Goal: Task Accomplishment & Management: Manage account settings

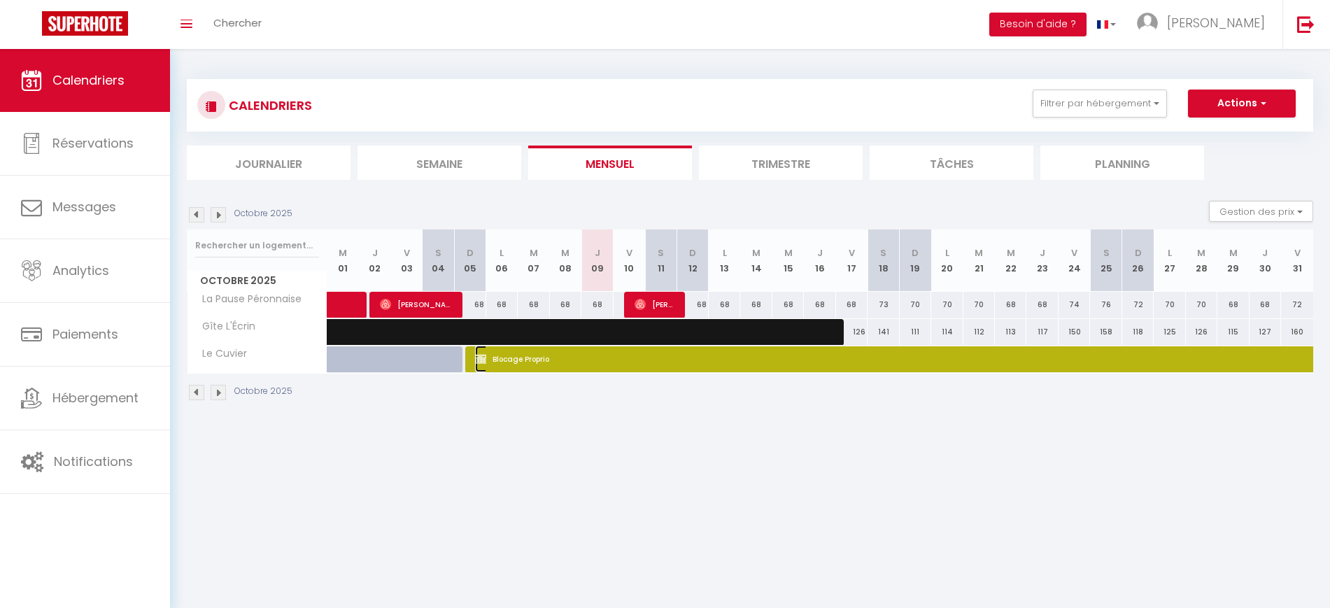
select select "OK"
select select "KO"
select select "0"
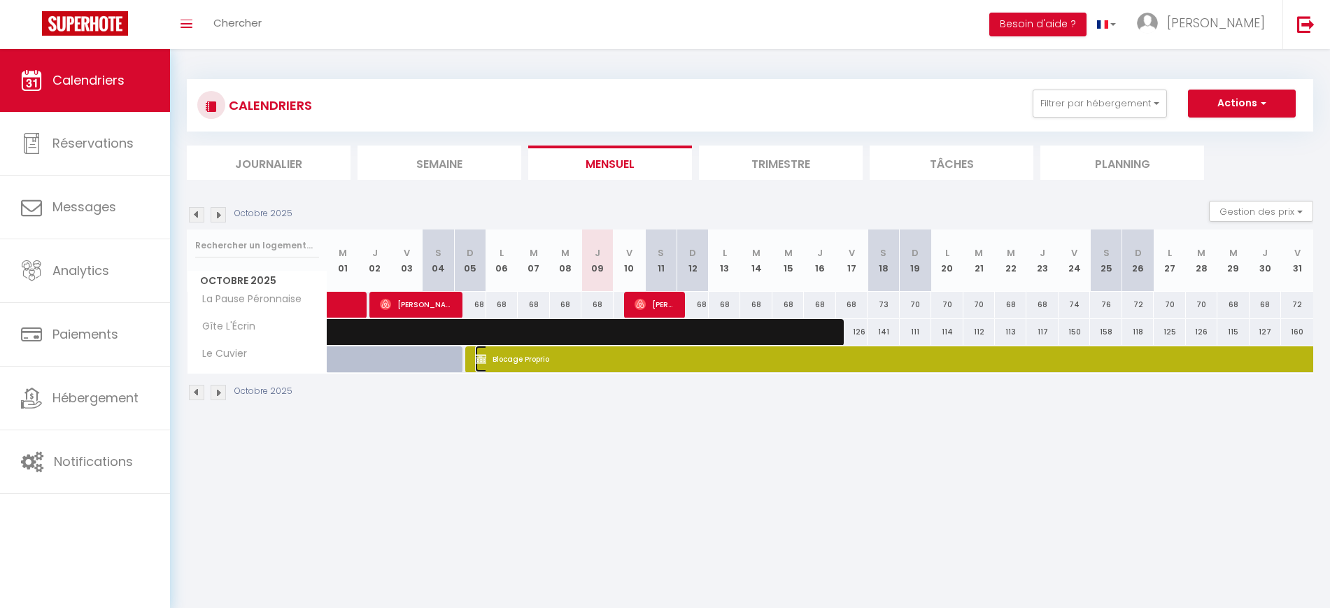
select select "1"
select select
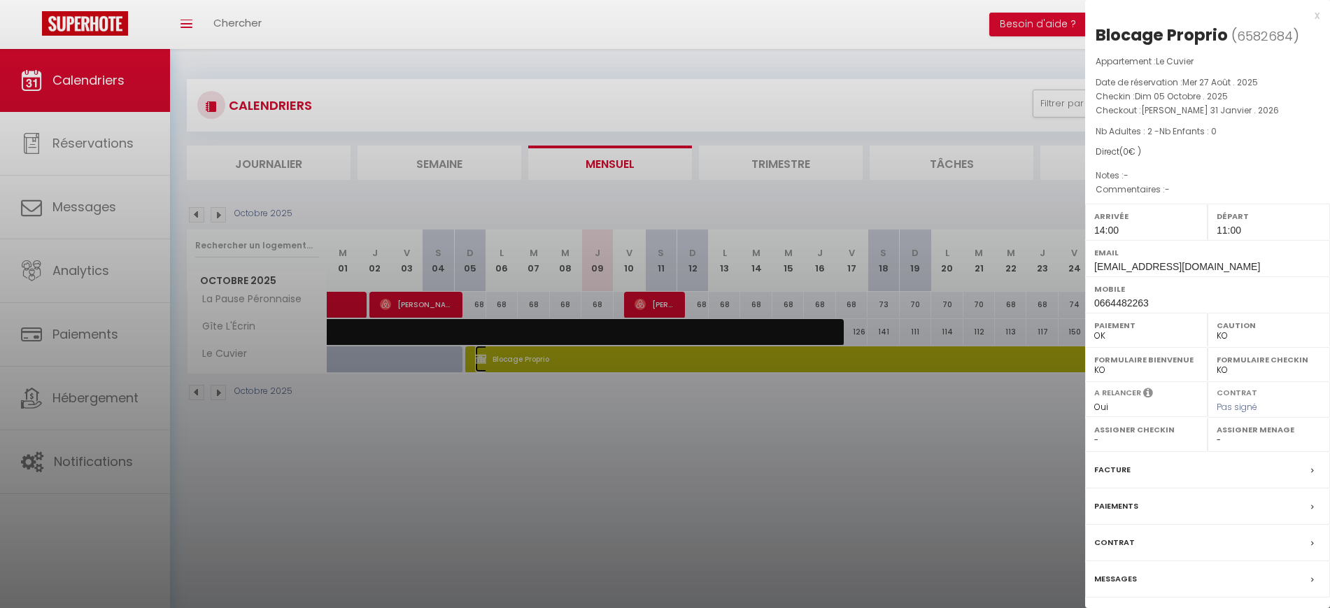
scroll to position [49, 0]
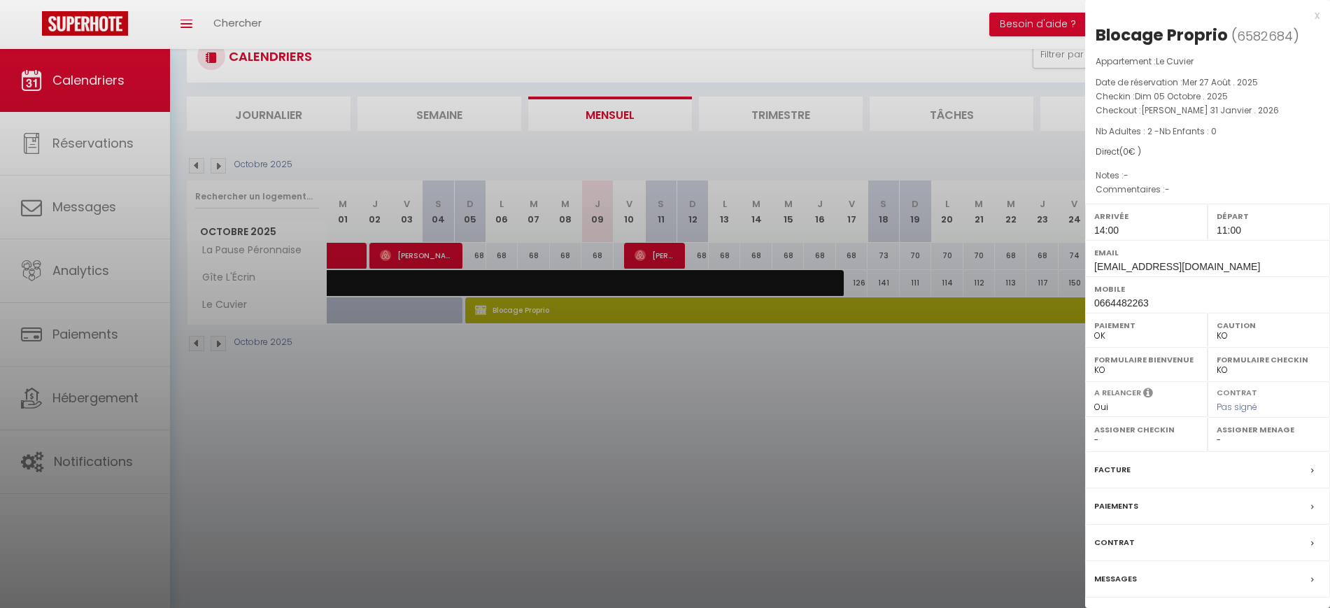
click at [944, 455] on div at bounding box center [665, 304] width 1330 height 608
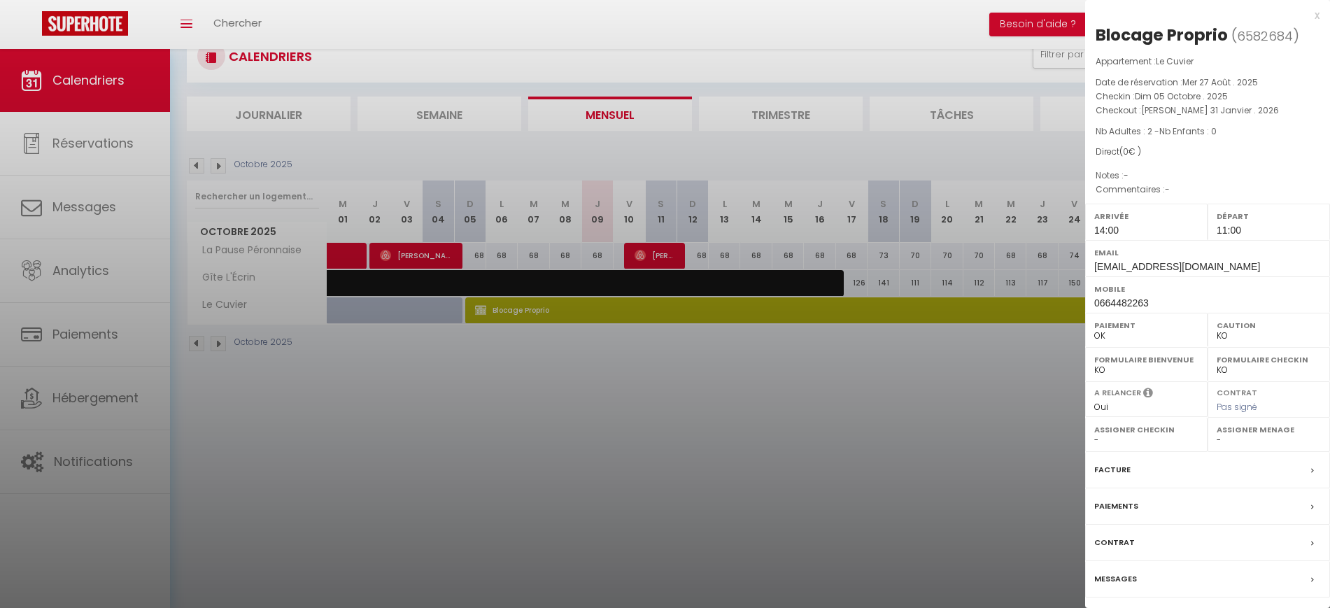
click at [936, 421] on div at bounding box center [665, 304] width 1330 height 608
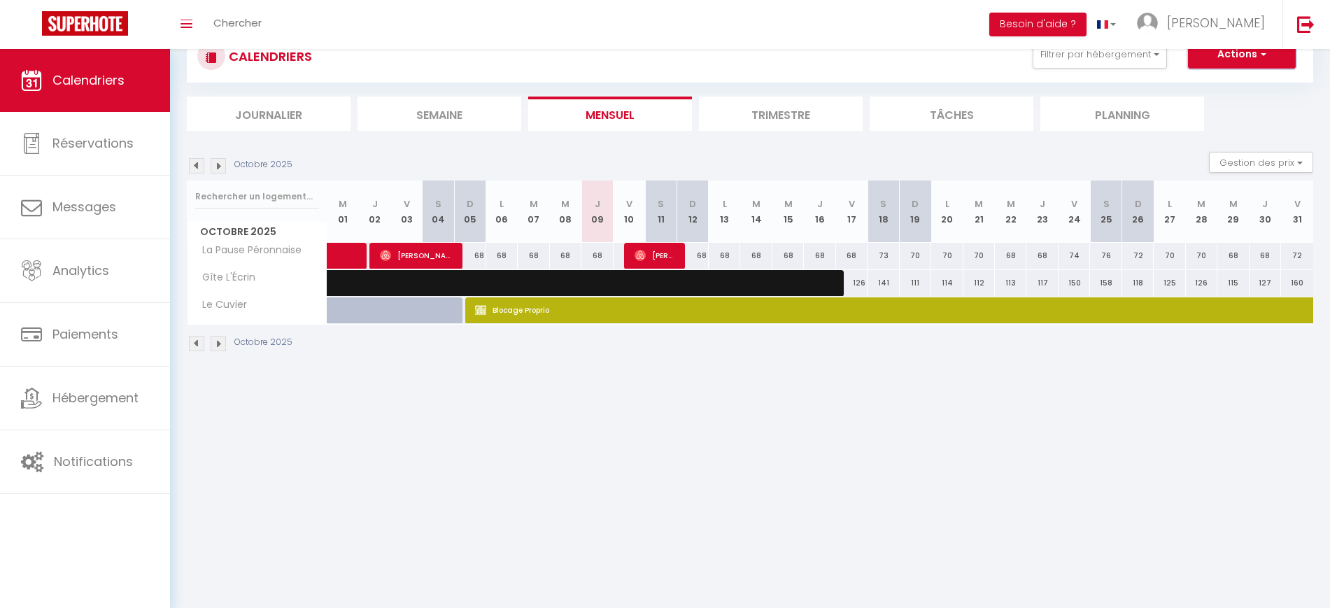
click at [1225, 59] on button "Actions" at bounding box center [1242, 55] width 108 height 28
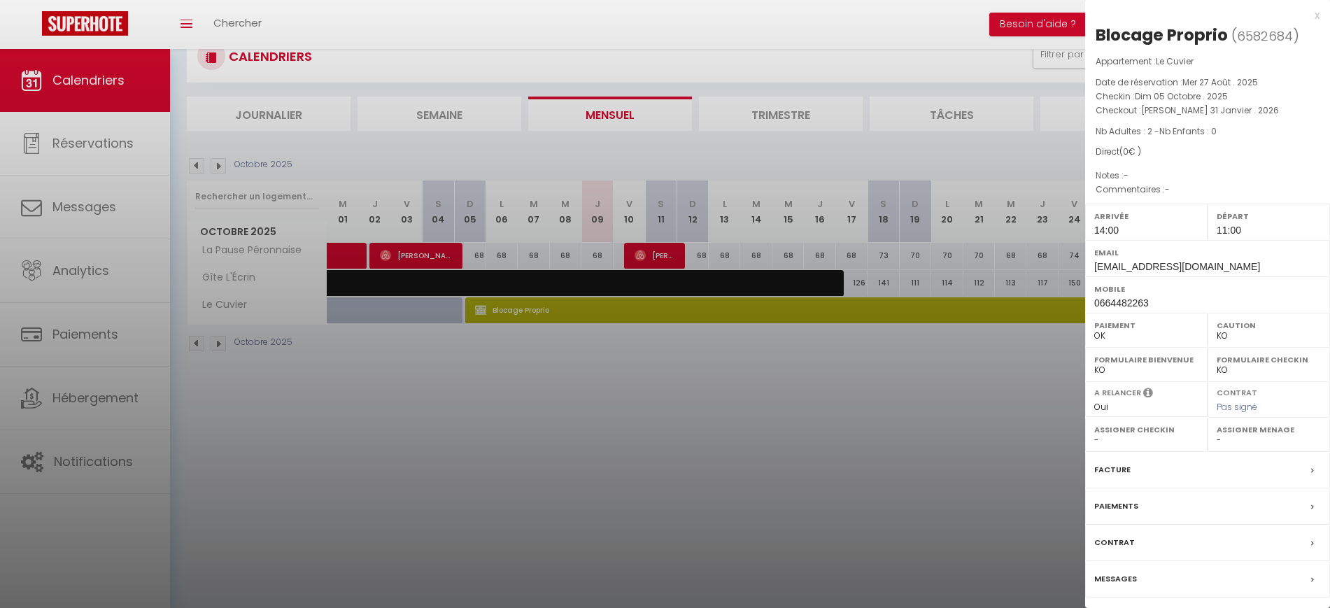
click at [1120, 474] on label "Facture" at bounding box center [1112, 470] width 36 height 15
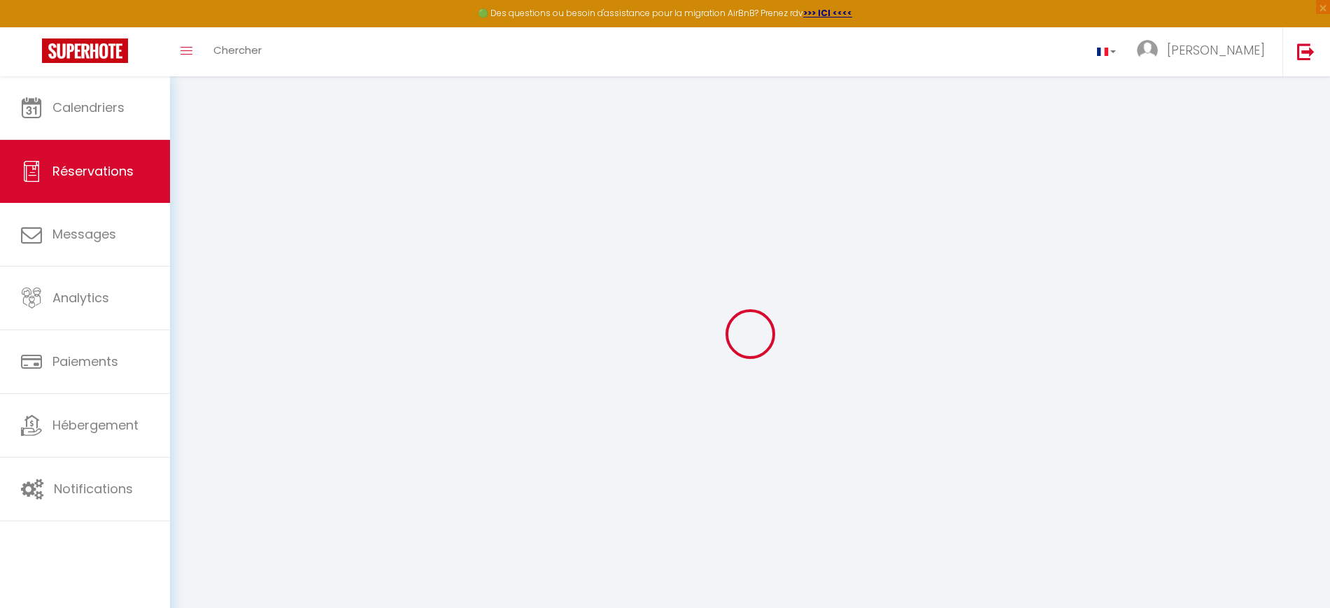
select select
checkbox input "false"
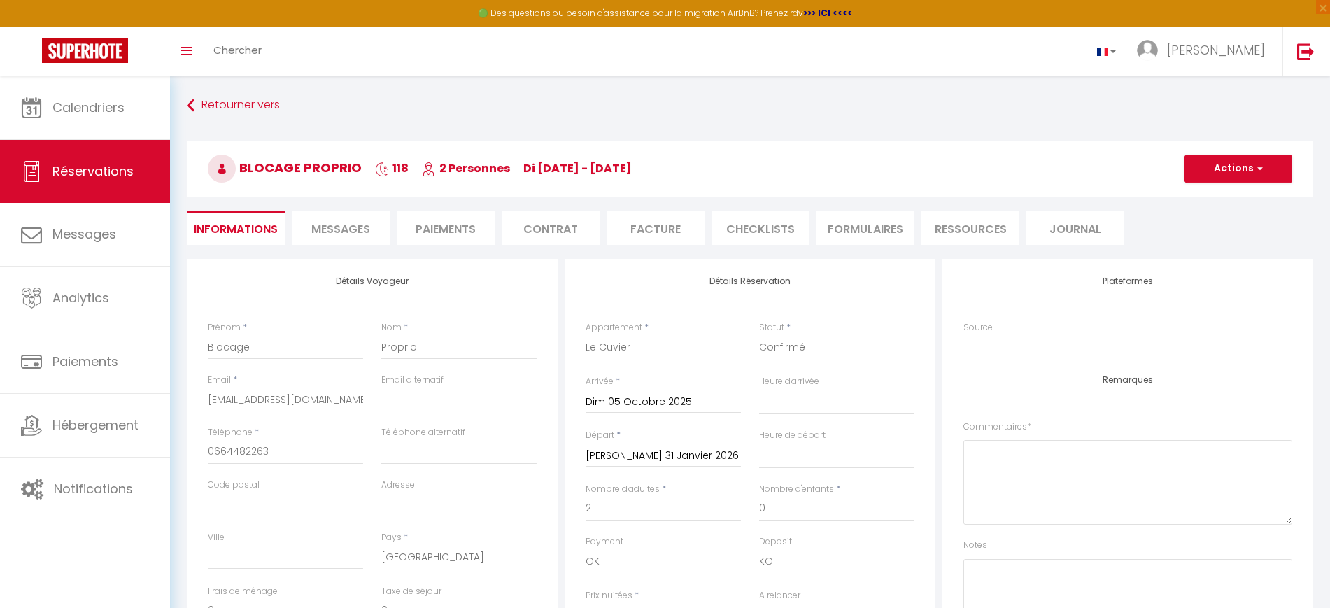
select select
checkbox input "false"
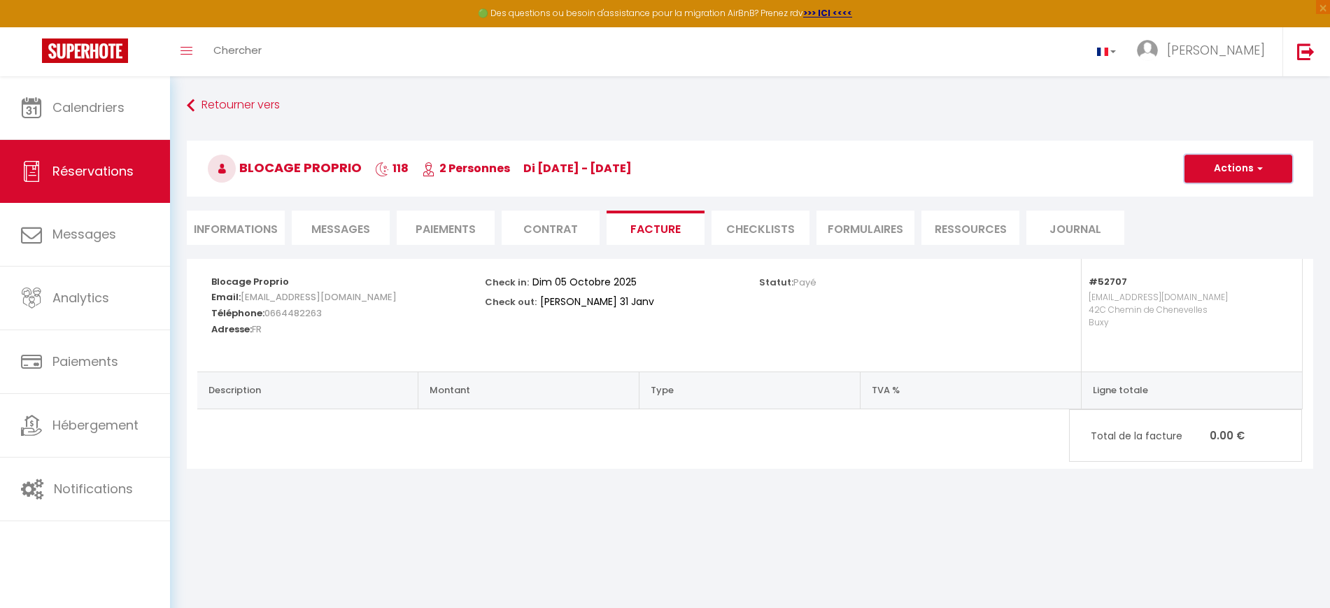
click at [1262, 175] on button "Actions" at bounding box center [1239, 169] width 108 height 28
click at [245, 221] on li "Informations" at bounding box center [236, 228] width 98 height 34
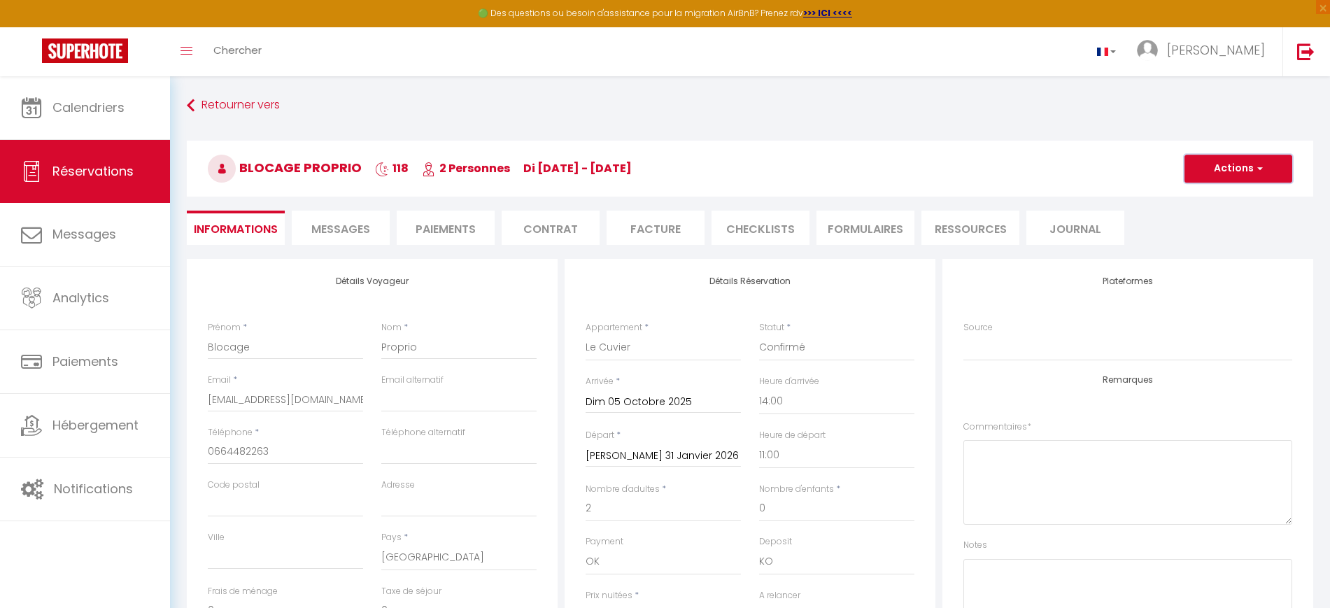
click at [1241, 180] on button "Actions" at bounding box center [1239, 169] width 108 height 28
click at [1001, 169] on h3 "Blocage Proprio 118 2 Personnes di 05 Oct - sa 31 Jan" at bounding box center [750, 169] width 1127 height 56
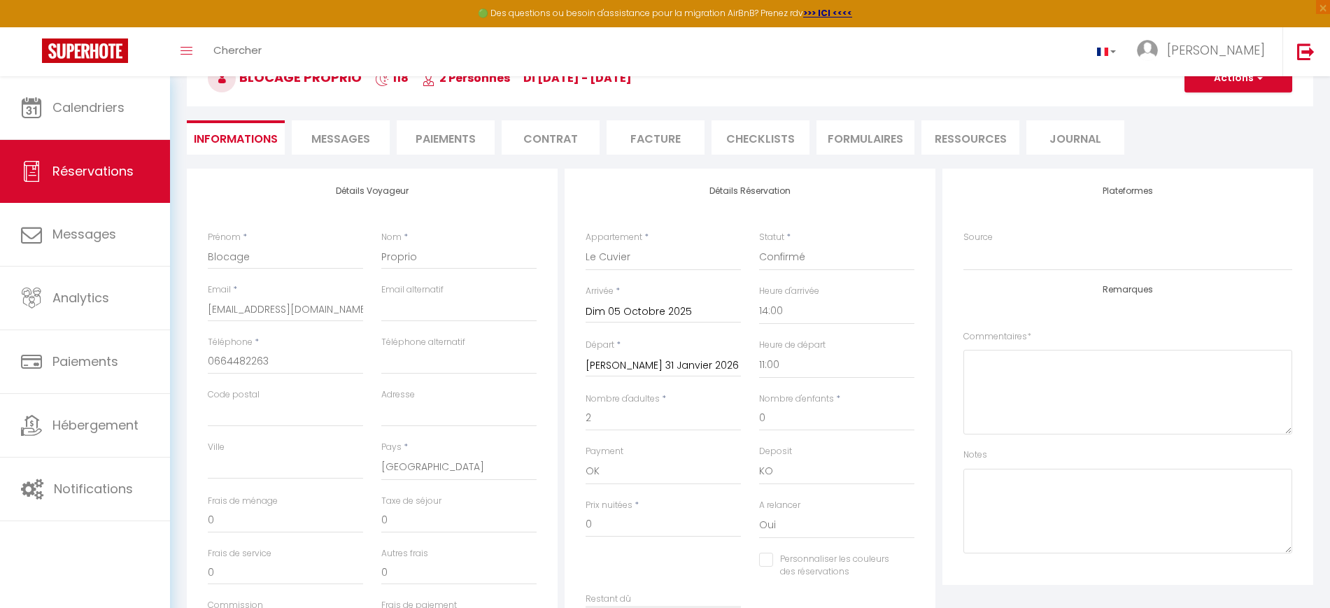
scroll to position [154, 0]
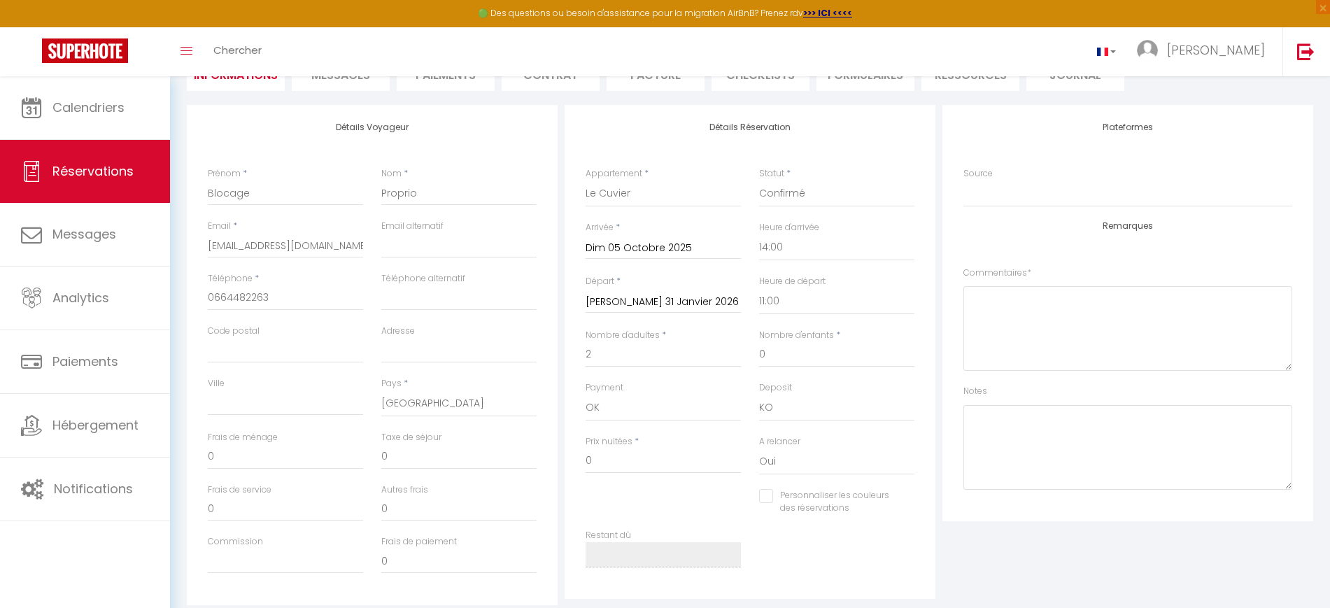
click at [612, 297] on input "Sam 31 Janvier 2026" at bounding box center [663, 302] width 155 height 18
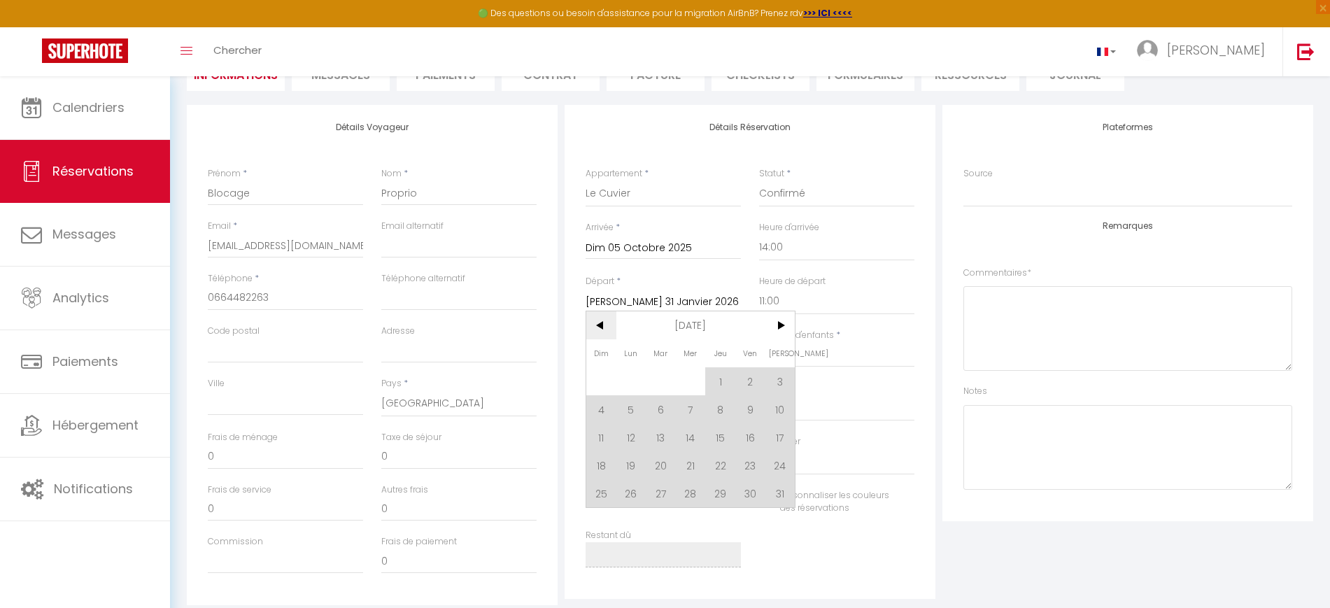
click at [597, 336] on span "<" at bounding box center [601, 325] width 30 height 28
click at [785, 320] on span ">" at bounding box center [780, 325] width 30 height 28
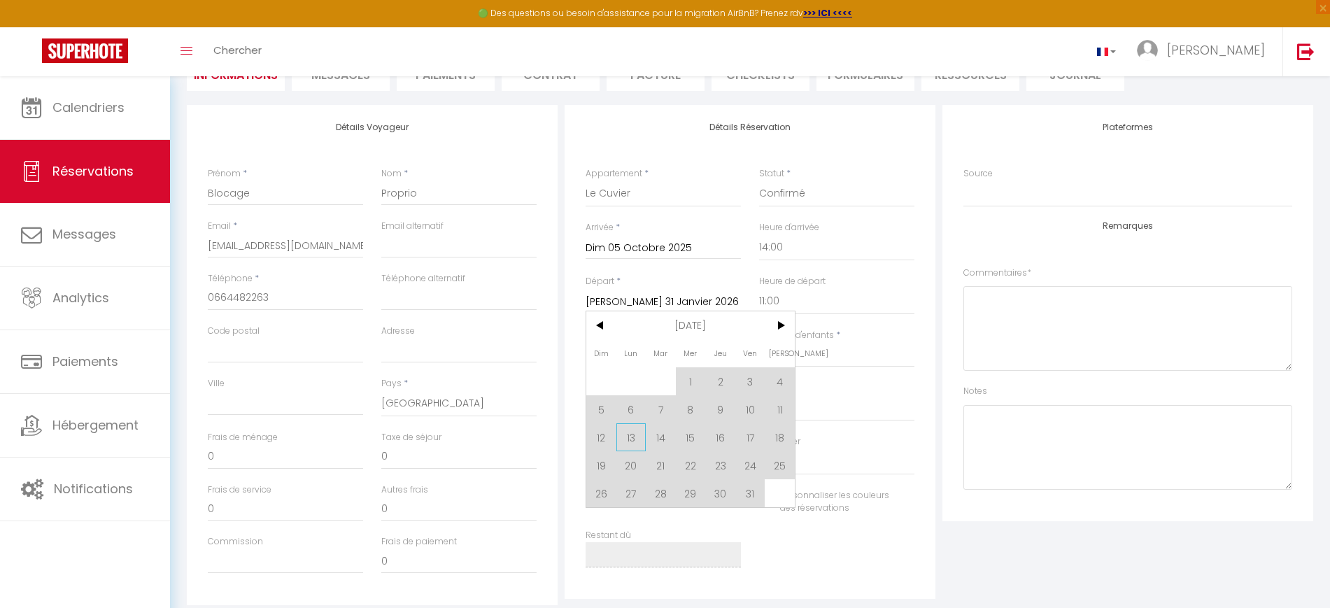
click at [641, 437] on span "13" at bounding box center [631, 437] width 30 height 28
type input "Lun 13 Octobre 2025"
checkbox input "false"
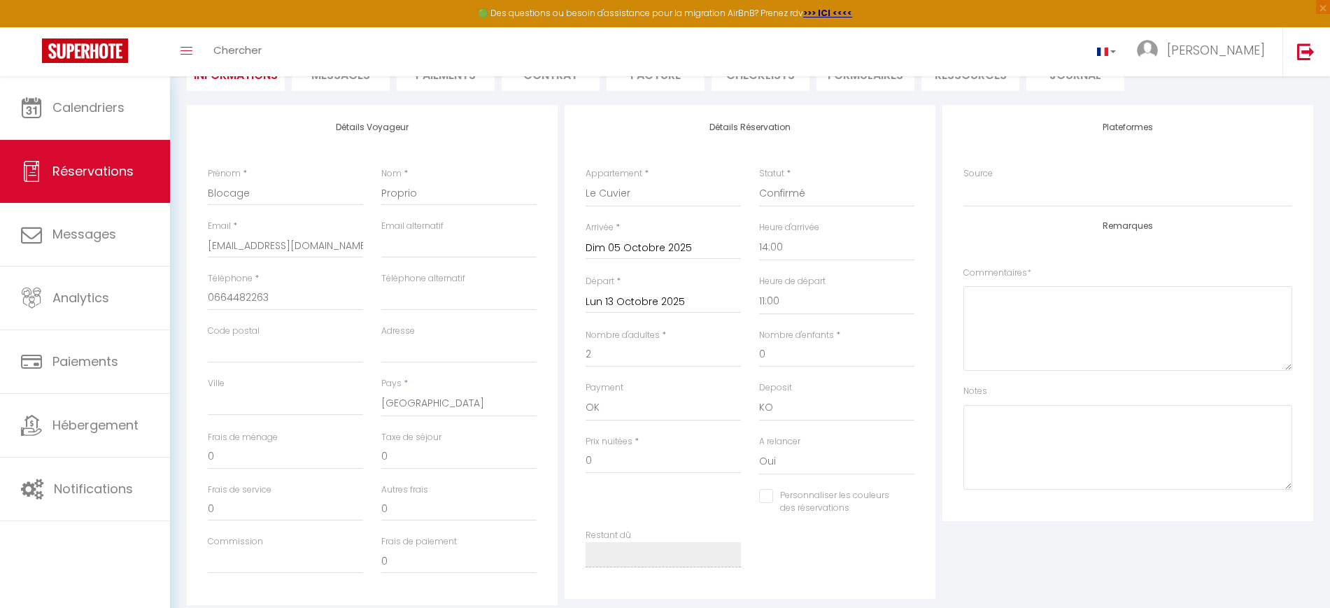
type input "30"
type input "20.48"
type input "682"
checkbox input "false"
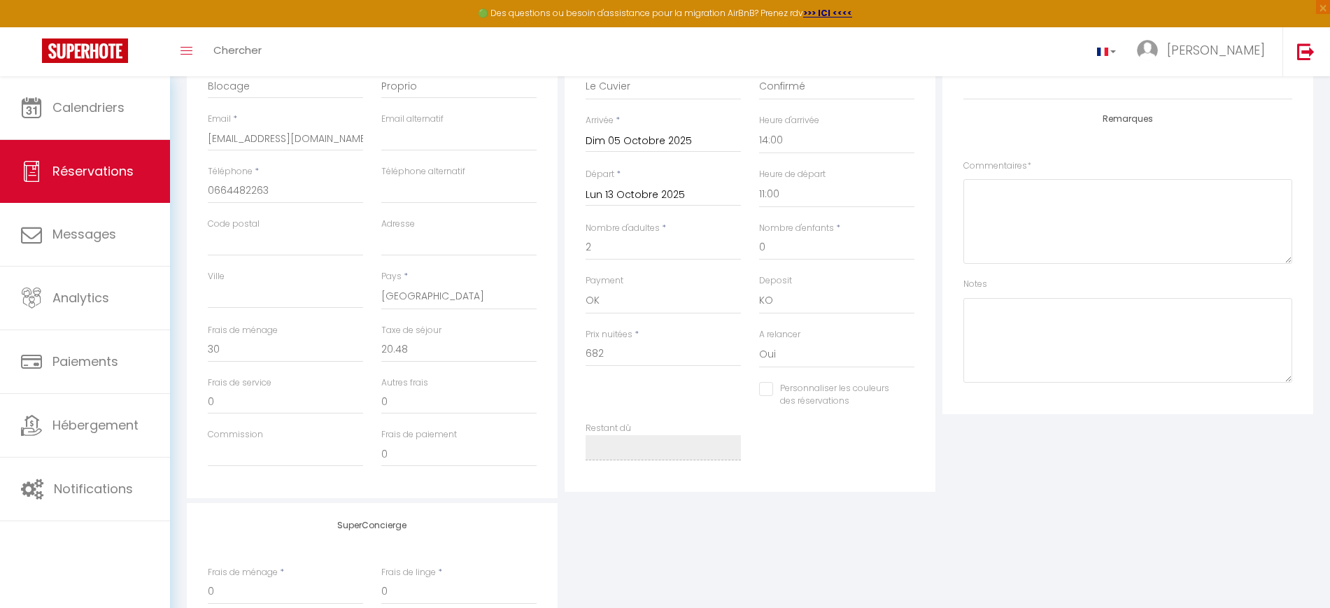
scroll to position [217, 0]
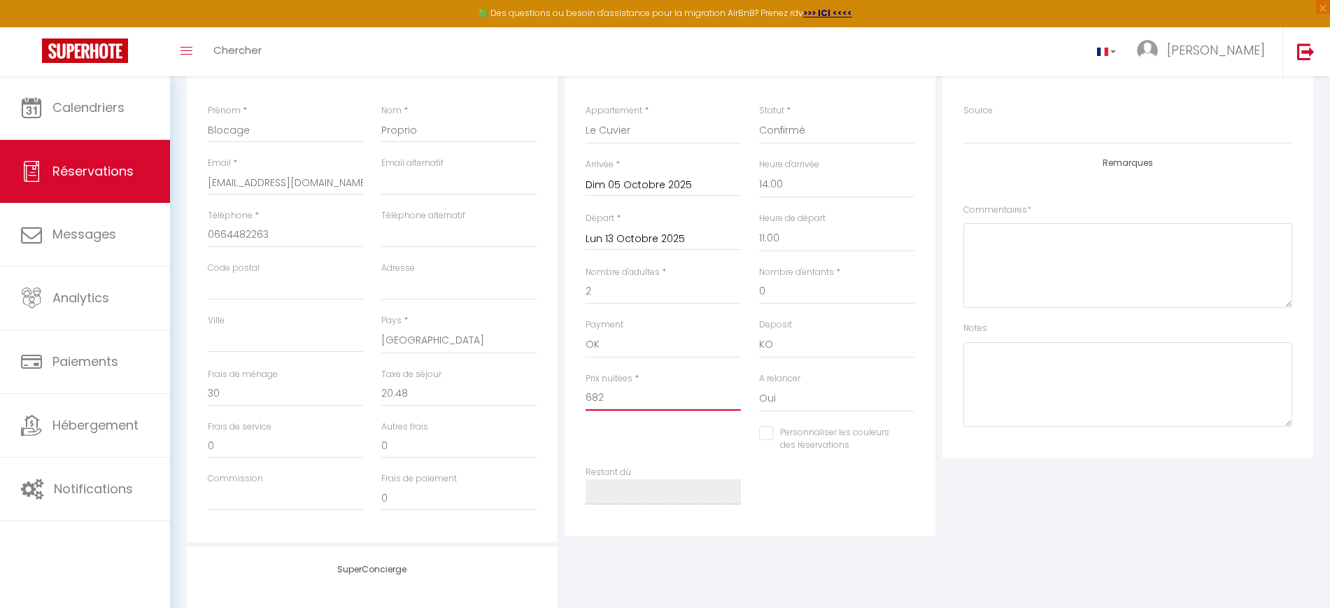
click at [630, 401] on input "682" at bounding box center [663, 398] width 155 height 25
type input "68"
checkbox input "false"
type input "6"
checkbox input "false"
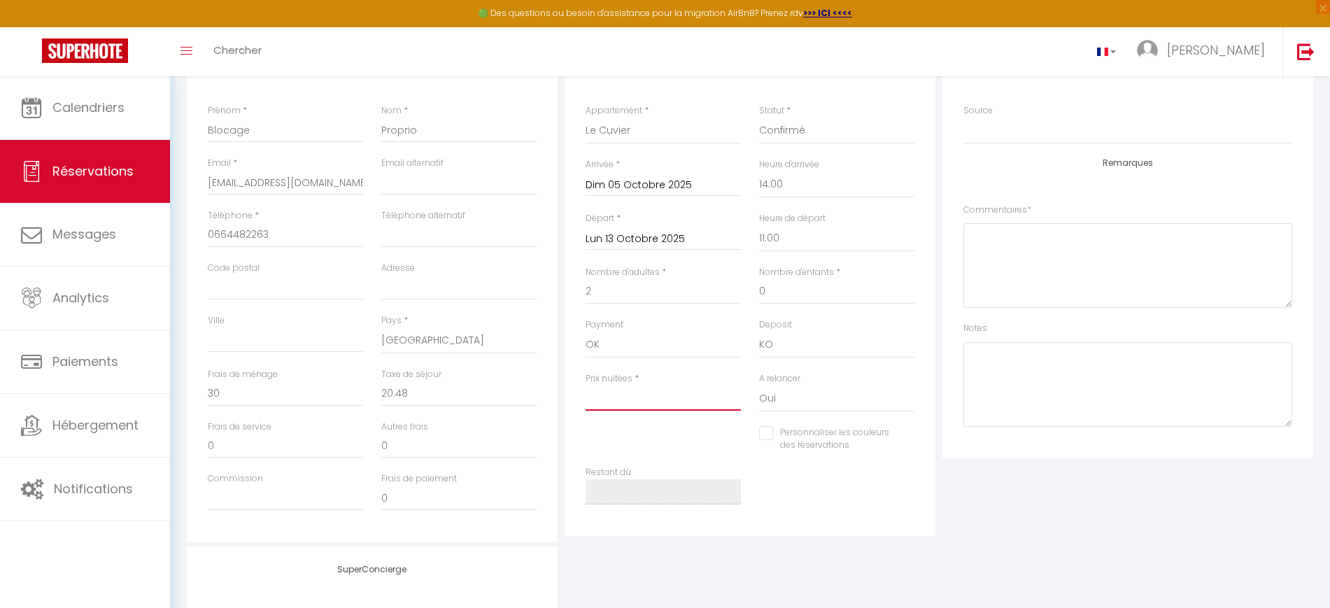
checkbox input "false"
type input "0"
checkbox input "false"
type input "0"
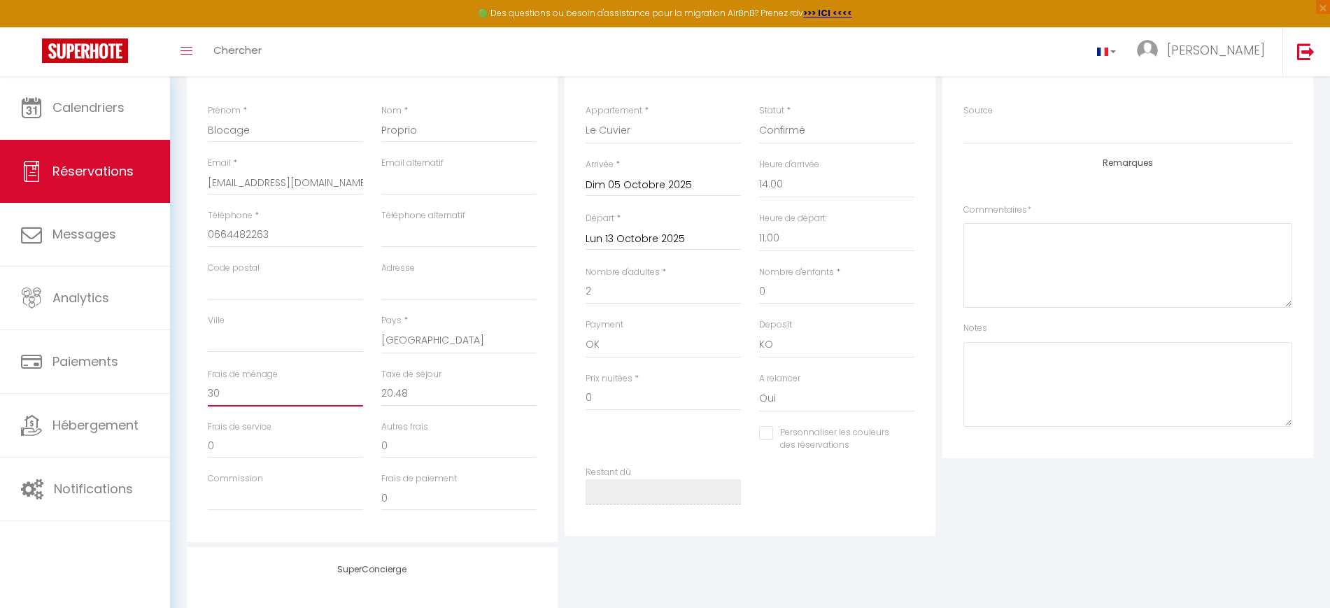
type input "0"
checkbox input "false"
click at [264, 398] on input "0" at bounding box center [285, 393] width 155 height 25
click at [1092, 513] on div "Plateformes Source Direct Airbnb.com Booking.com Chalet montagne Expedia Gite d…" at bounding box center [1128, 292] width 378 height 500
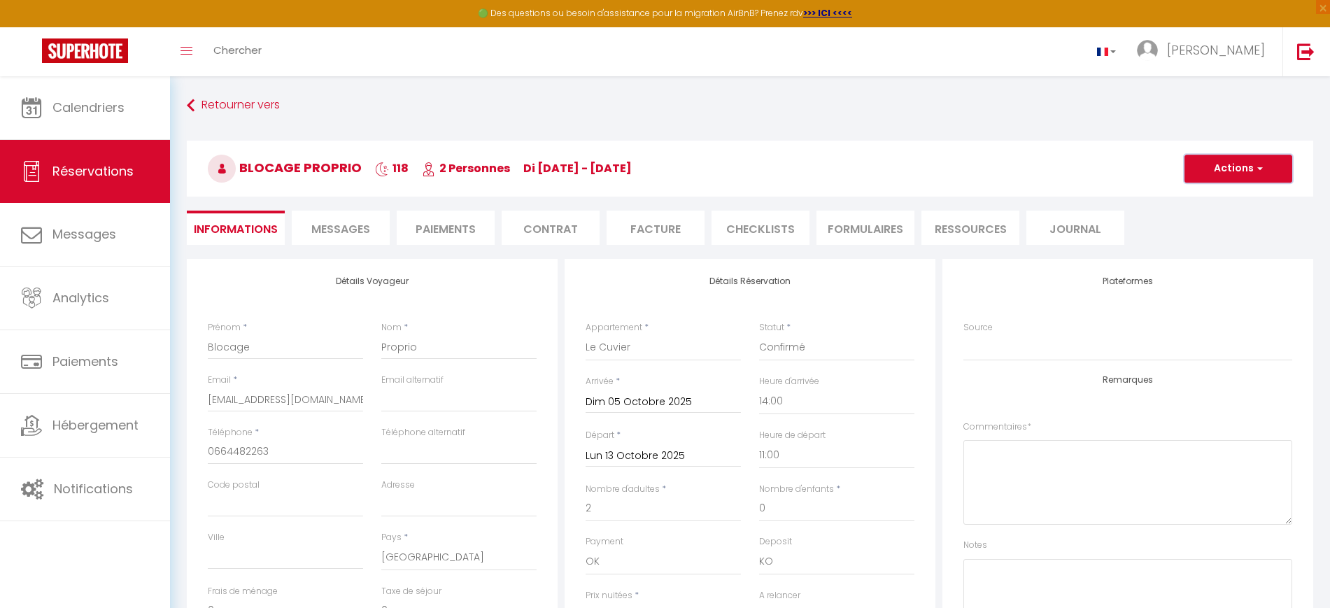
click at [1193, 173] on button "Actions" at bounding box center [1239, 169] width 108 height 28
click at [1192, 196] on link "Enregistrer" at bounding box center [1224, 199] width 111 height 18
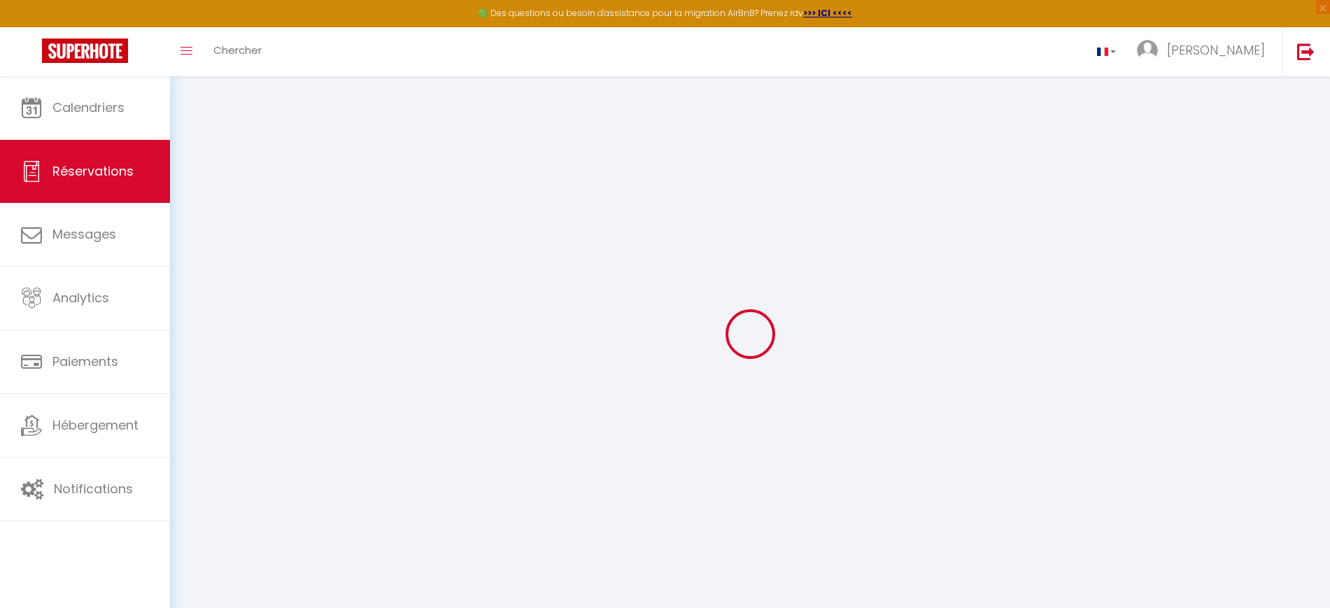
select select "not_cancelled"
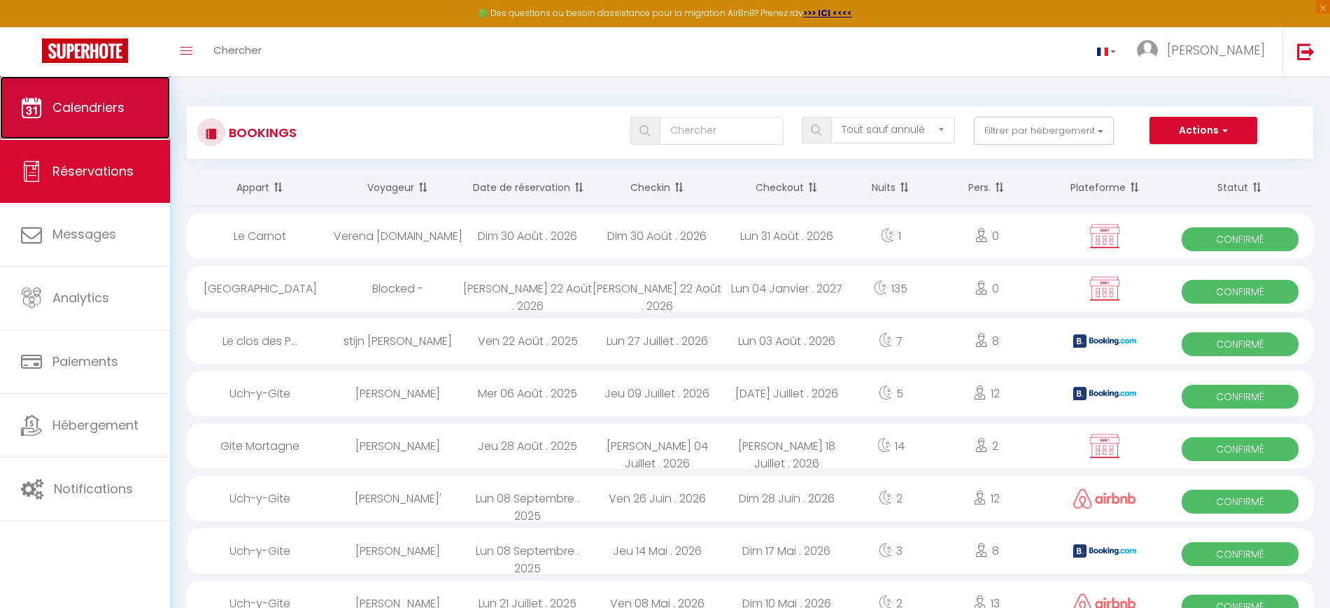
click at [100, 124] on link "Calendriers" at bounding box center [85, 107] width 170 height 63
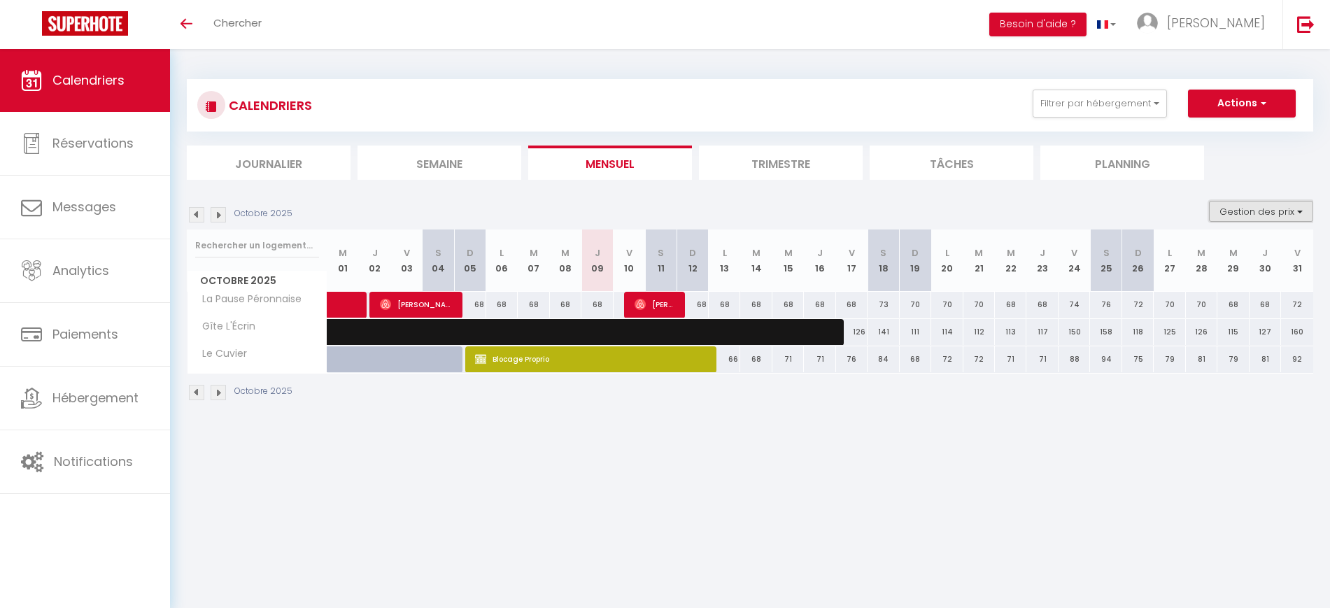
click at [1231, 217] on button "Gestion des prix" at bounding box center [1261, 211] width 104 height 21
click at [1228, 249] on input "Nb Nuits minimum" at bounding box center [1250, 255] width 126 height 14
checkbox input "true"
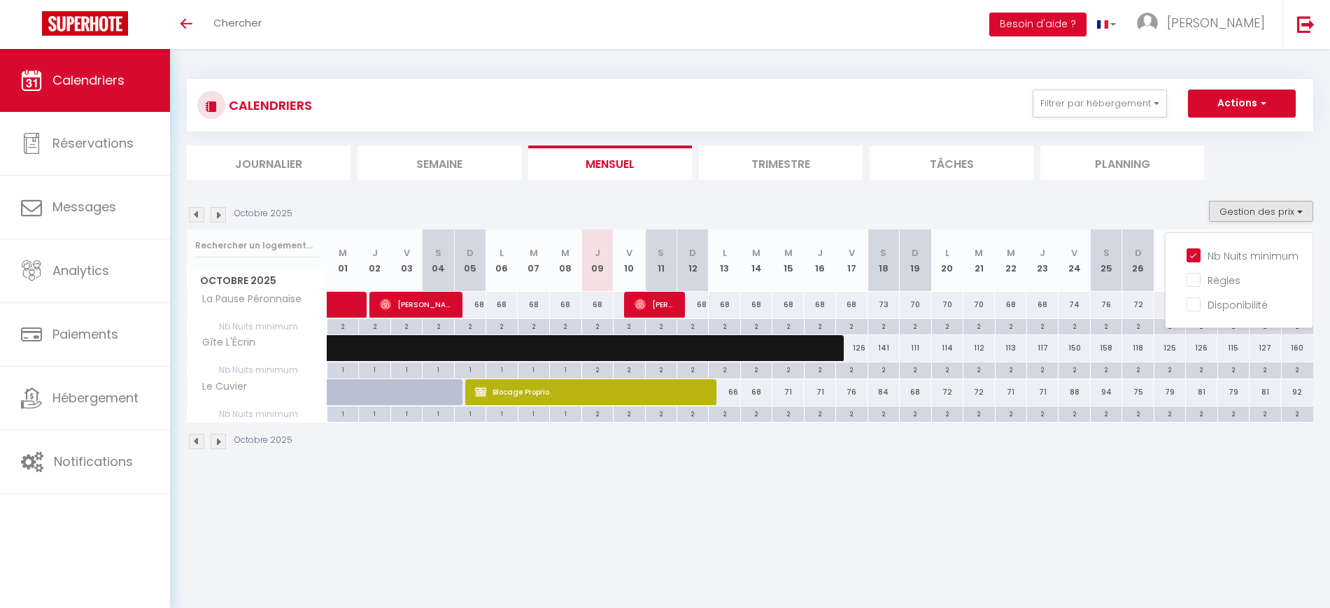
click at [731, 398] on div "66" at bounding box center [724, 392] width 31 height 26
type input "66"
type input "Lun 13 Octobre 2025"
type input "Mar 14 Octobre 2025"
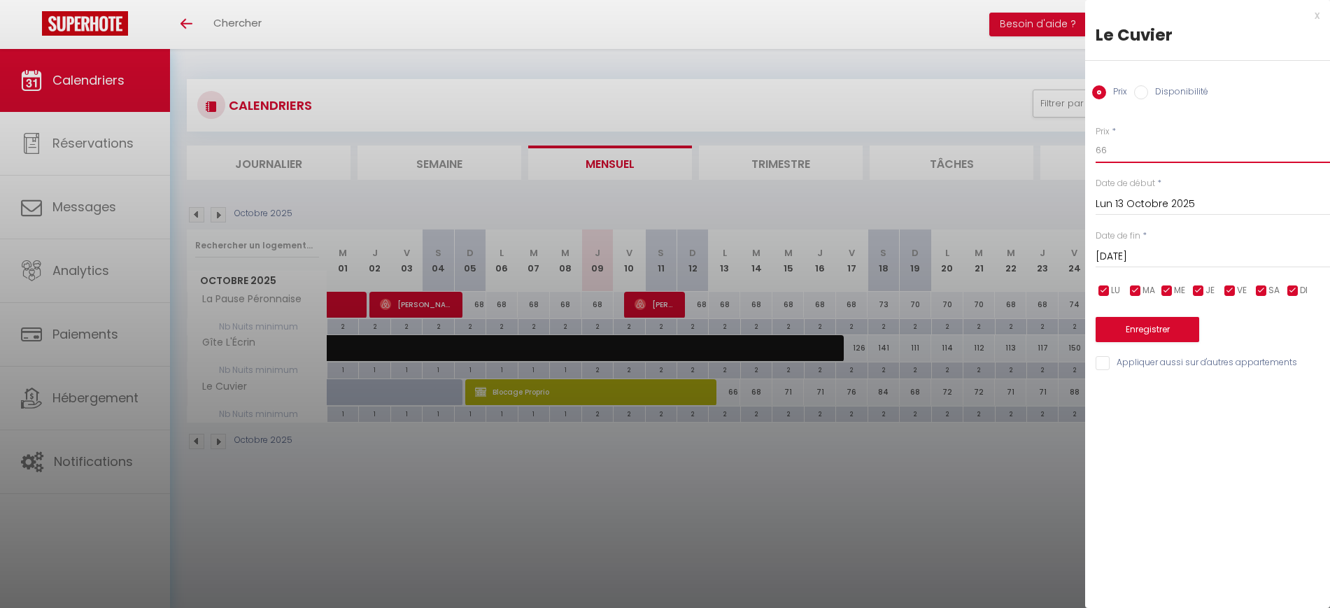
click at [1120, 148] on input "66" at bounding box center [1213, 150] width 234 height 25
type input "6"
type input "a"
type input "45"
click at [1162, 253] on input "Mar 14 Octobre 2025" at bounding box center [1213, 257] width 234 height 18
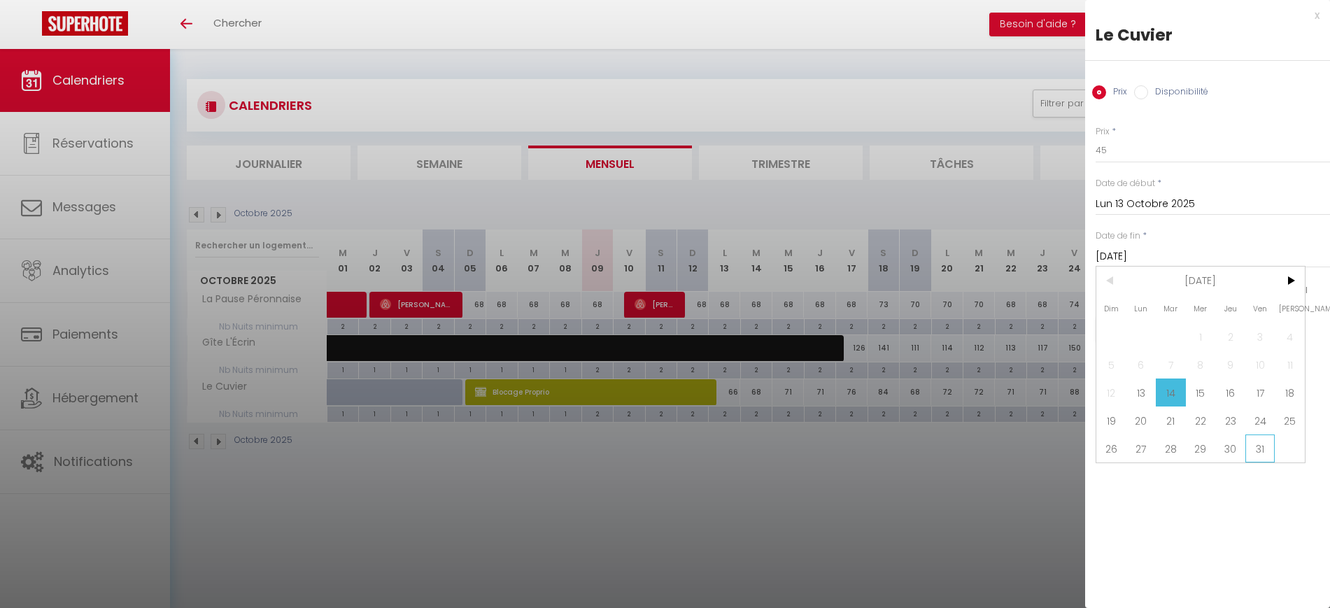
click at [1262, 450] on span "31" at bounding box center [1260, 449] width 30 height 28
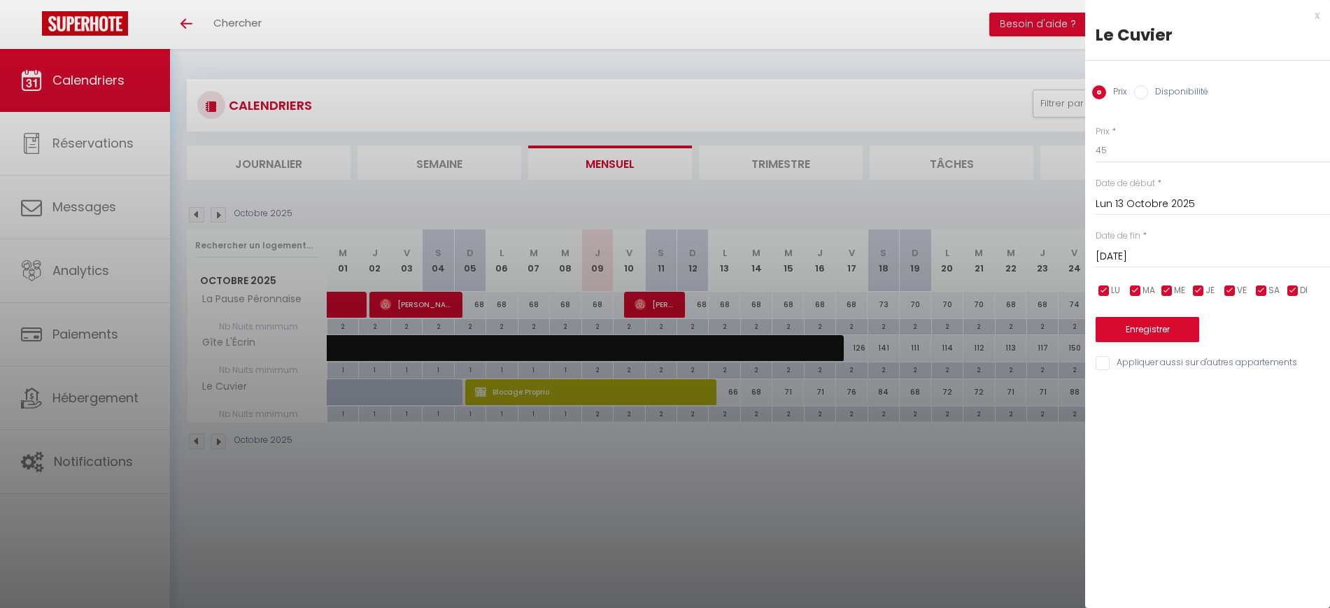
type input "Ven 31 Octobre 2025"
click at [1150, 330] on button "Enregistrer" at bounding box center [1148, 329] width 104 height 25
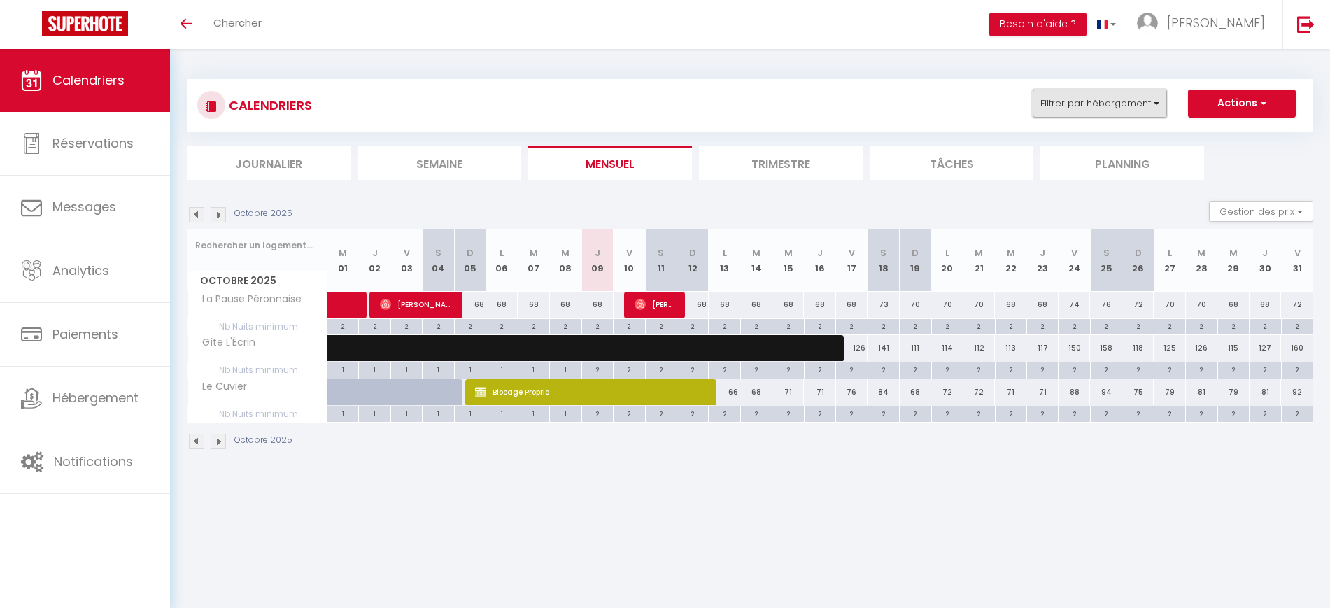
click at [1085, 104] on button "Filtrer par hébergement" at bounding box center [1100, 104] width 134 height 28
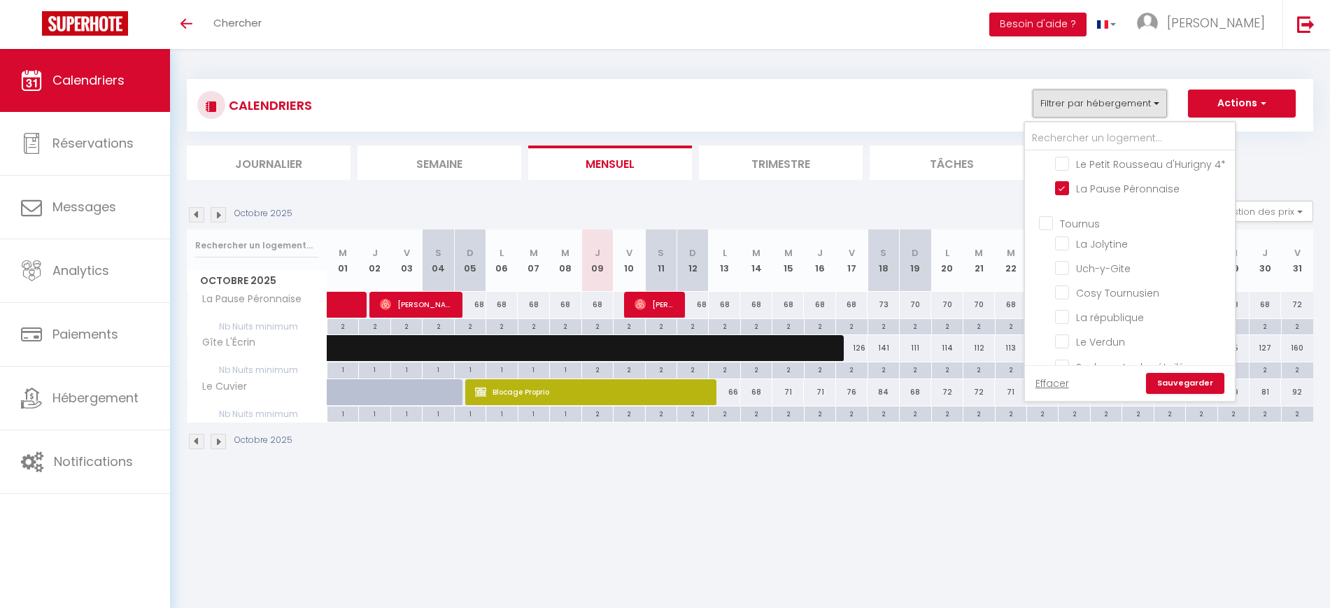
scroll to position [171, 0]
click at [1110, 199] on li "La Pause Péronnaise" at bounding box center [1147, 187] width 175 height 24
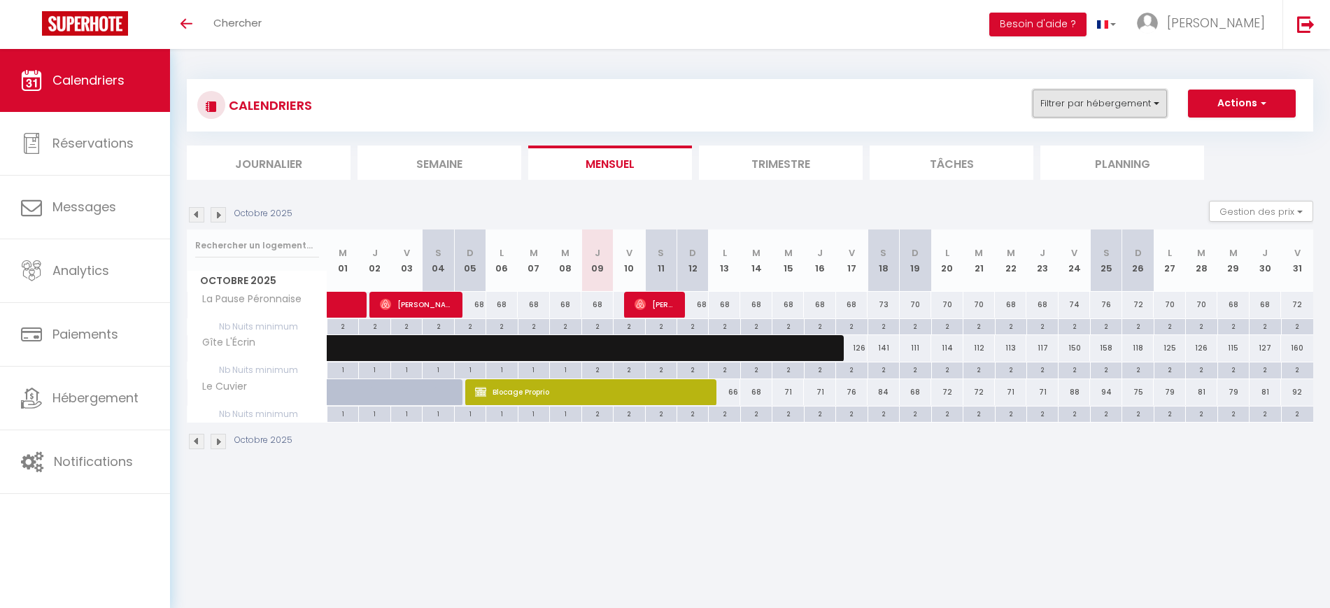
click at [1120, 90] on button "Filtrer par hébergement" at bounding box center [1100, 104] width 134 height 28
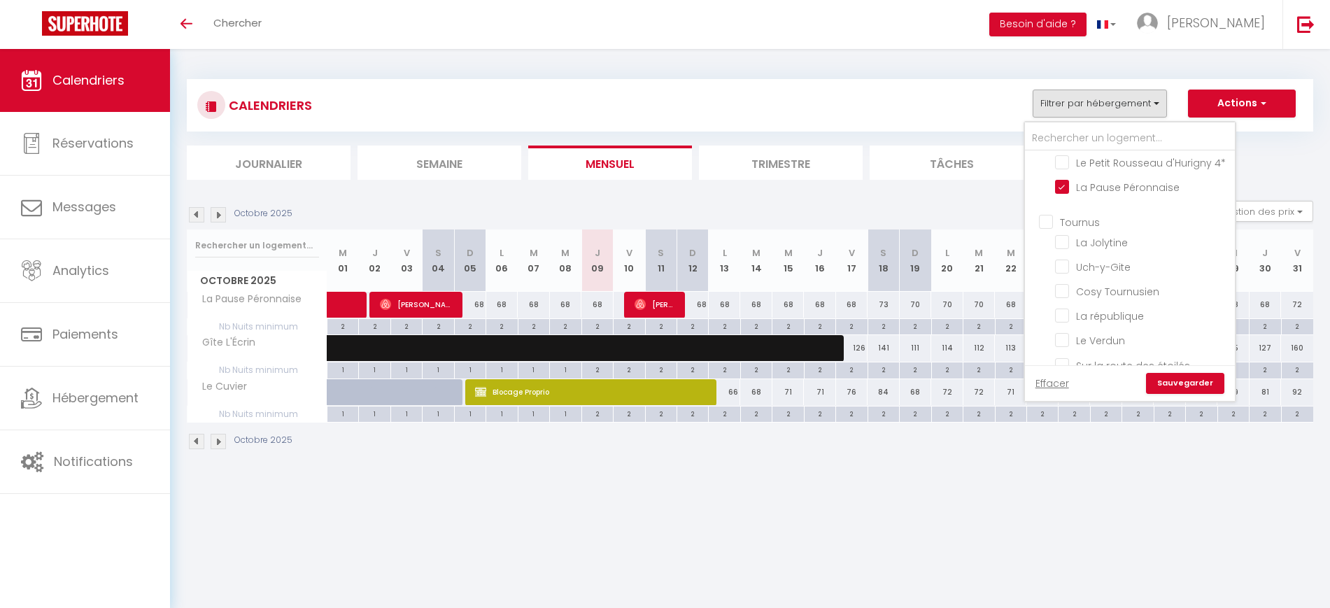
click at [875, 116] on div "CALENDRIERS Filtrer par hébergement Mâcon Le St Vincent City House Le clos des …" at bounding box center [750, 105] width 1106 height 31
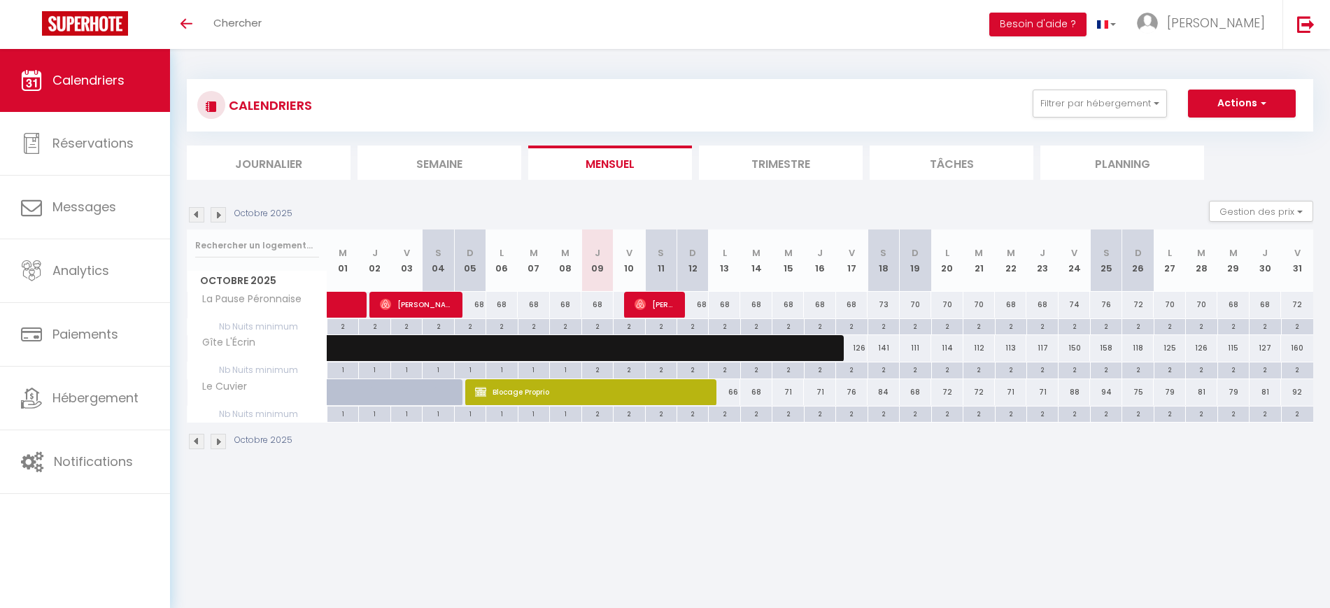
click at [824, 101] on div "CALENDRIERS Filtrer par hébergement Mâcon Le St Vincent City House Le clos des …" at bounding box center [750, 105] width 1106 height 31
click at [1079, 108] on button "Filtrer par hébergement" at bounding box center [1100, 104] width 134 height 28
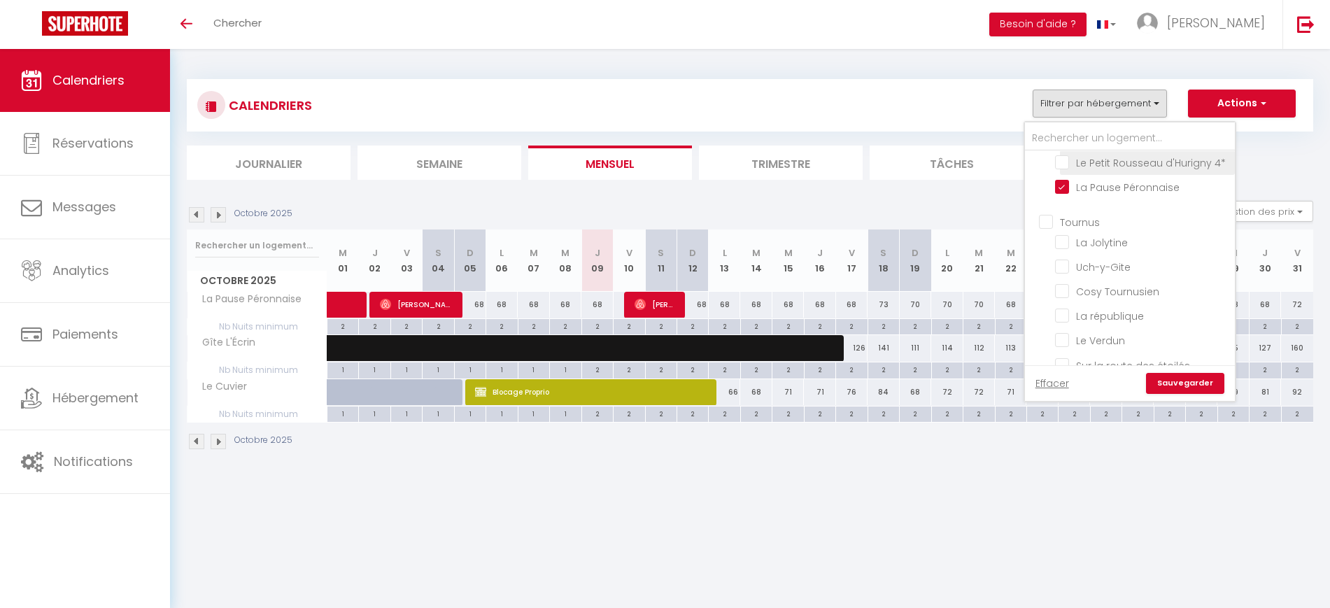
click at [1066, 175] on li "Le Petit Rousseau d'Hurigny 4*" at bounding box center [1147, 162] width 175 height 24
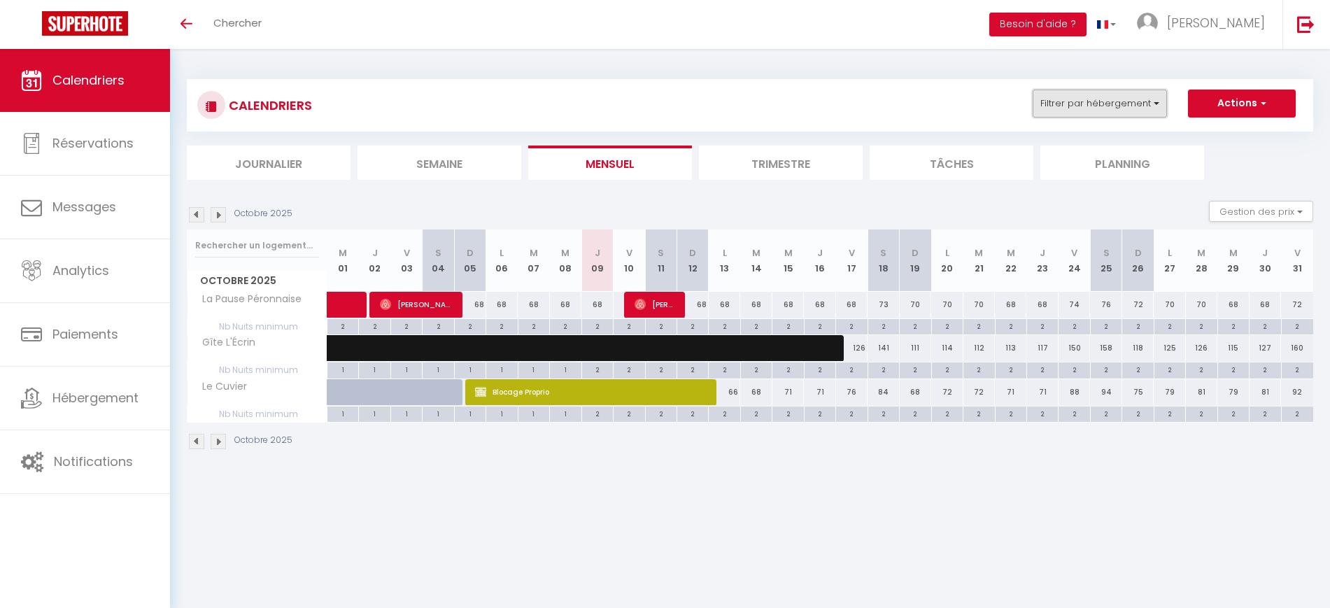
click at [1098, 99] on button "Filtrer par hébergement" at bounding box center [1100, 104] width 134 height 28
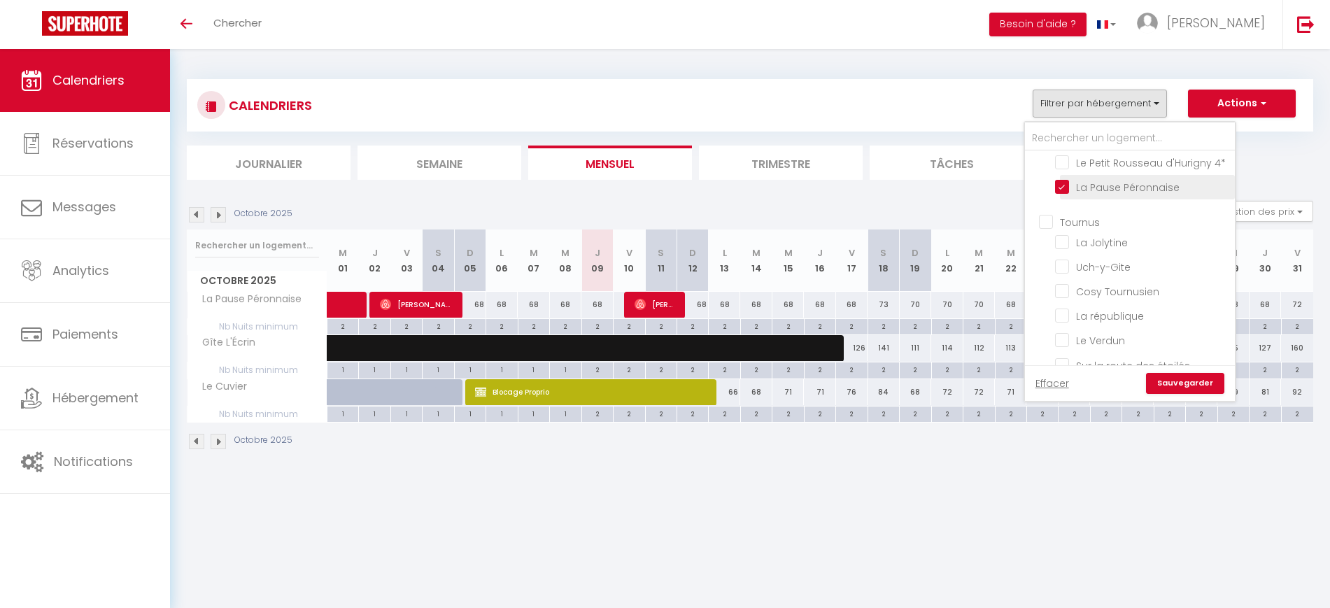
click at [1078, 193] on input "La Pause Péronnaise" at bounding box center [1142, 186] width 175 height 14
checkbox input "false"
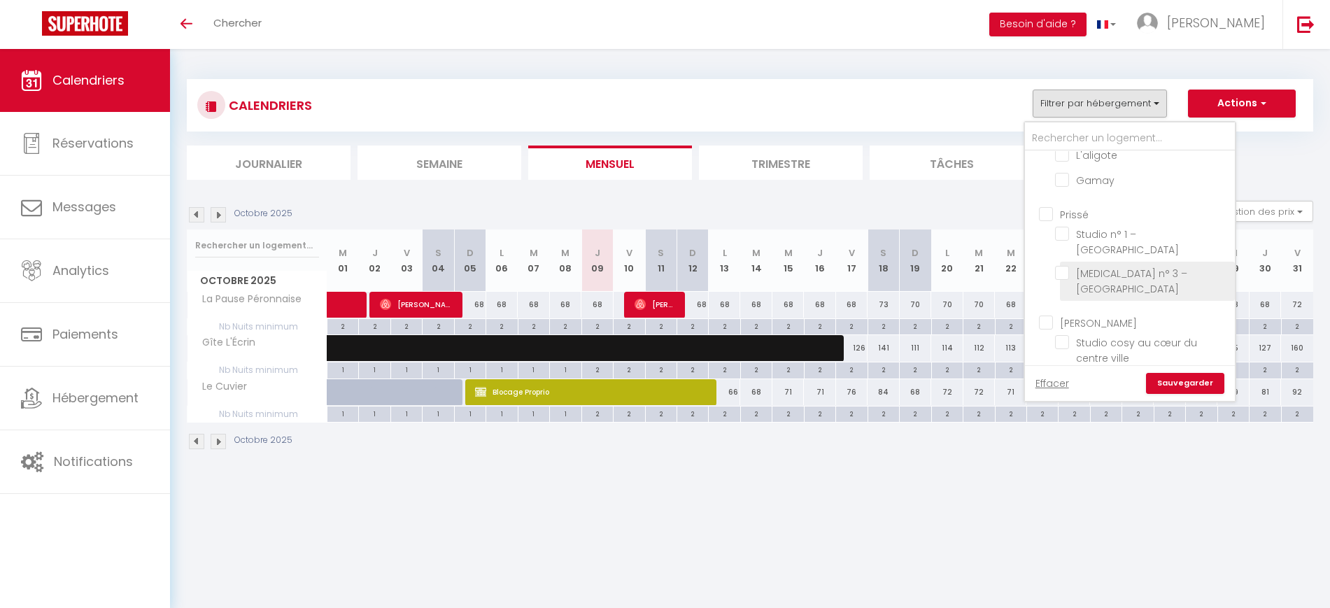
scroll to position [882, 0]
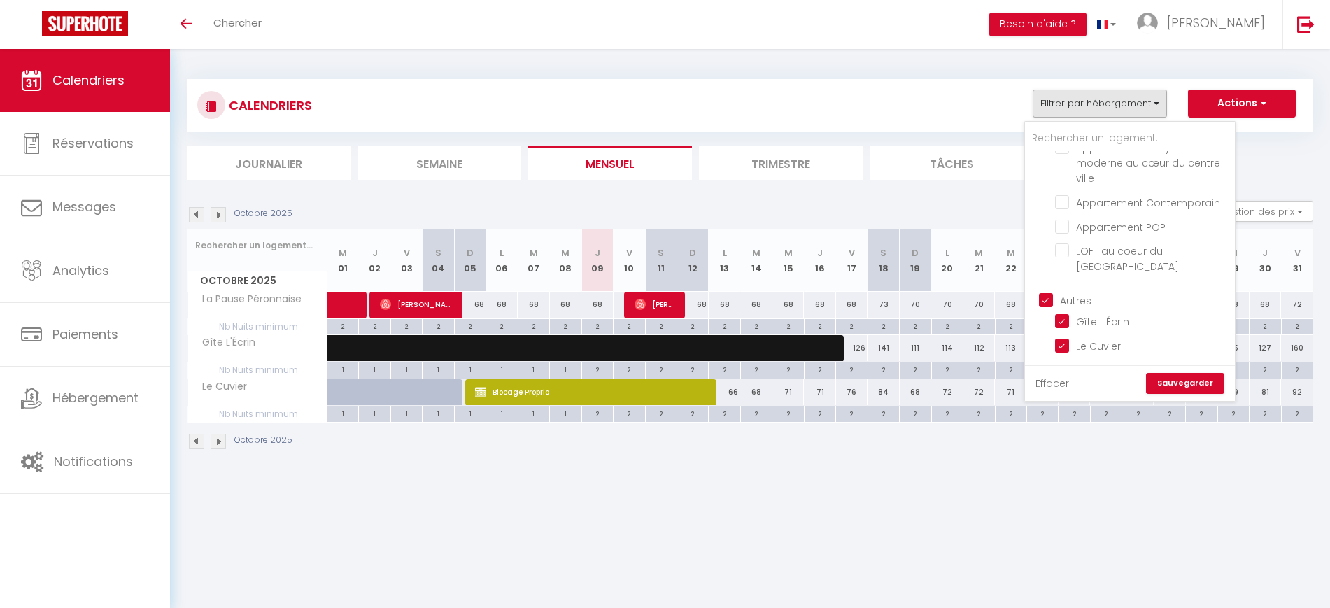
click at [1043, 305] on input "Autres" at bounding box center [1144, 299] width 210 height 14
checkbox input "false"
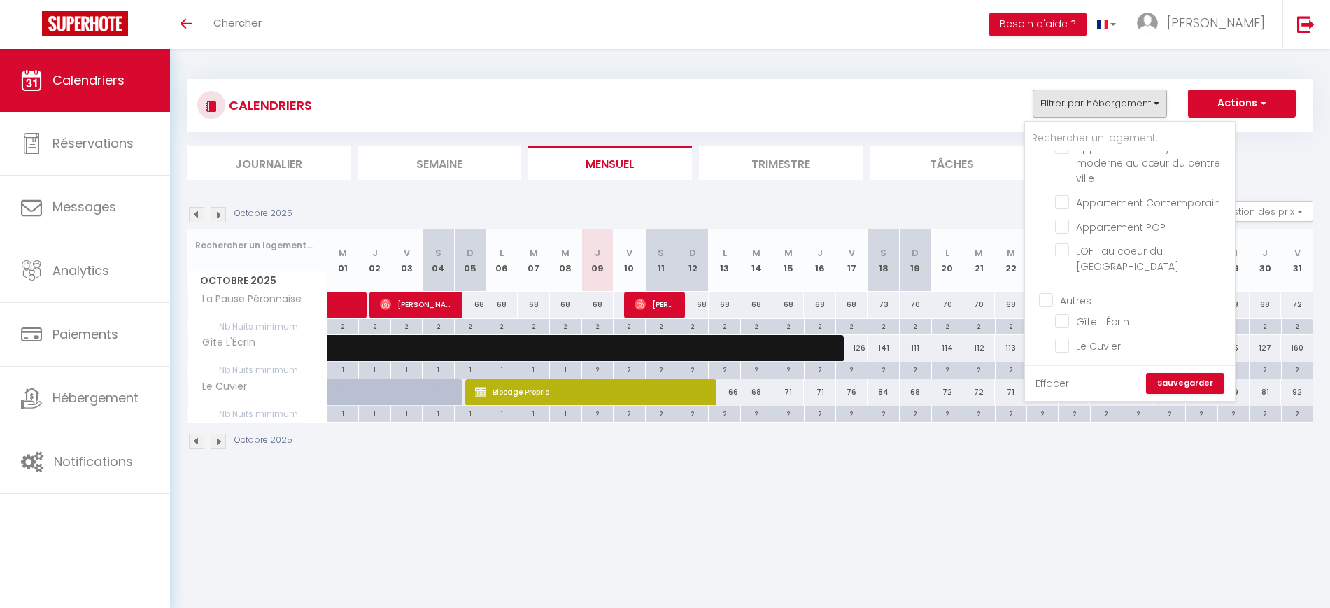
checkbox input "false"
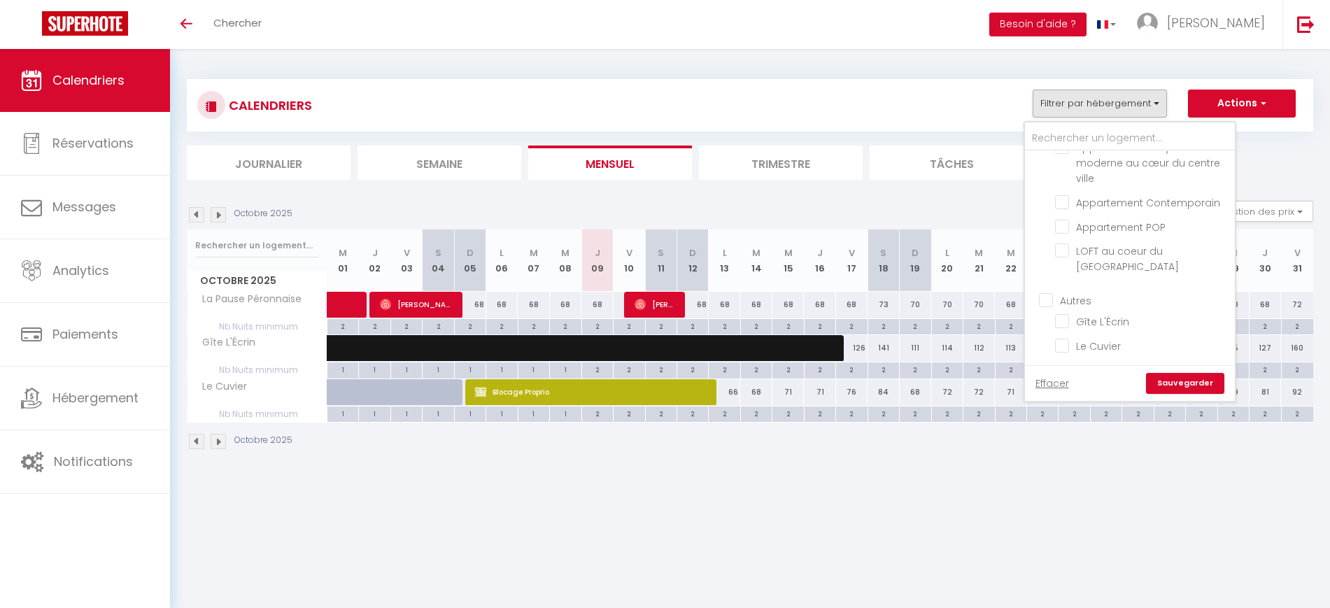
checkbox input "false"
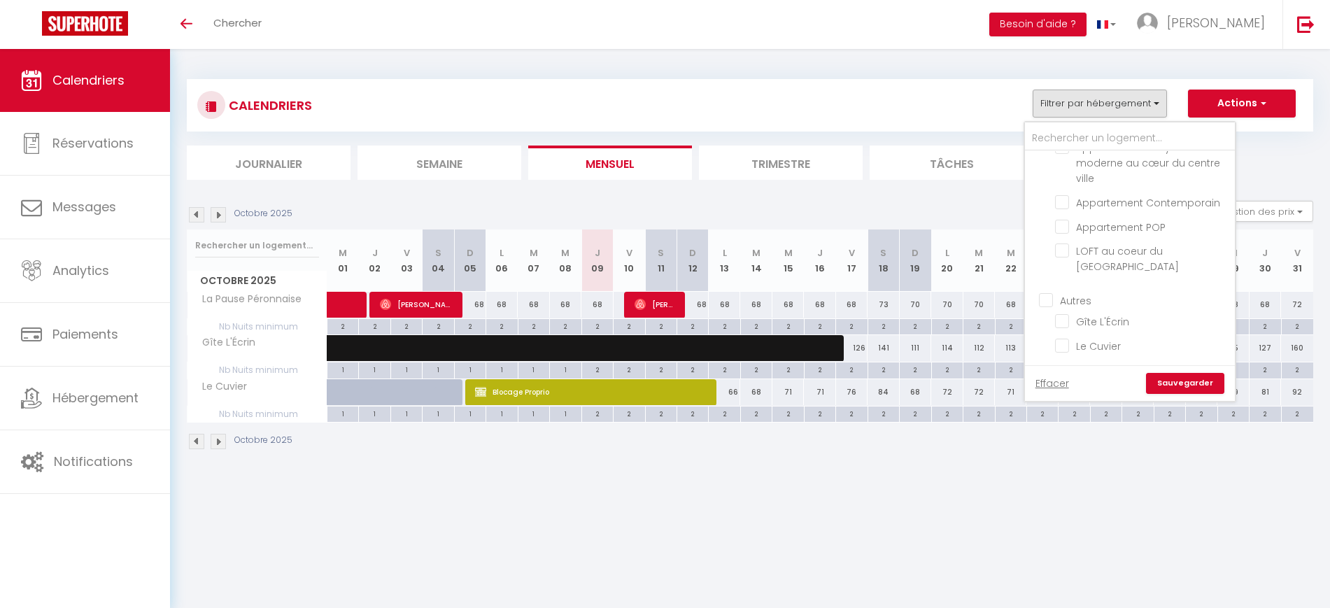
checkbox input "false"
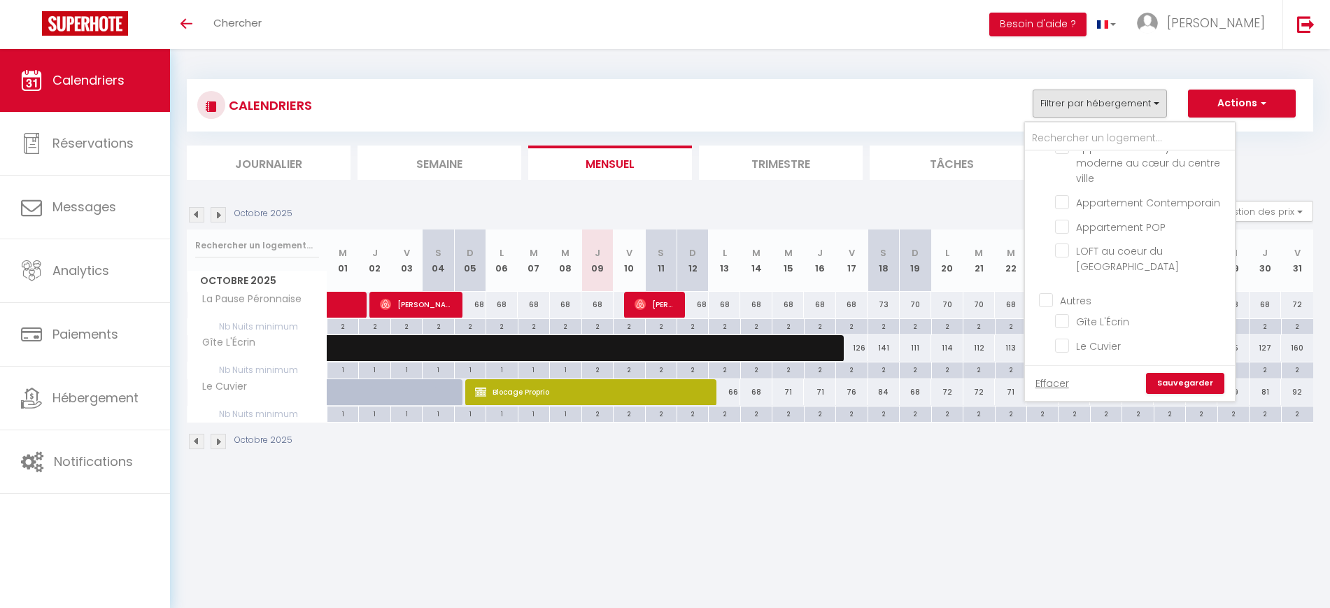
checkbox input "false"
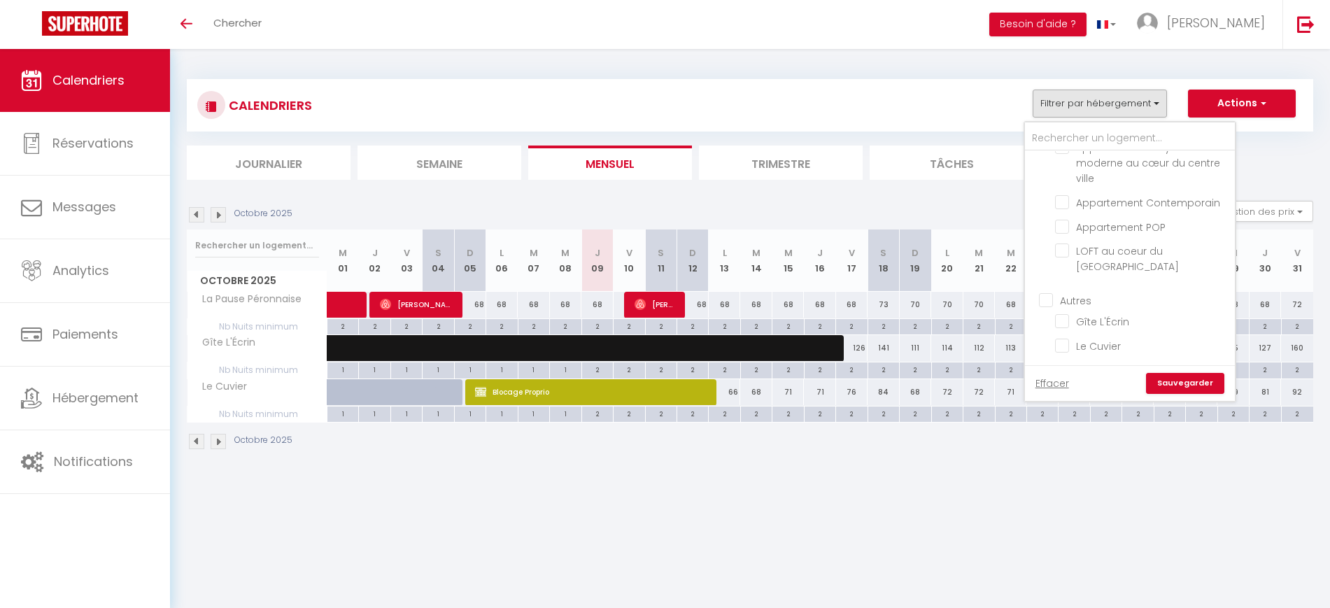
checkbox input "false"
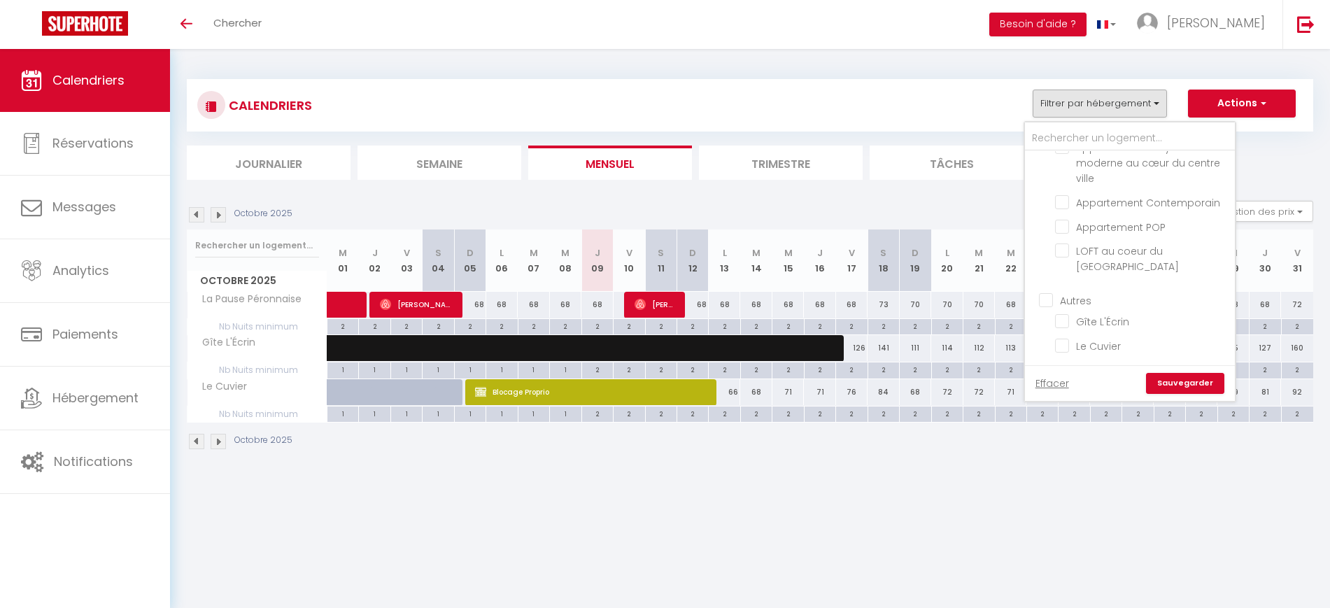
checkbox input "false"
click at [884, 528] on body "🟢 Des questions ou besoin d'assistance pour la migration AirBnB? Prenez rdv >>>…" at bounding box center [665, 353] width 1330 height 608
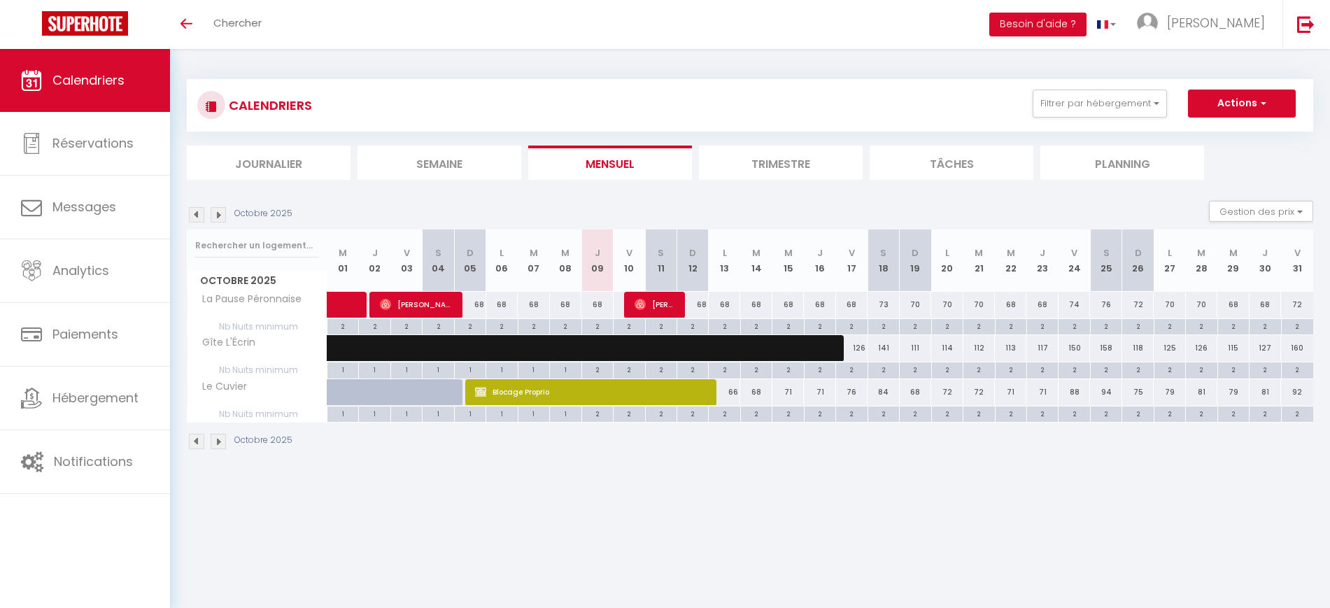
click at [104, 94] on link "Calendriers" at bounding box center [85, 80] width 170 height 63
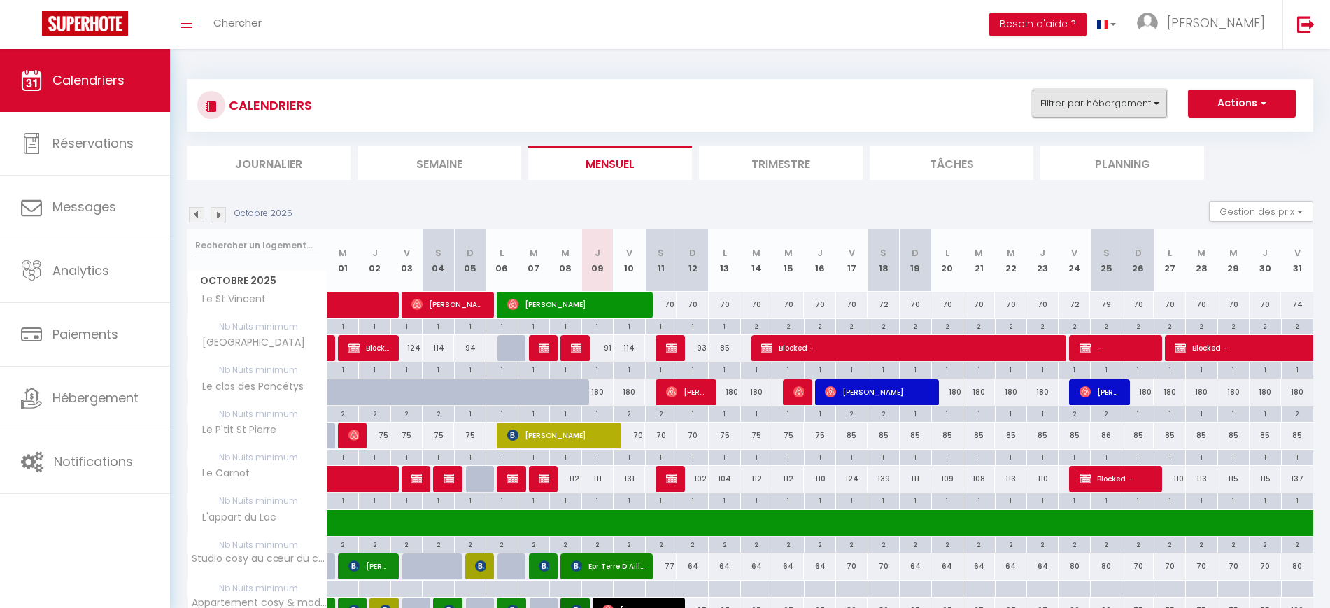
click at [1073, 102] on button "Filtrer par hébergement" at bounding box center [1100, 104] width 134 height 28
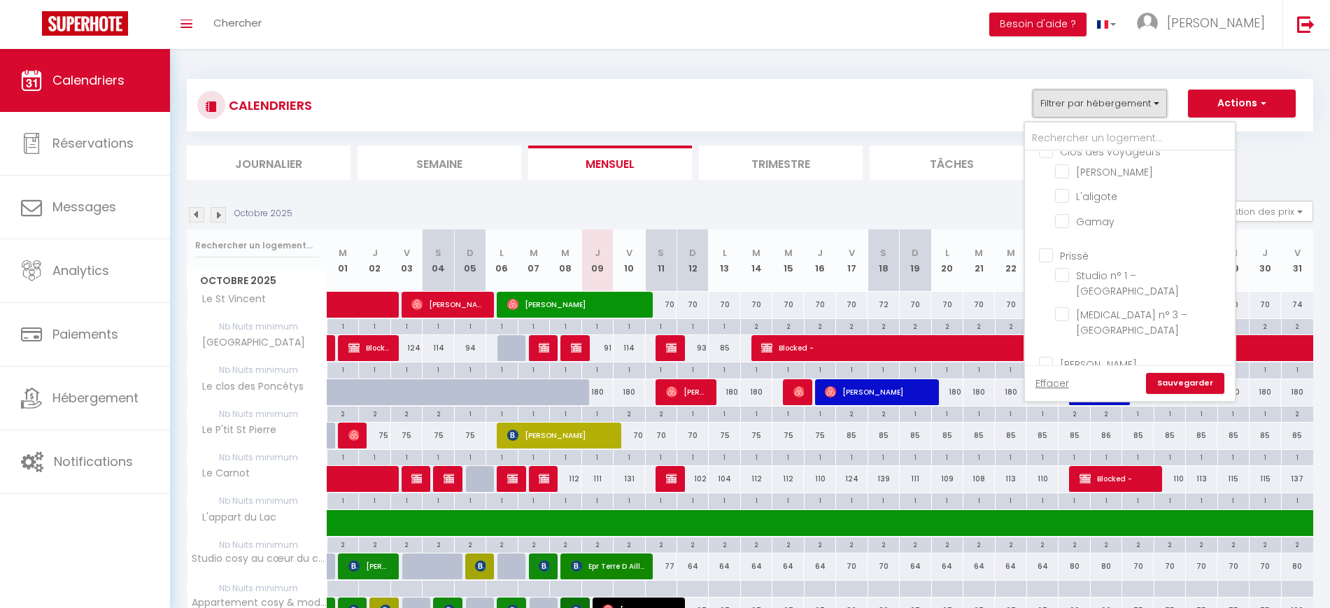
scroll to position [597, 0]
click at [1101, 222] on input "Gamay" at bounding box center [1142, 215] width 175 height 14
checkbox input "true"
checkbox input "false"
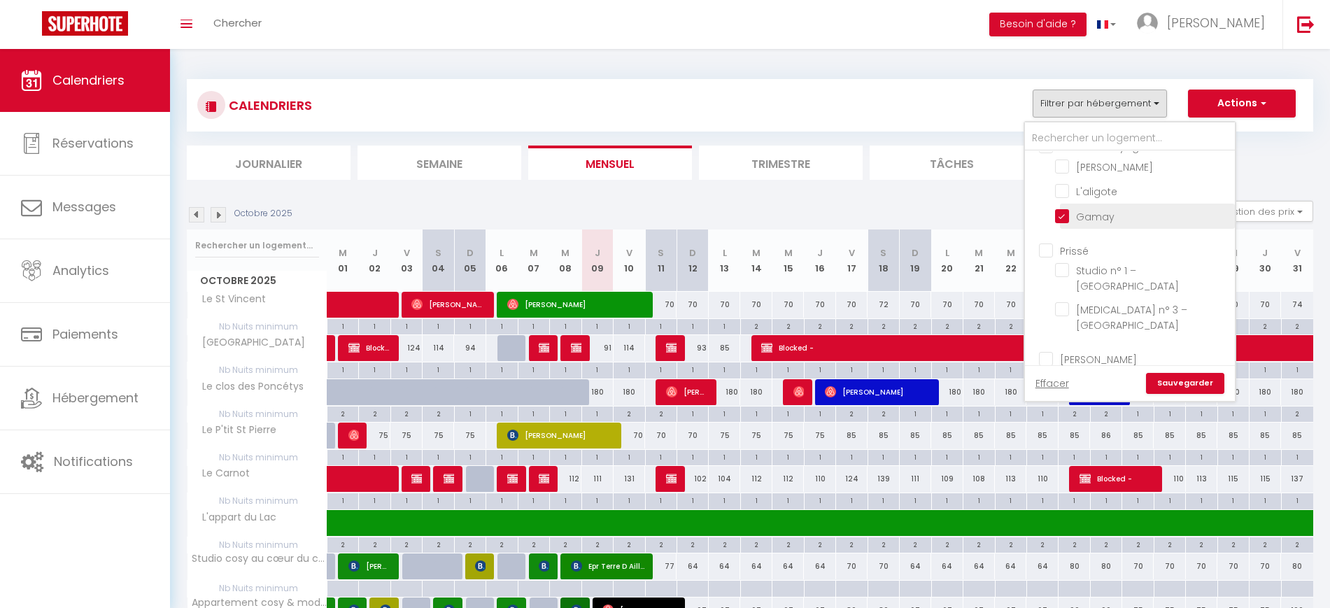
checkbox input "false"
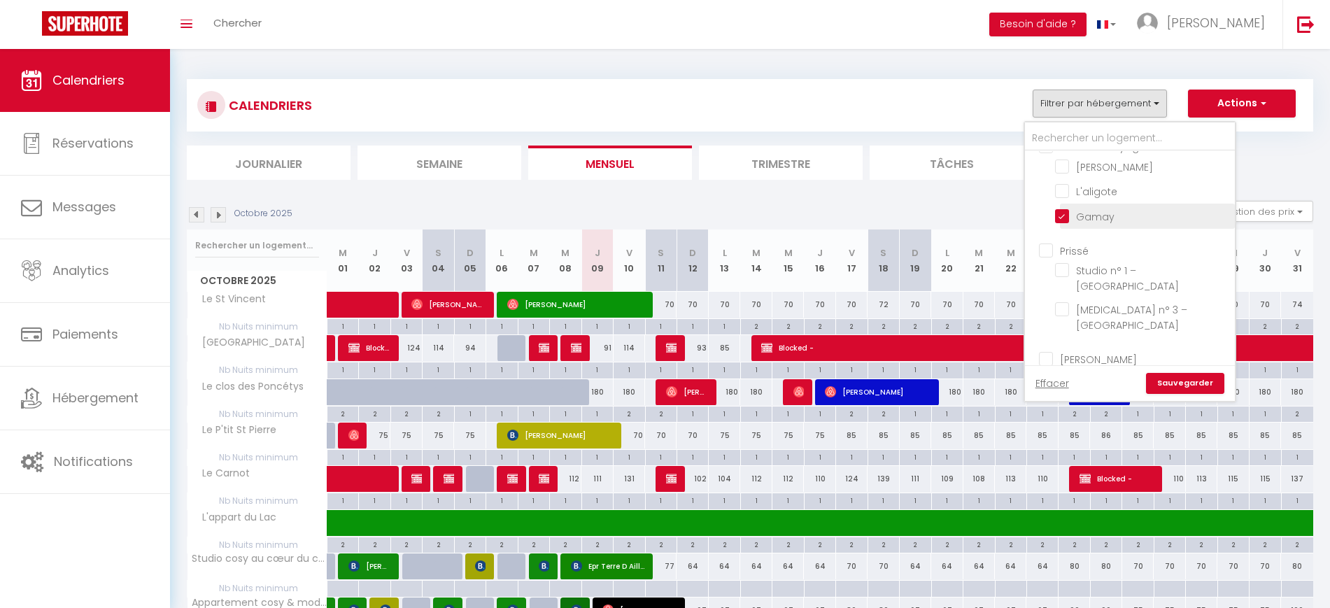
checkbox input "false"
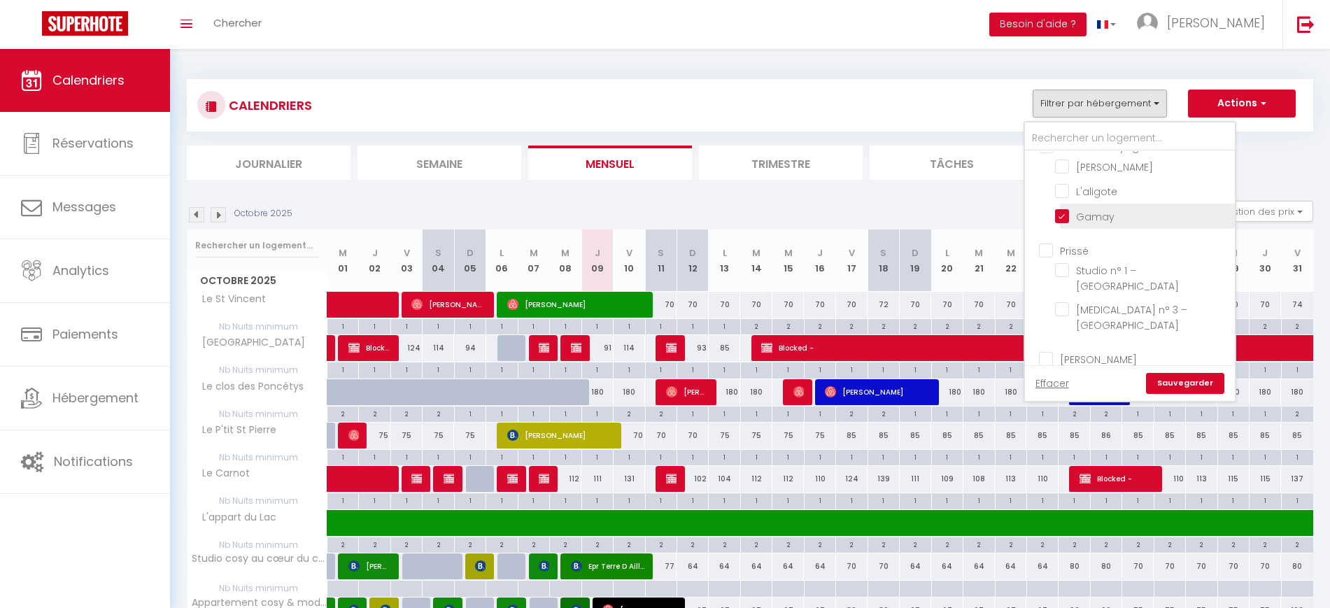
checkbox input "false"
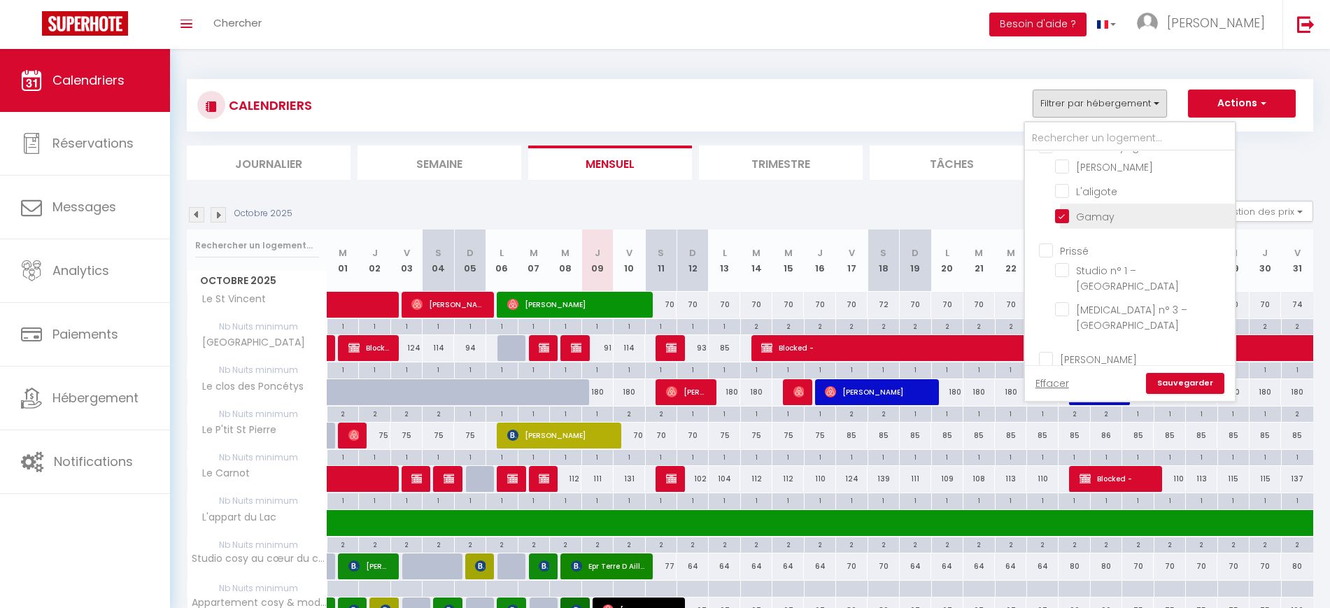
checkbox input "false"
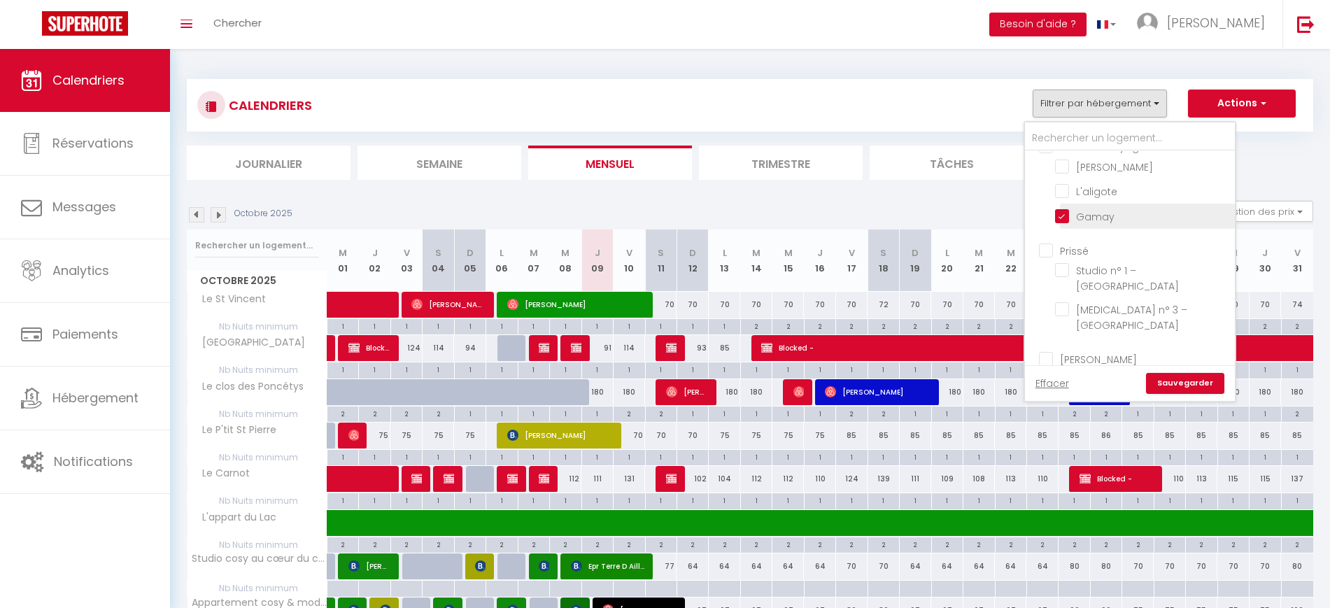
checkbox input "false"
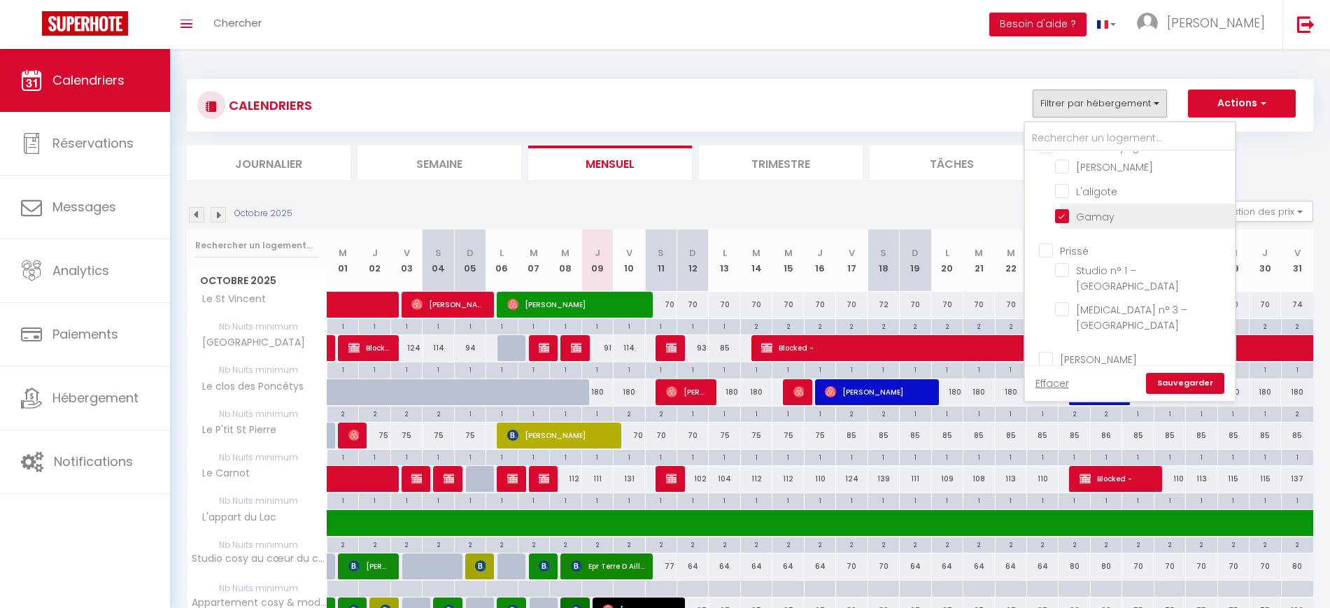
checkbox input "false"
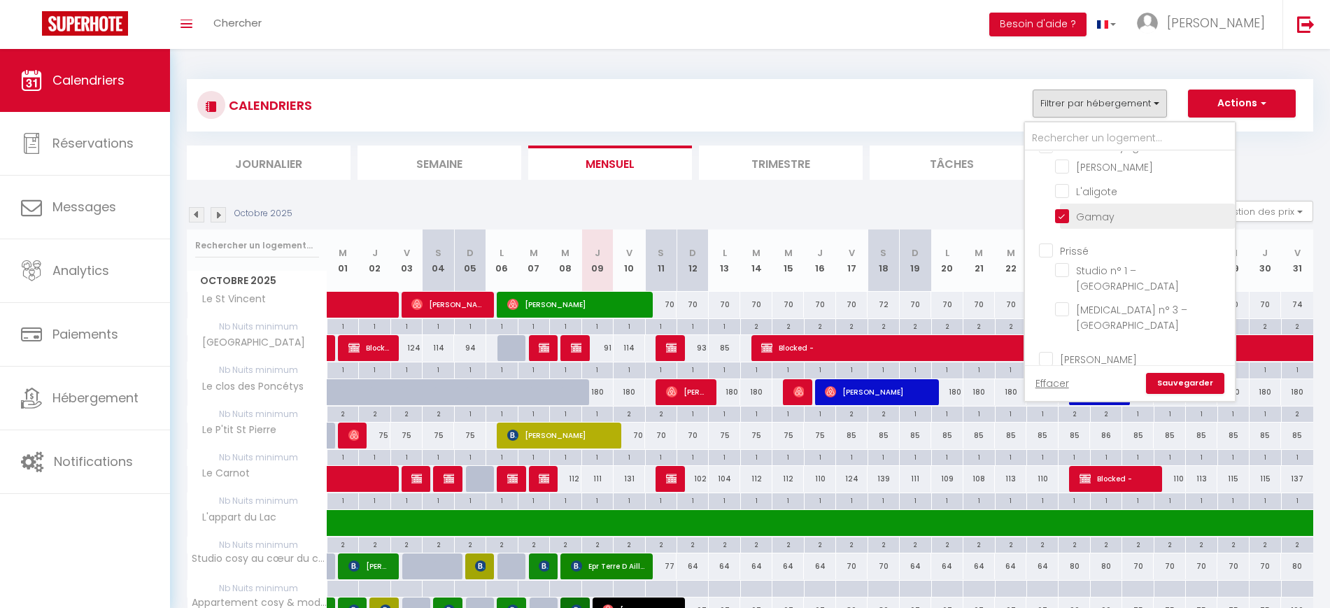
checkbox input "false"
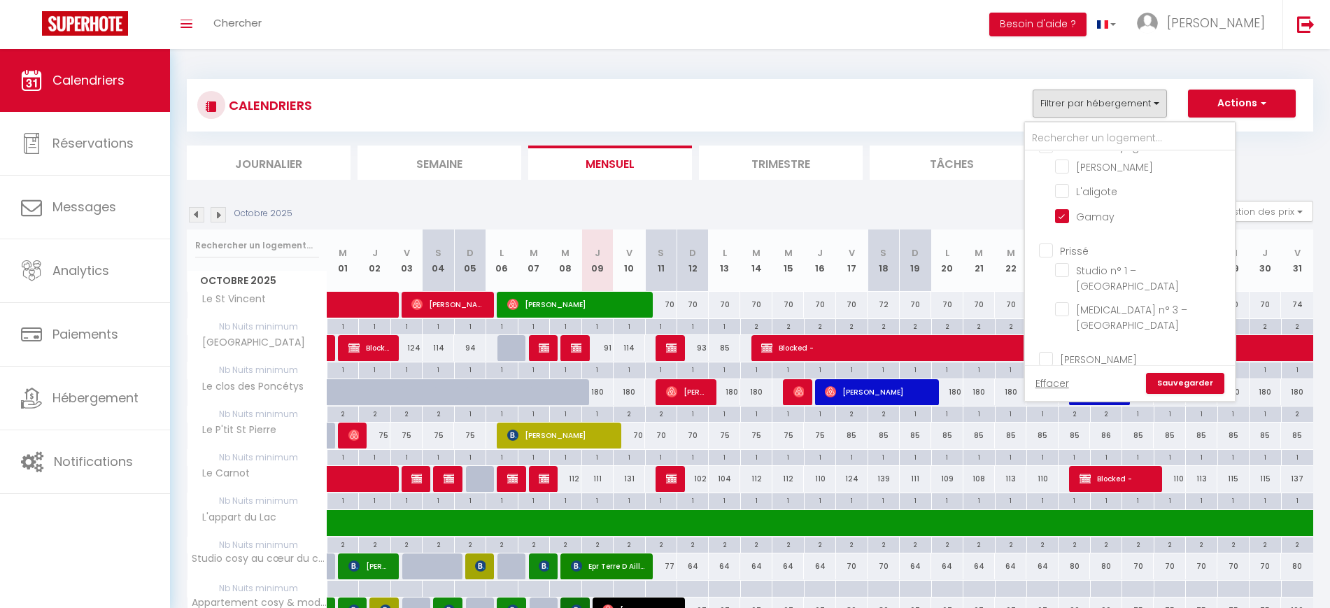
click at [1197, 384] on link "Sauvegarder" at bounding box center [1185, 383] width 78 height 21
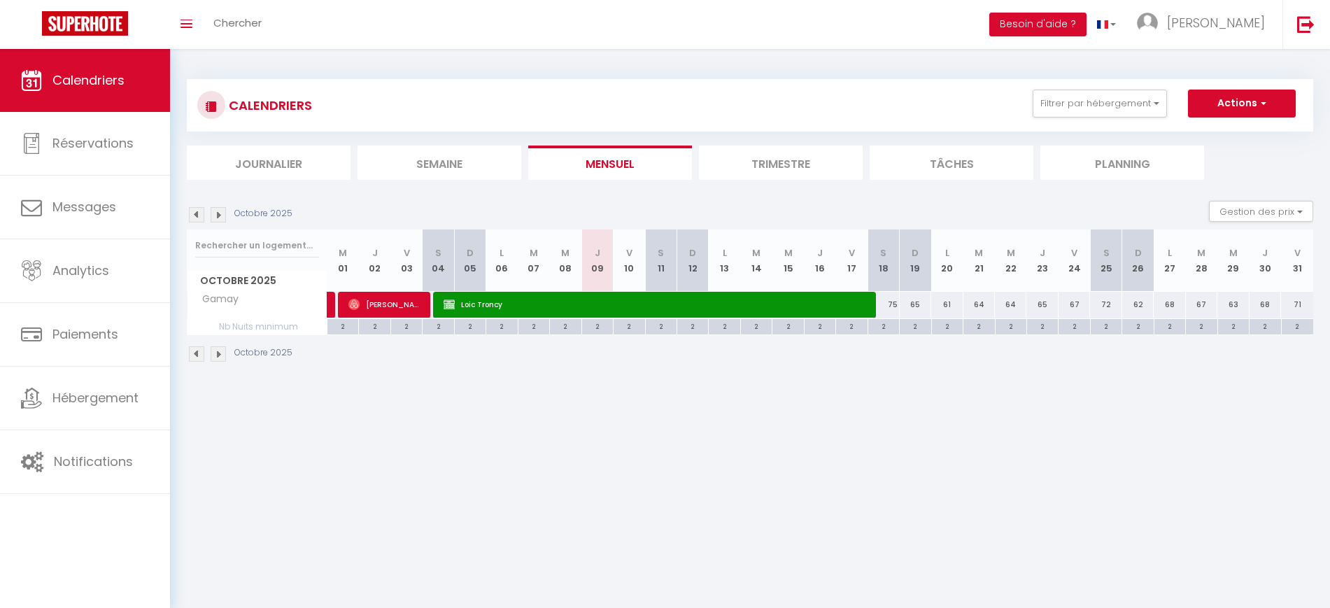
click at [213, 215] on img at bounding box center [218, 214] width 15 height 15
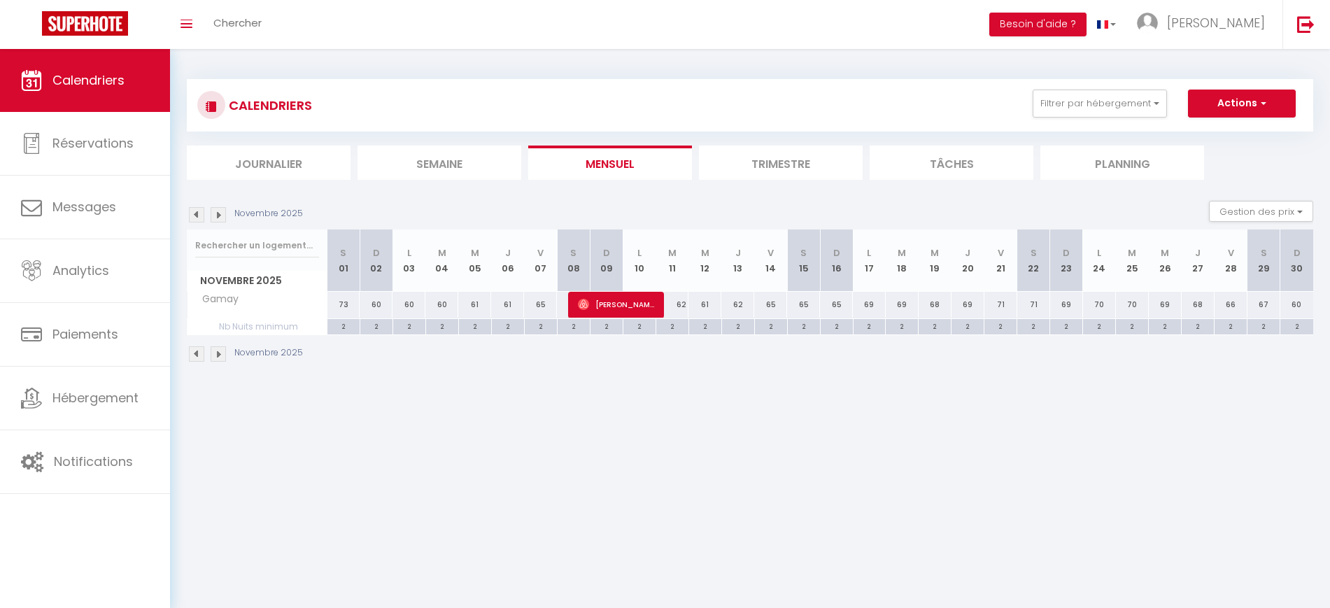
click at [201, 221] on img at bounding box center [196, 214] width 15 height 15
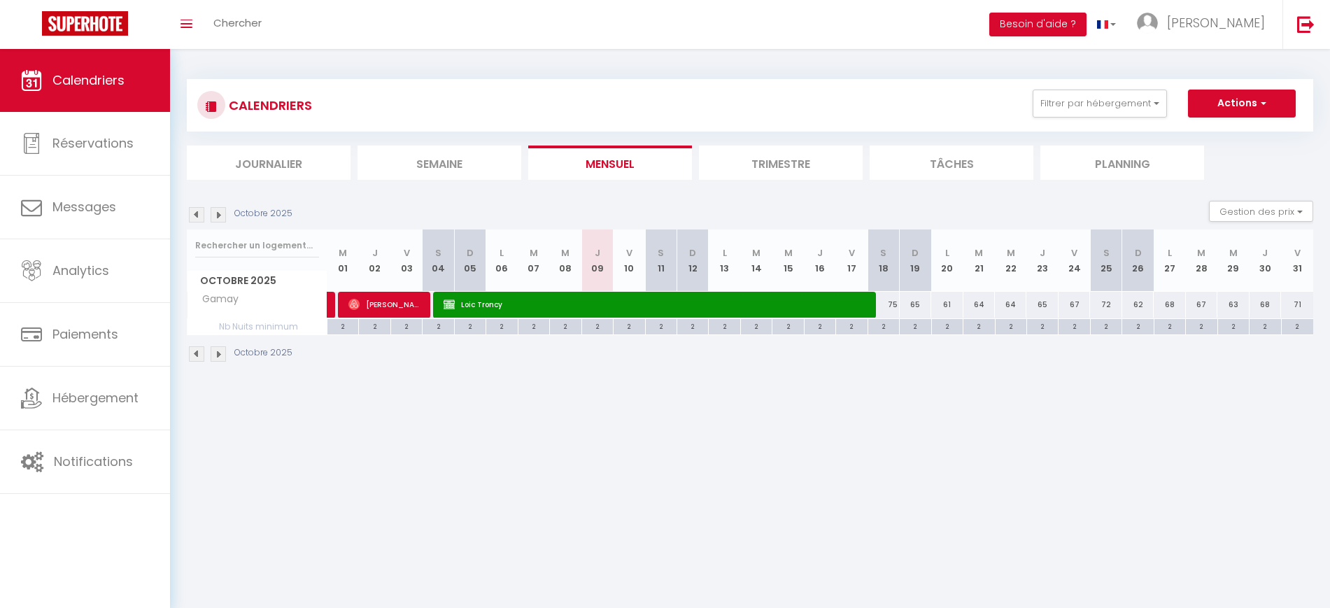
click at [222, 213] on img at bounding box center [218, 214] width 15 height 15
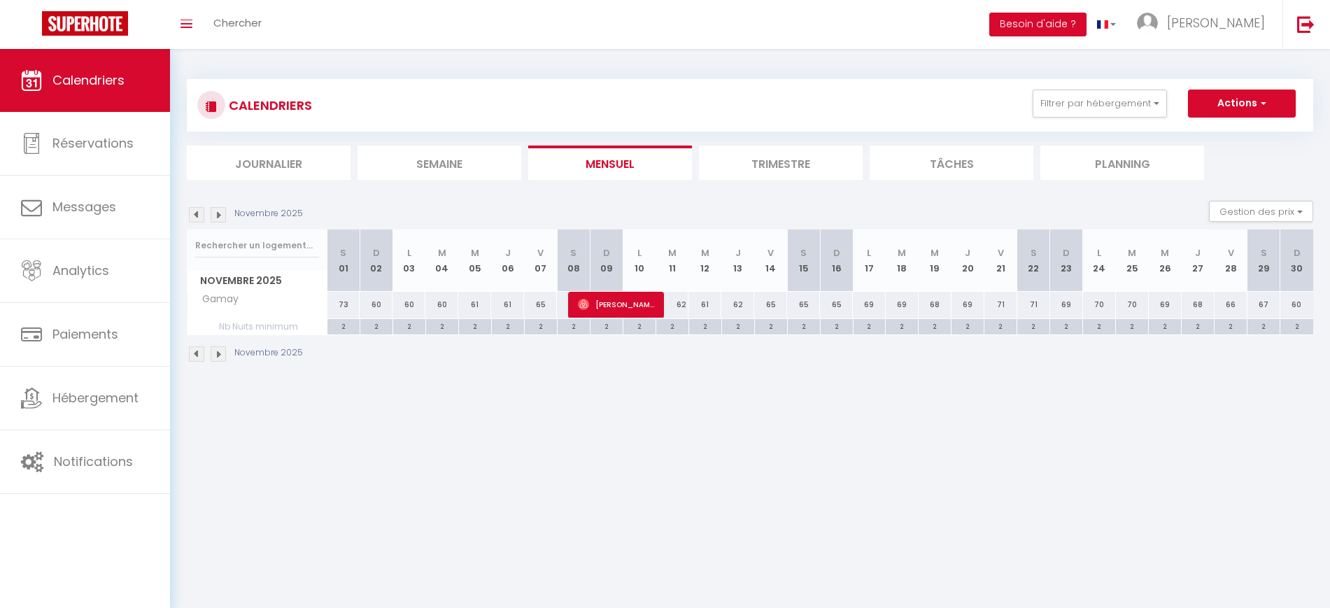
click at [206, 210] on div "Novembre 2025" at bounding box center [247, 214] width 120 height 15
click at [197, 216] on img at bounding box center [196, 214] width 15 height 15
select select
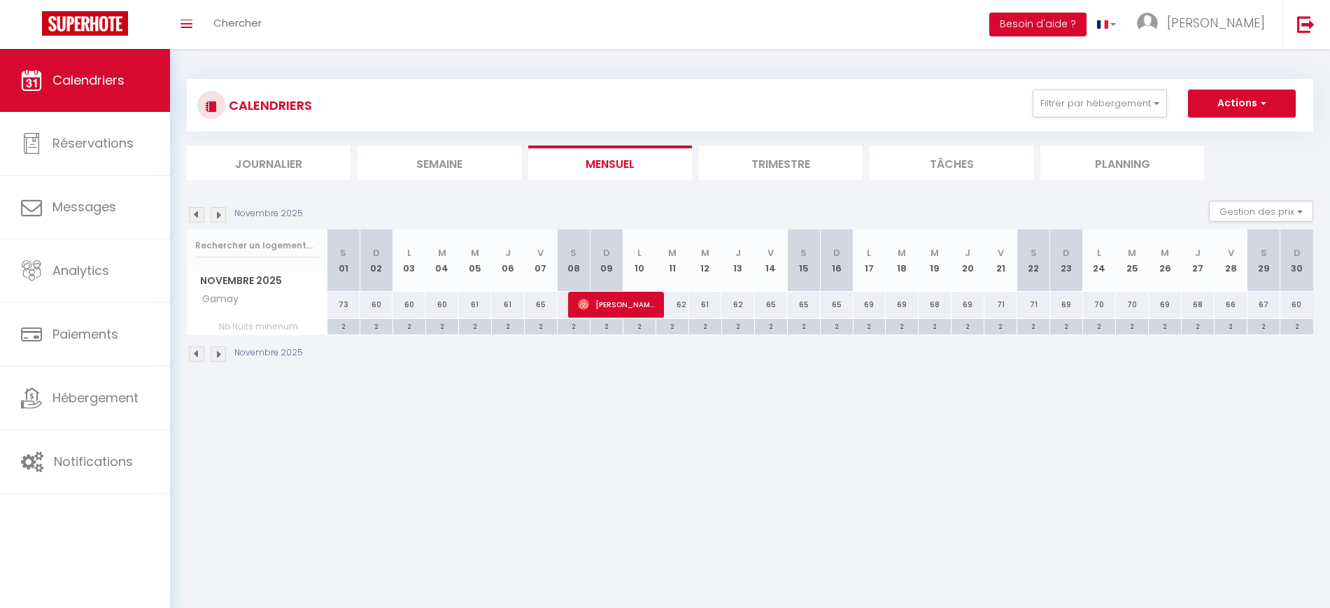
select select
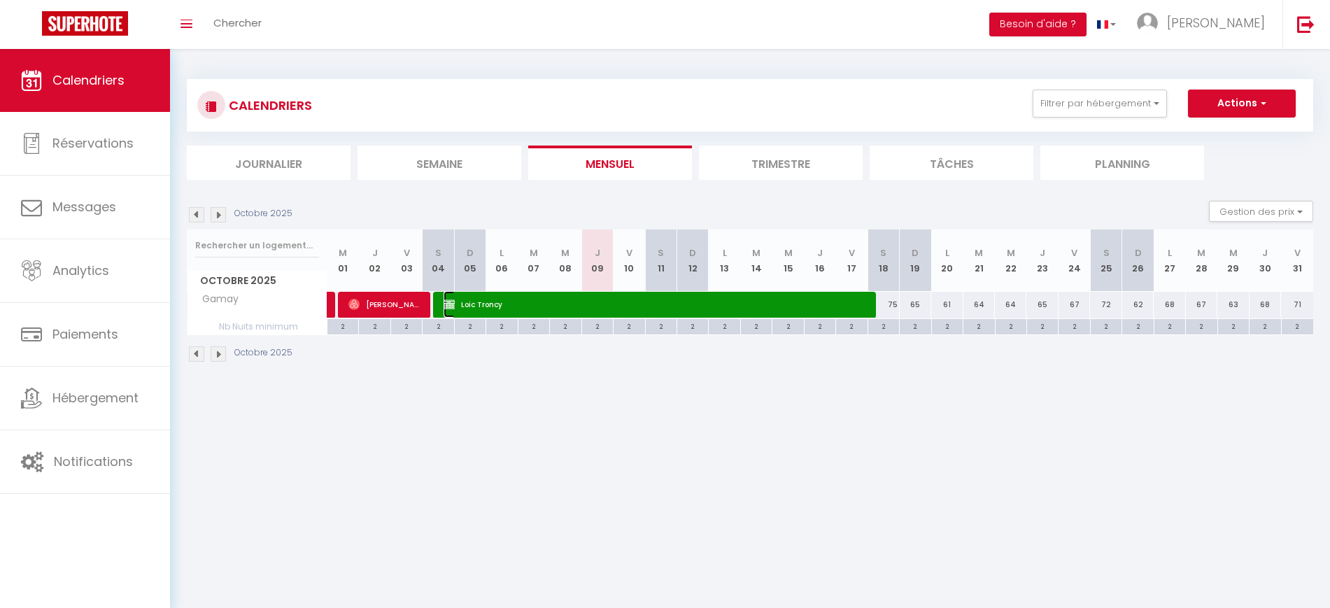
click at [488, 309] on span "Loic Troncy" at bounding box center [654, 304] width 420 height 27
select select "OK"
select select "0"
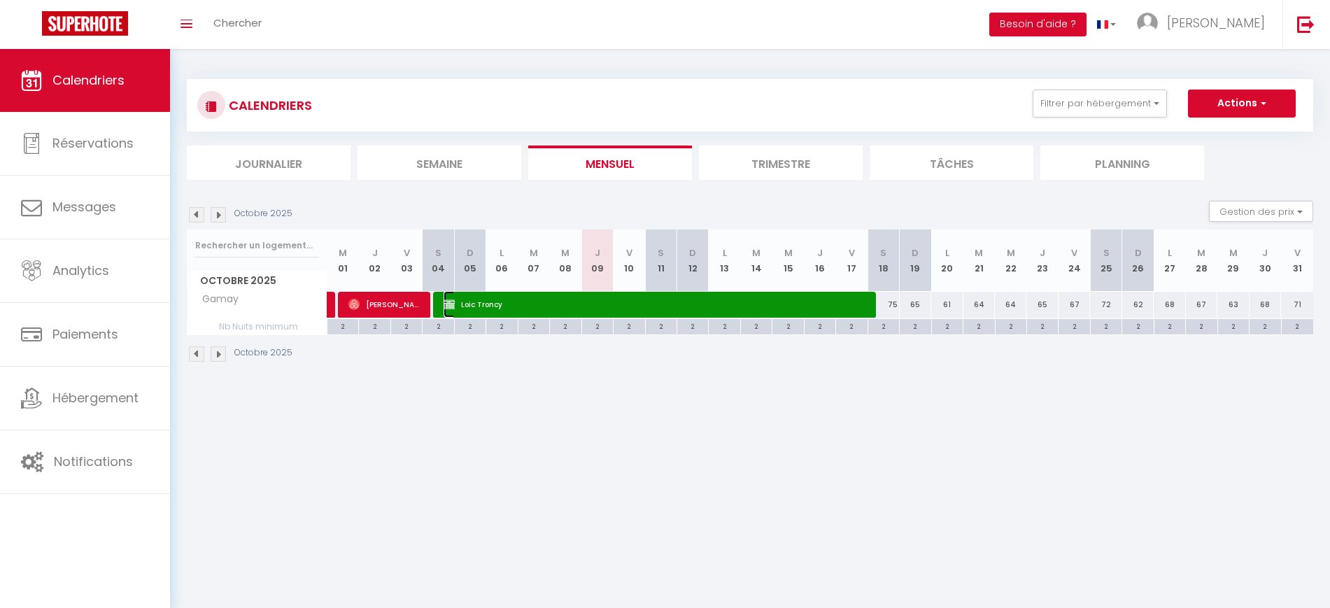
select select "1"
select select
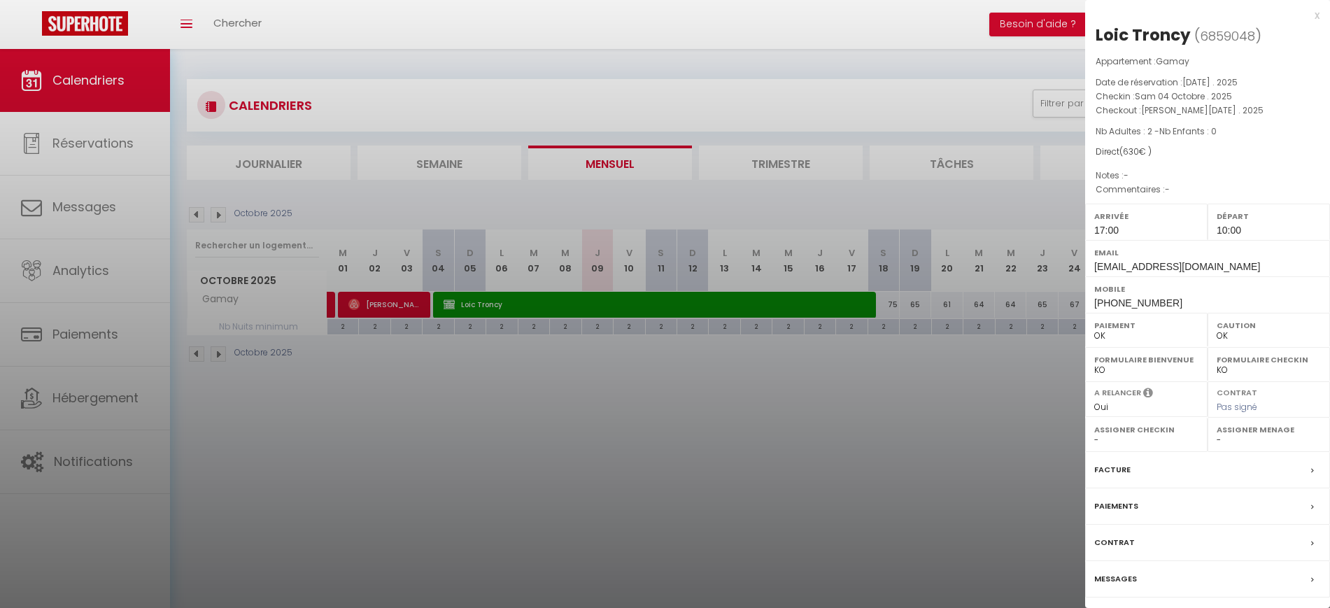
click at [504, 416] on div at bounding box center [665, 304] width 1330 height 608
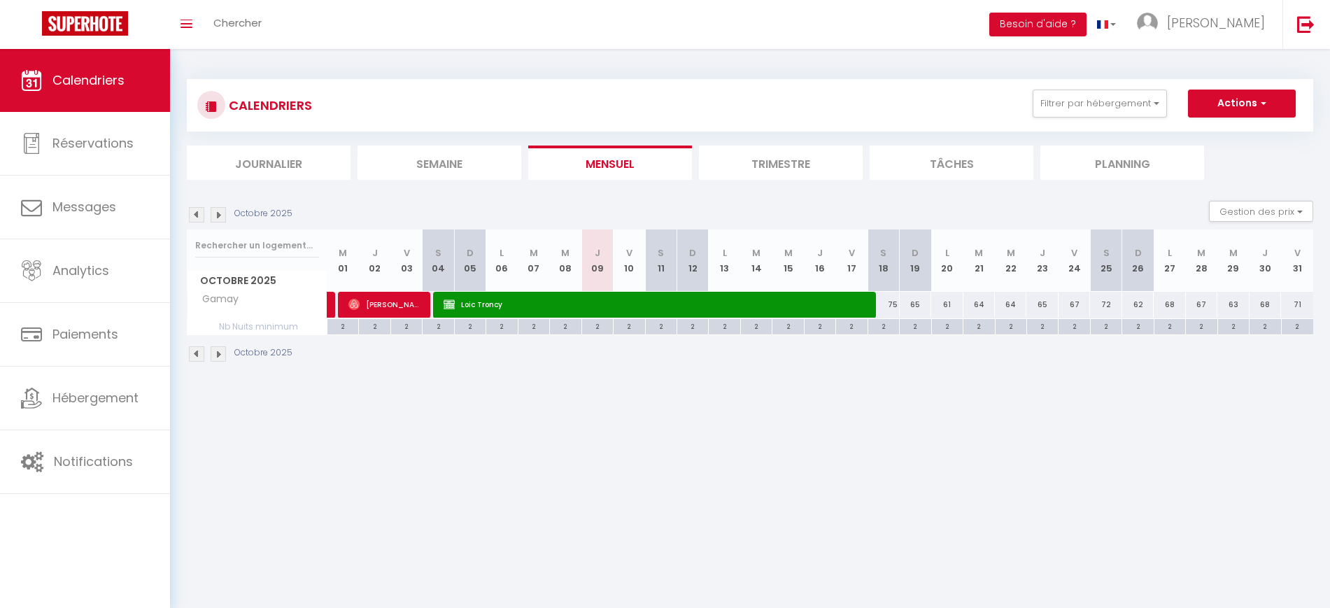
click at [221, 214] on img at bounding box center [218, 214] width 15 height 15
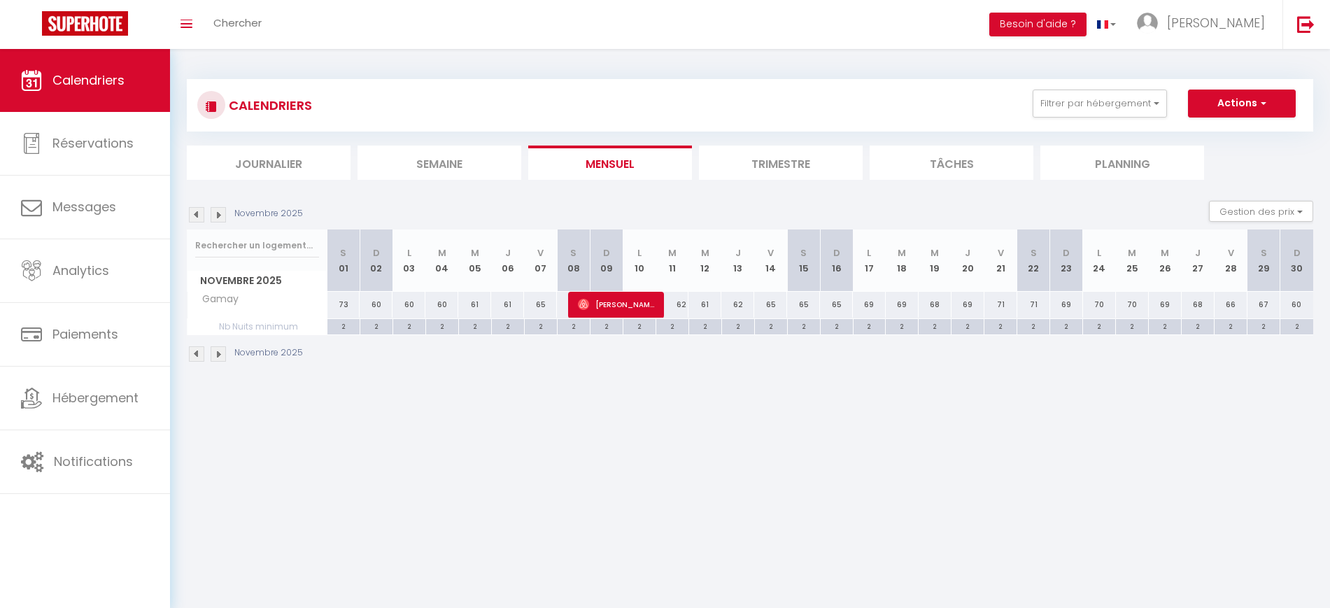
click at [190, 213] on img at bounding box center [196, 214] width 15 height 15
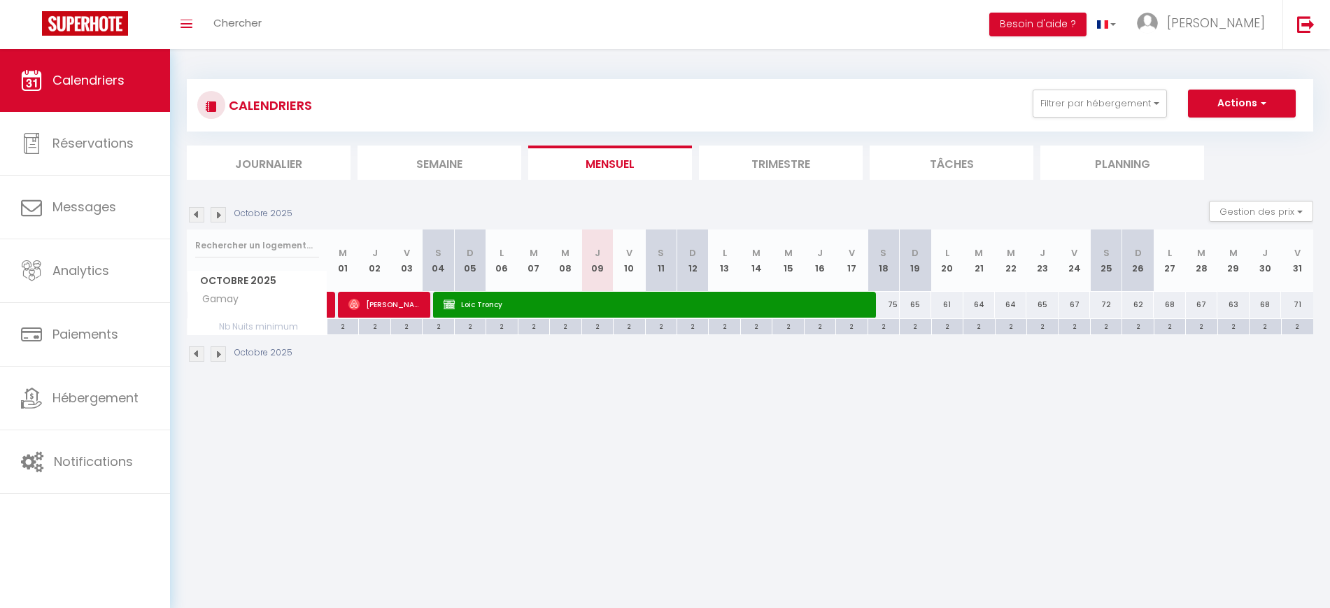
click at [217, 217] on img at bounding box center [218, 214] width 15 height 15
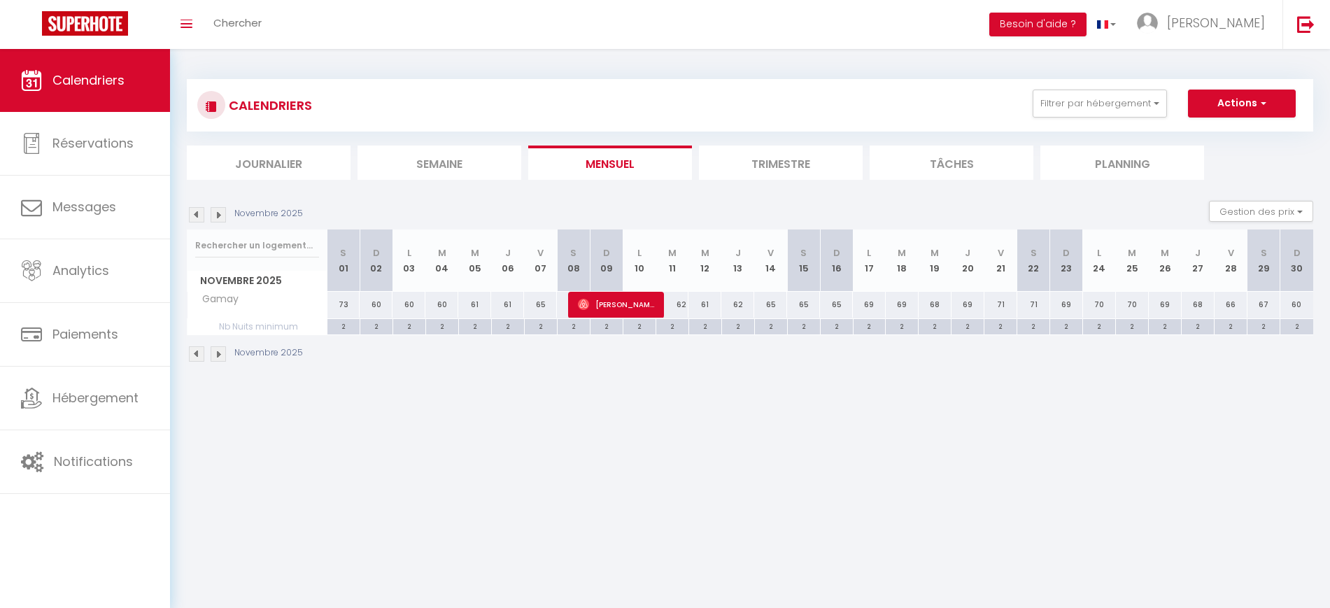
click at [194, 218] on img at bounding box center [196, 214] width 15 height 15
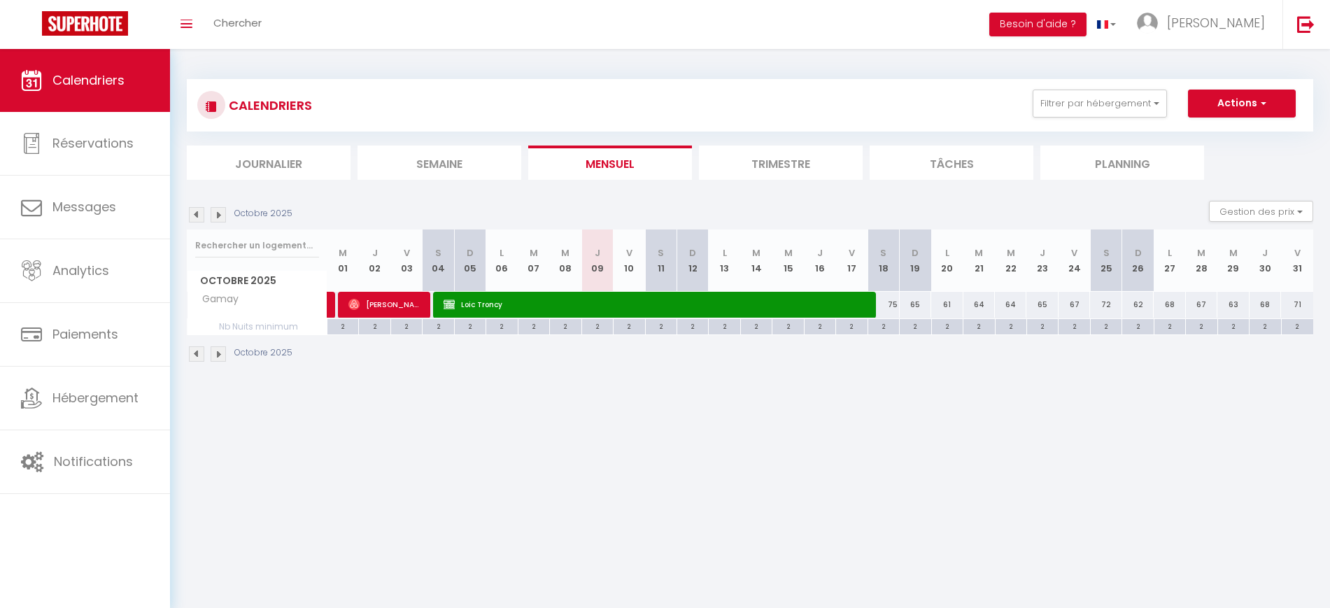
click at [222, 220] on img at bounding box center [218, 214] width 15 height 15
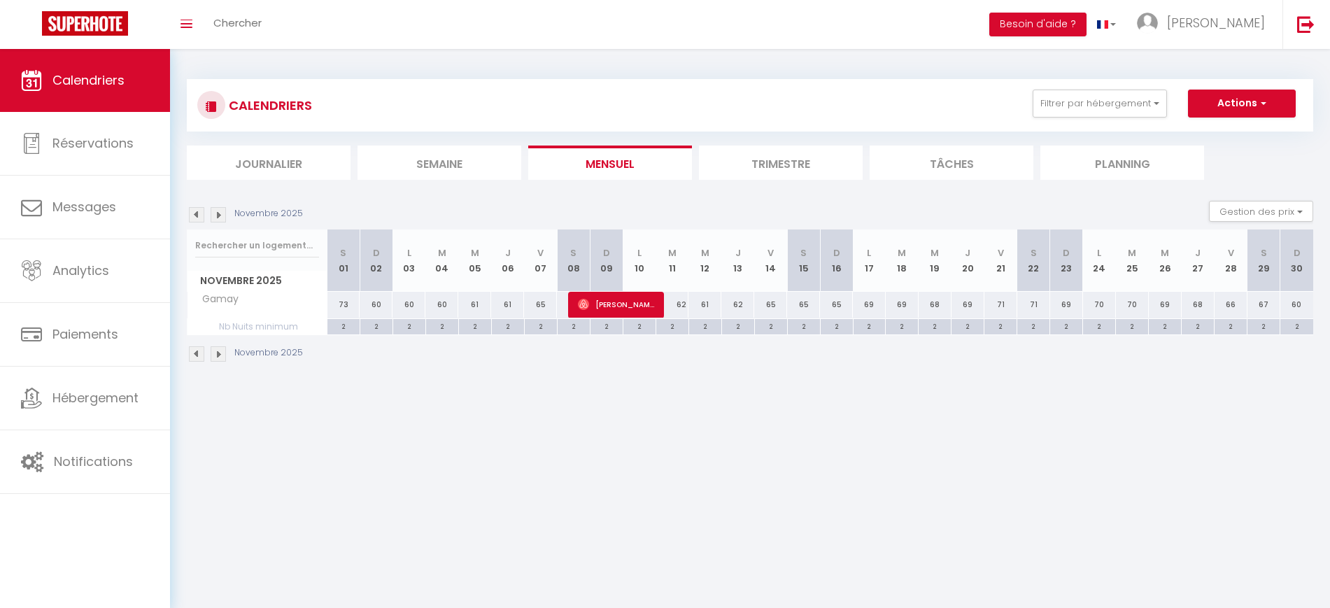
click at [196, 214] on img at bounding box center [196, 214] width 15 height 15
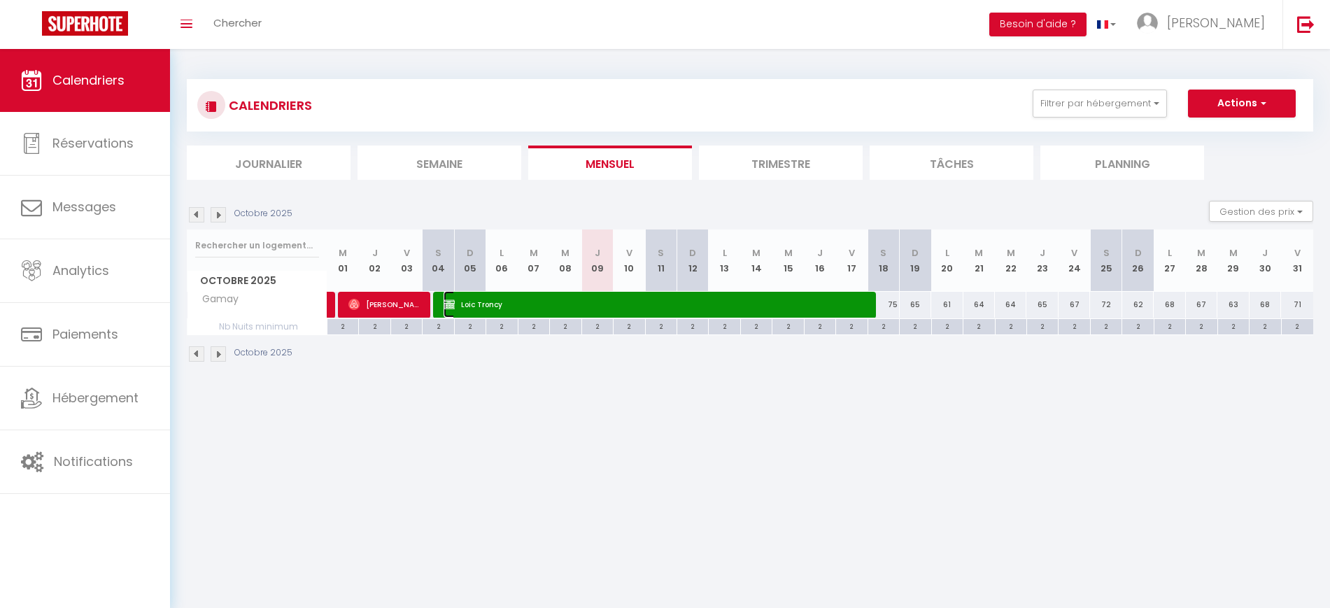
click at [585, 309] on span "Loic Troncy" at bounding box center [654, 304] width 420 height 27
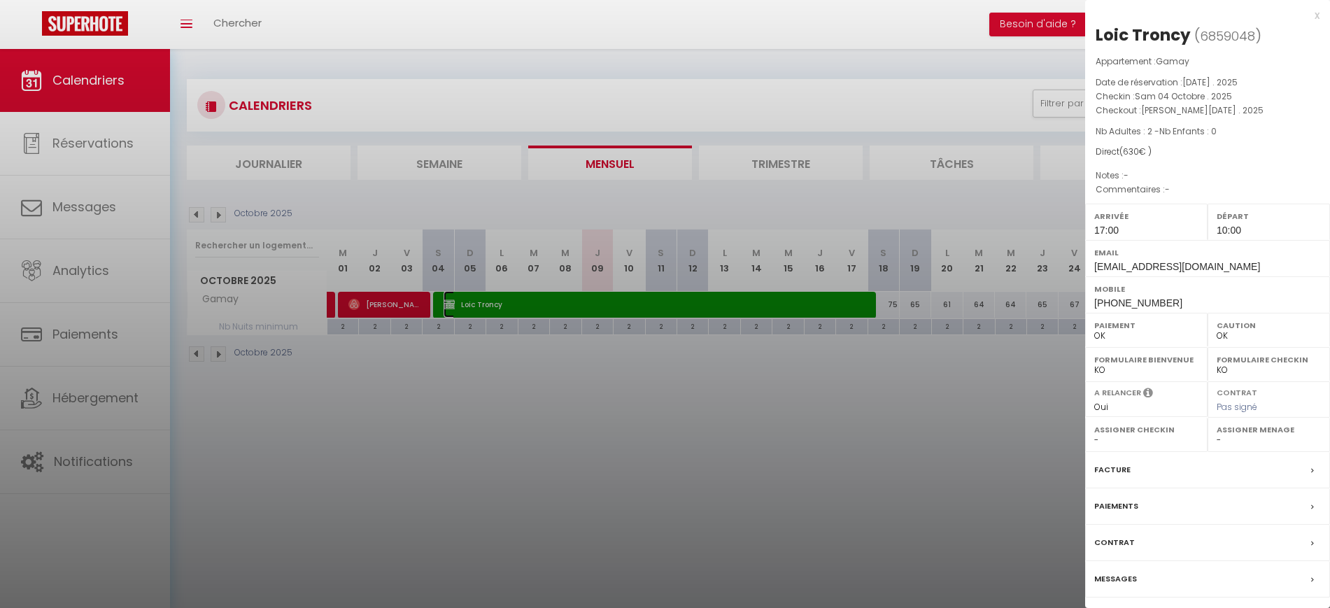
scroll to position [49, 0]
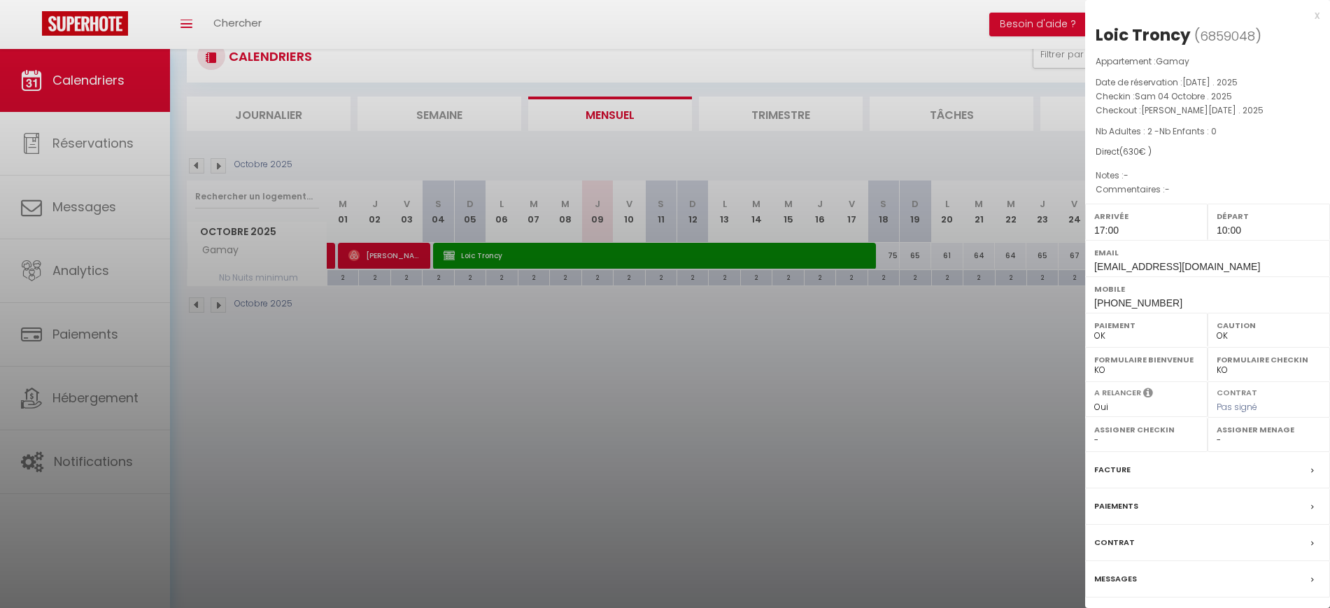
click at [1106, 467] on label "Facture" at bounding box center [1112, 470] width 36 height 15
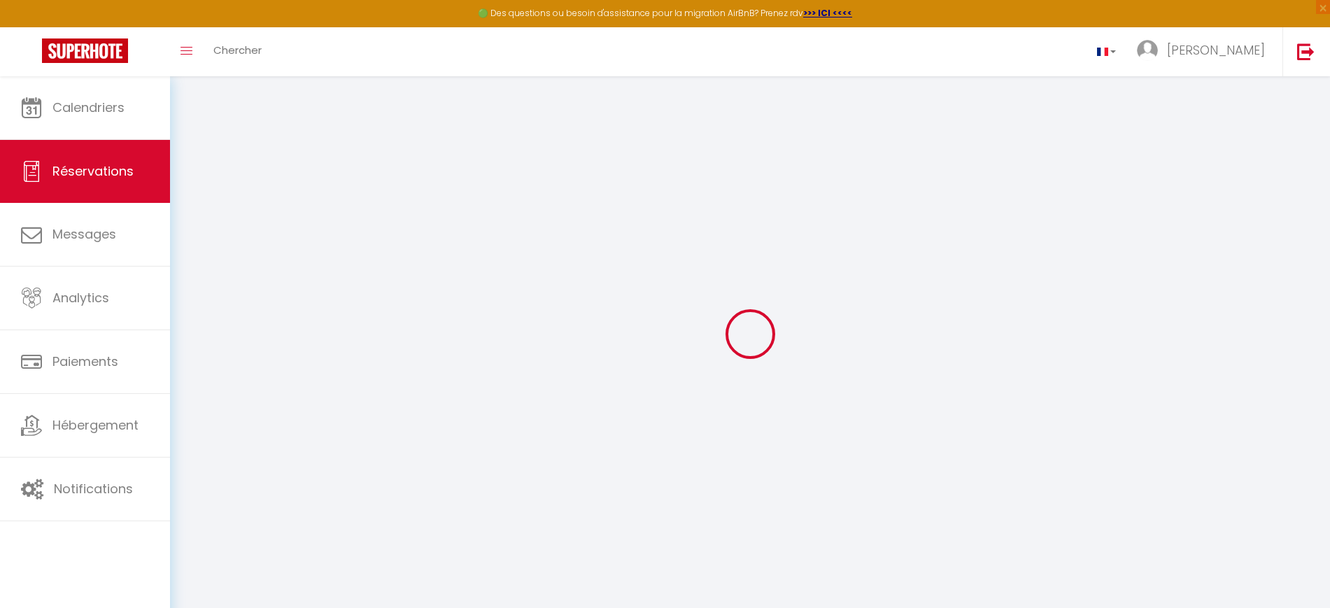
select select
checkbox input "false"
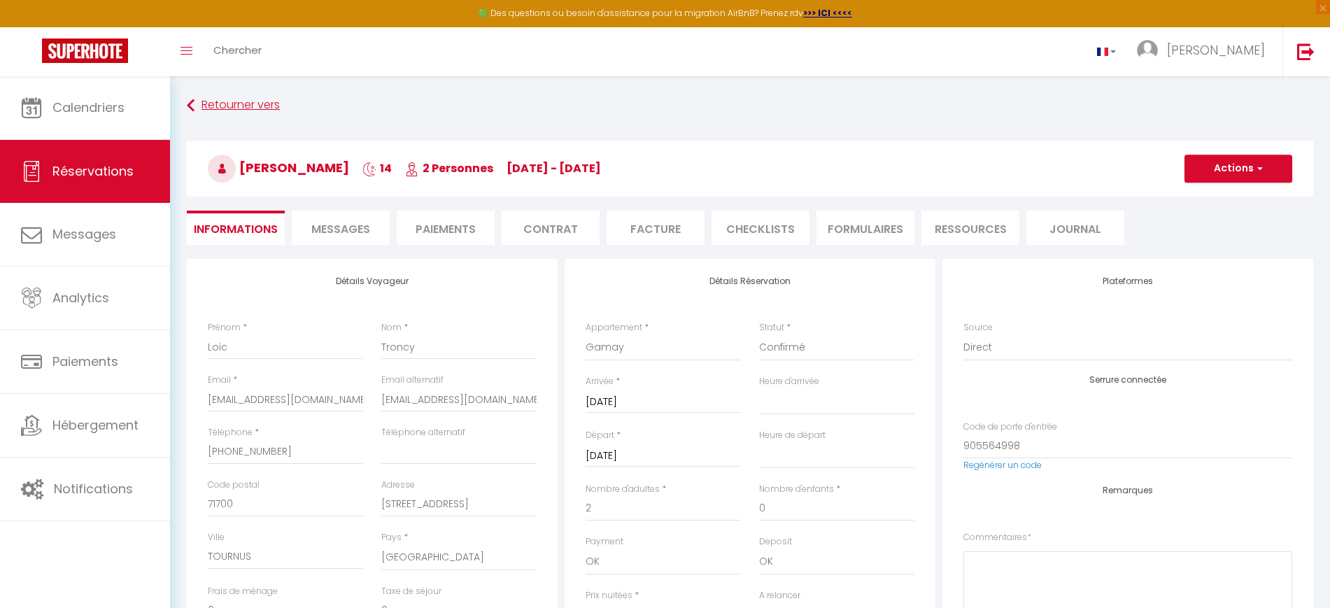
select select
checkbox input "false"
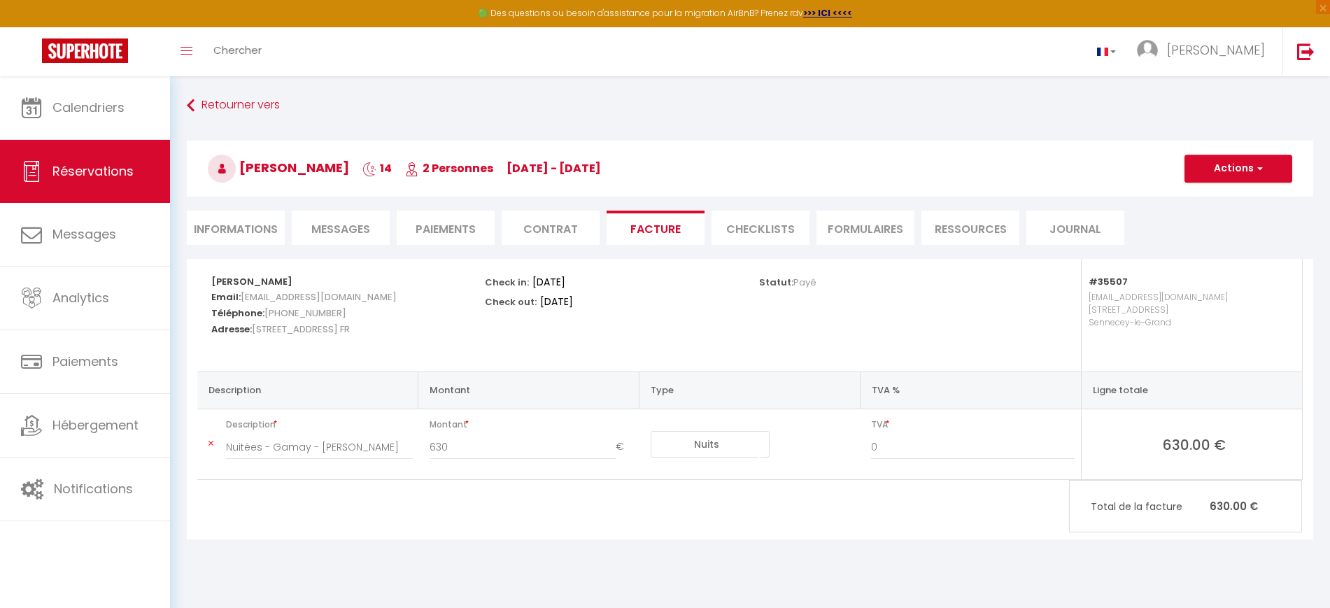
click at [248, 222] on li "Informations" at bounding box center [236, 228] width 98 height 34
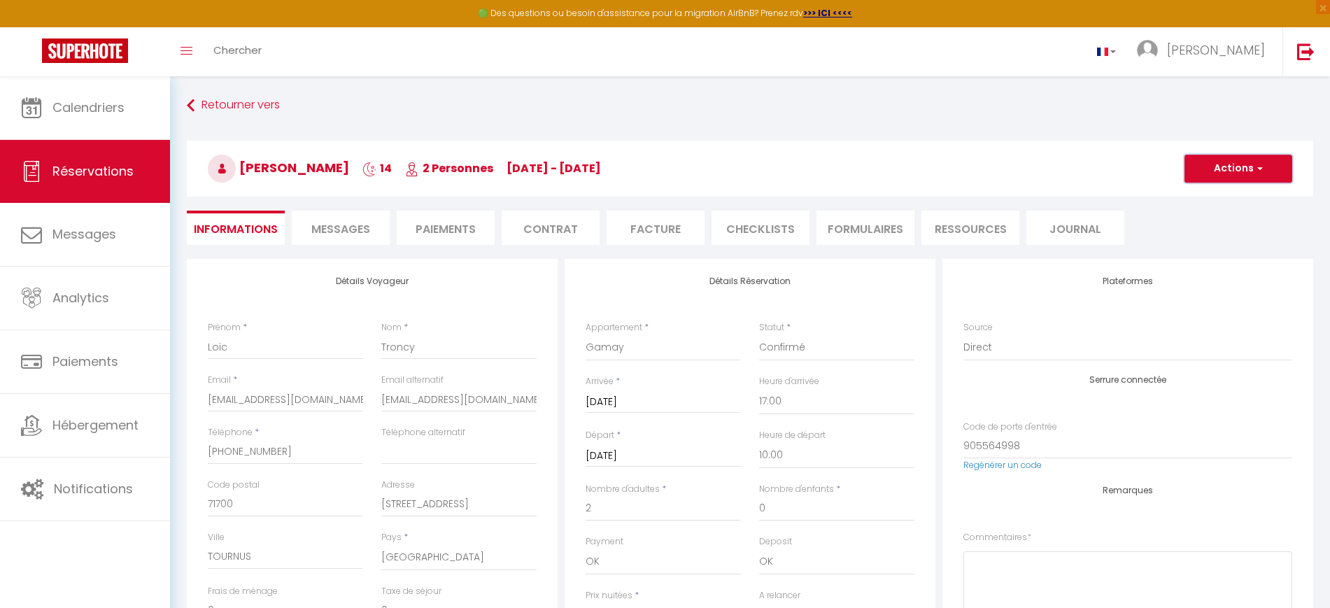
click at [1273, 167] on button "Actions" at bounding box center [1239, 169] width 108 height 28
click at [1214, 213] on link "Dupliquer" at bounding box center [1224, 218] width 111 height 18
select select
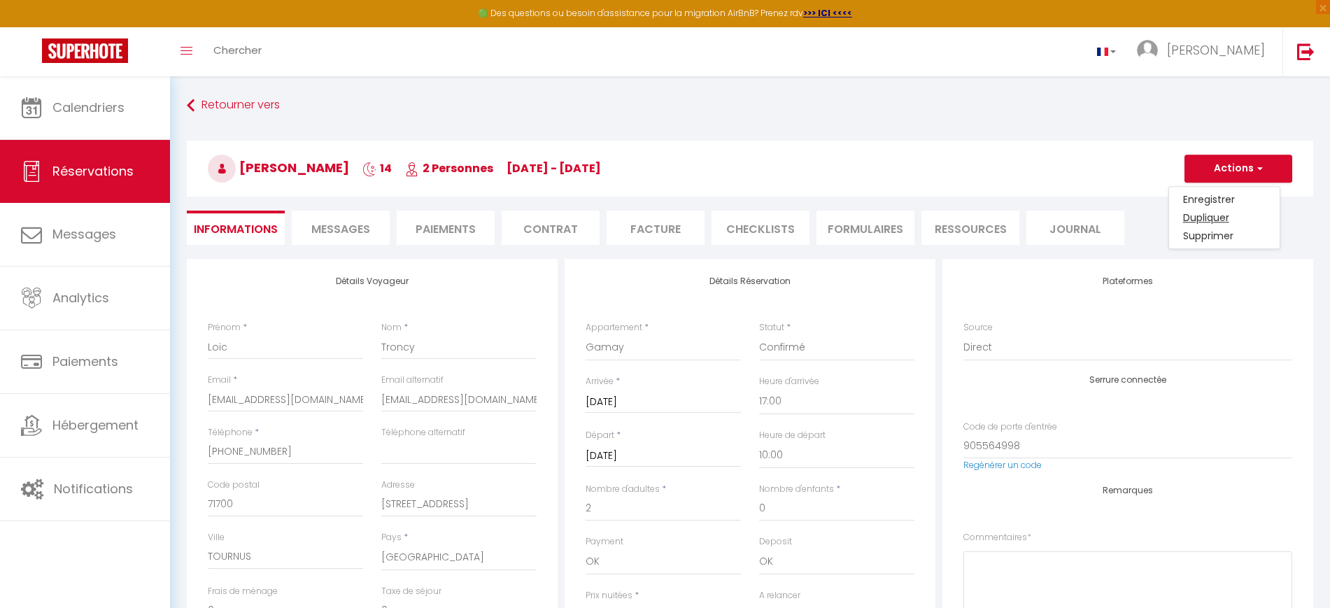
select select
checkbox input "false"
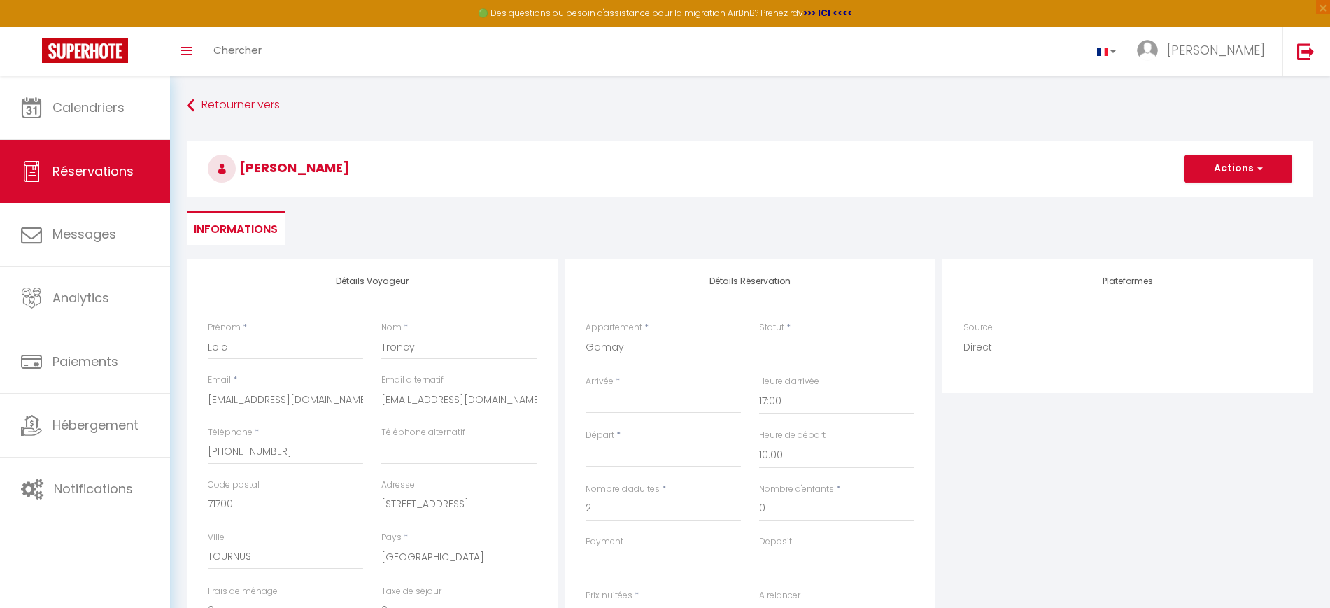
scroll to position [205, 0]
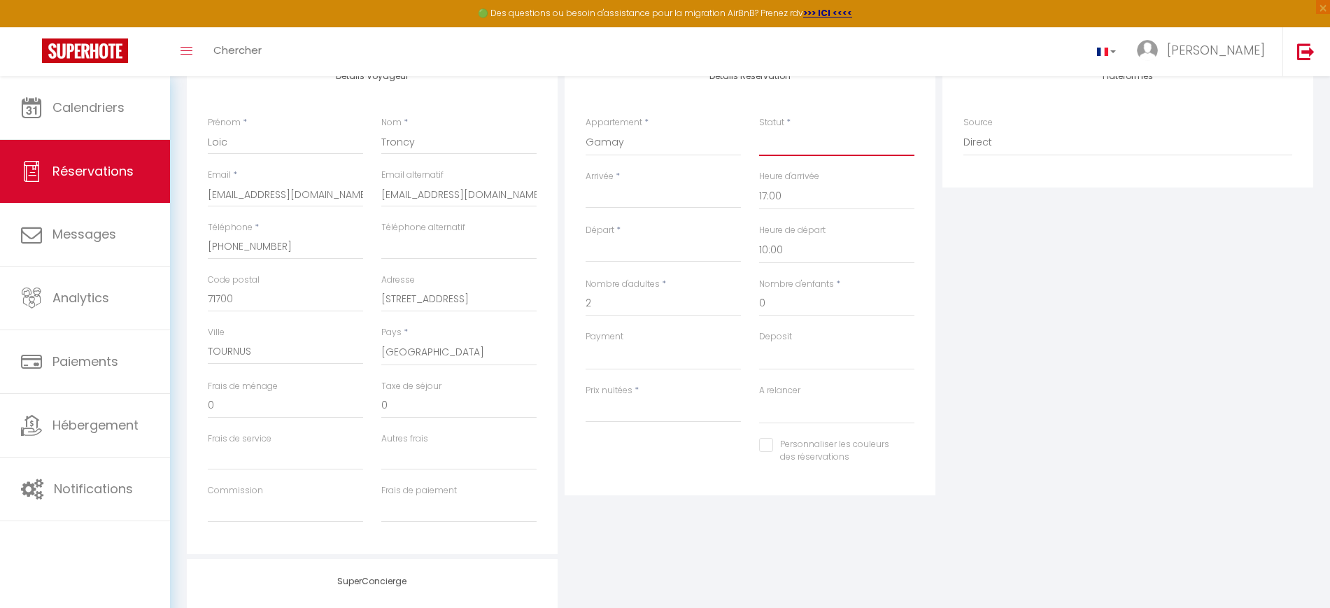
click at [770, 138] on select "Confirmé Non Confirmé [PERSON_NAME] par le voyageur No Show Request" at bounding box center [836, 142] width 155 height 27
select select "1"
click at [759, 129] on select "Confirmé Non Confirmé [PERSON_NAME] par le voyageur No Show Request" at bounding box center [836, 142] width 155 height 27
select select
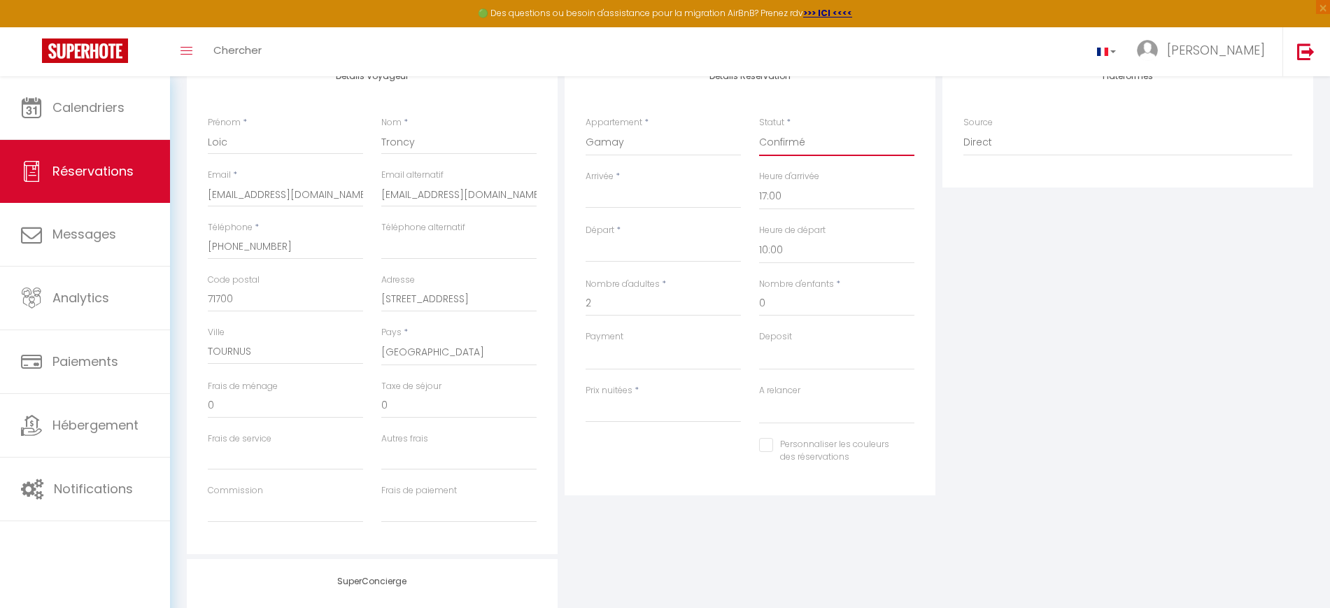
select select
checkbox input "false"
click at [656, 197] on input "Arrivée" at bounding box center [663, 197] width 155 height 18
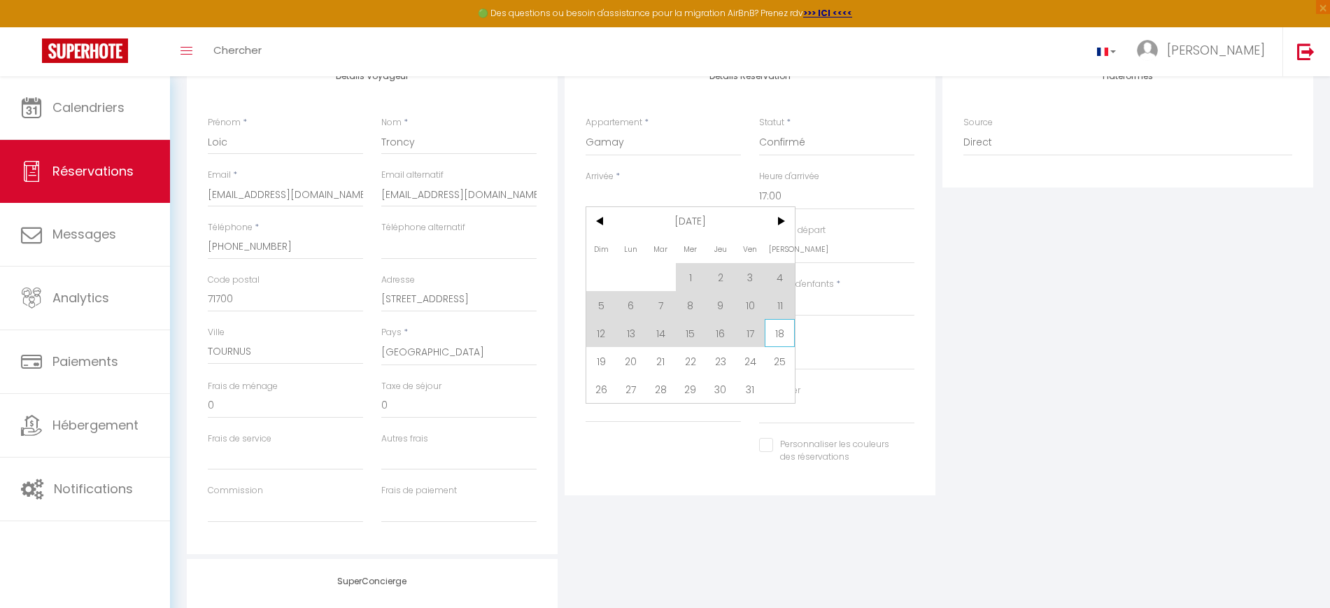
click at [779, 337] on span "18" at bounding box center [780, 333] width 30 height 28
type input "[DATE]"
type input "Dim 19 Octobre 2025"
select select
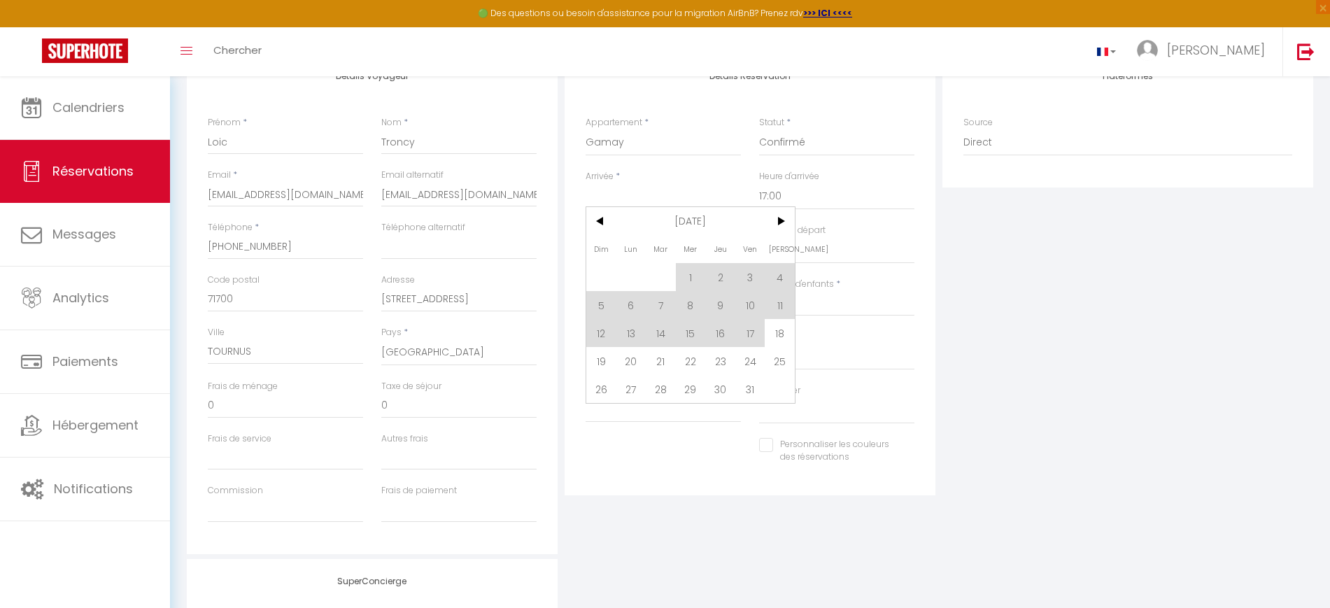
select select
checkbox input "false"
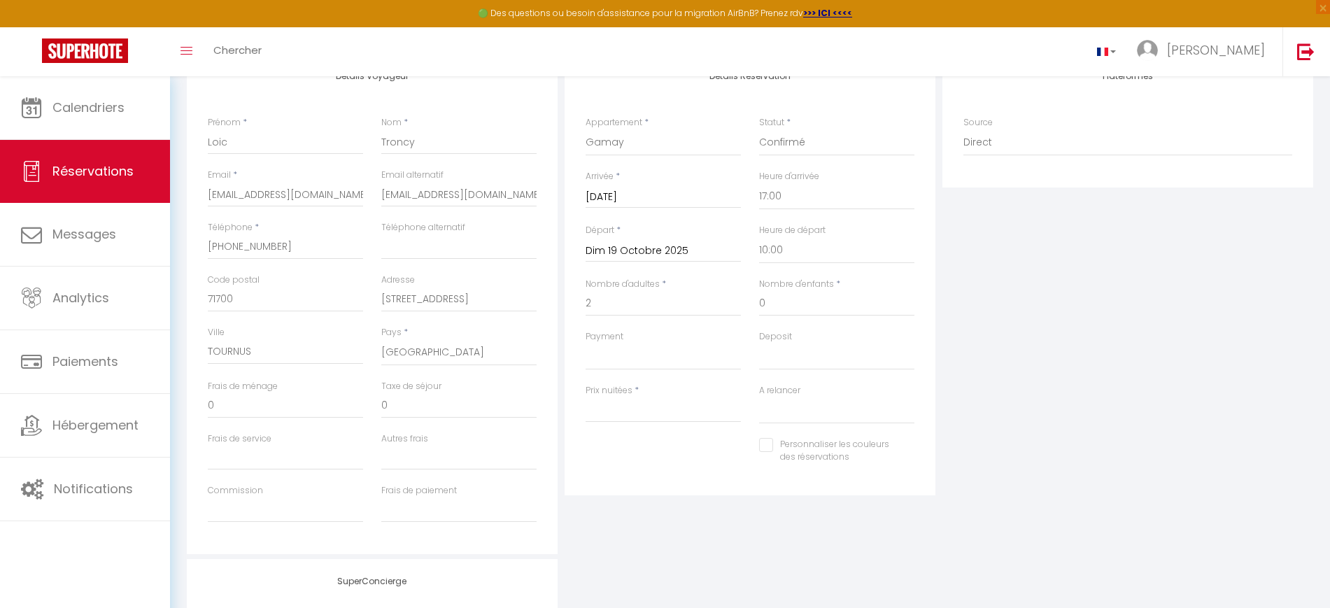
click at [642, 253] on input "Dim 19 Octobre 2025" at bounding box center [663, 251] width 155 height 18
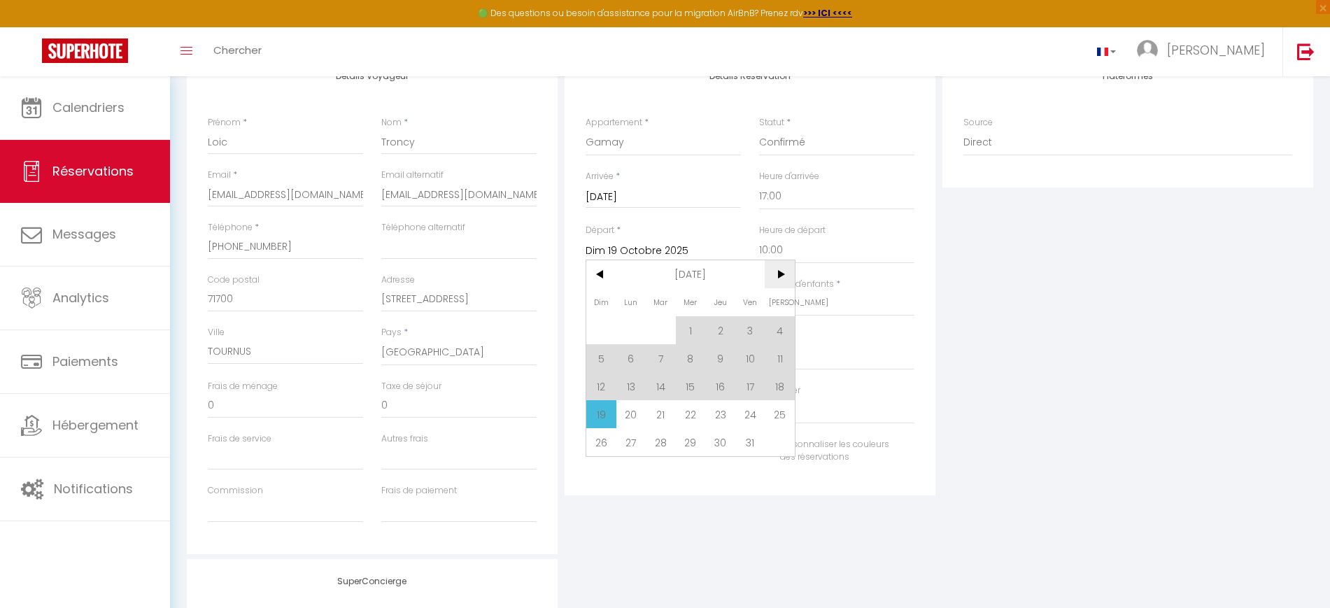
click at [781, 281] on span ">" at bounding box center [780, 274] width 30 height 28
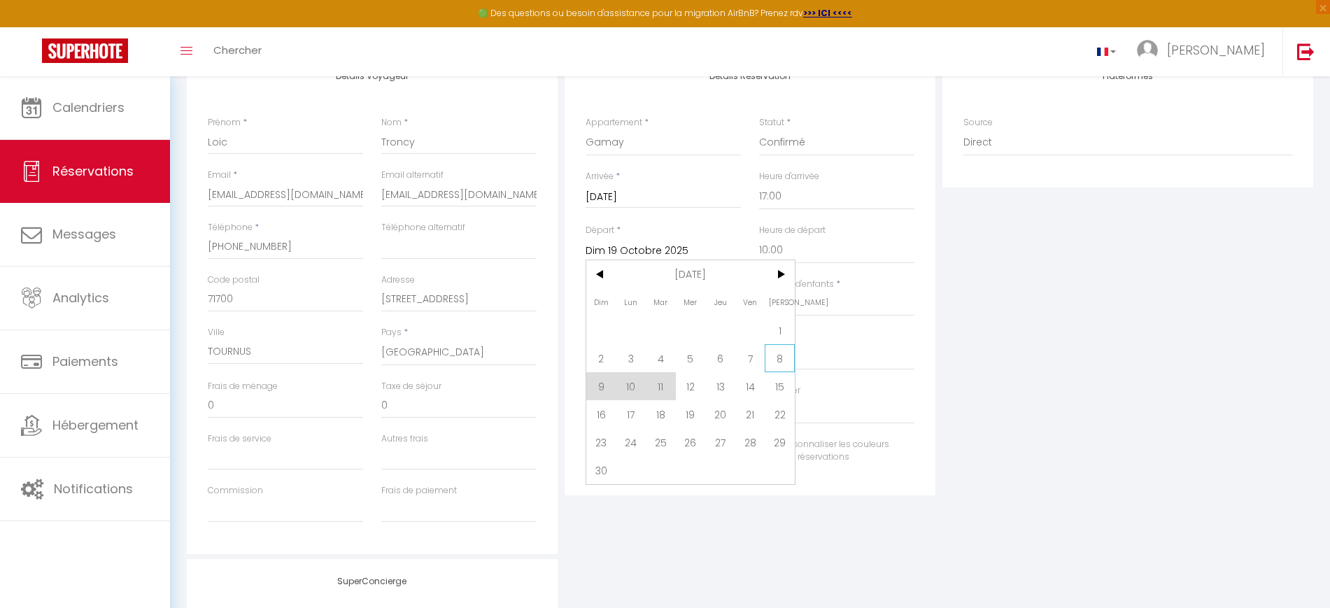
click at [772, 355] on span "8" at bounding box center [780, 358] width 30 height 28
type input "Sam 08 Novembre 2025"
select select
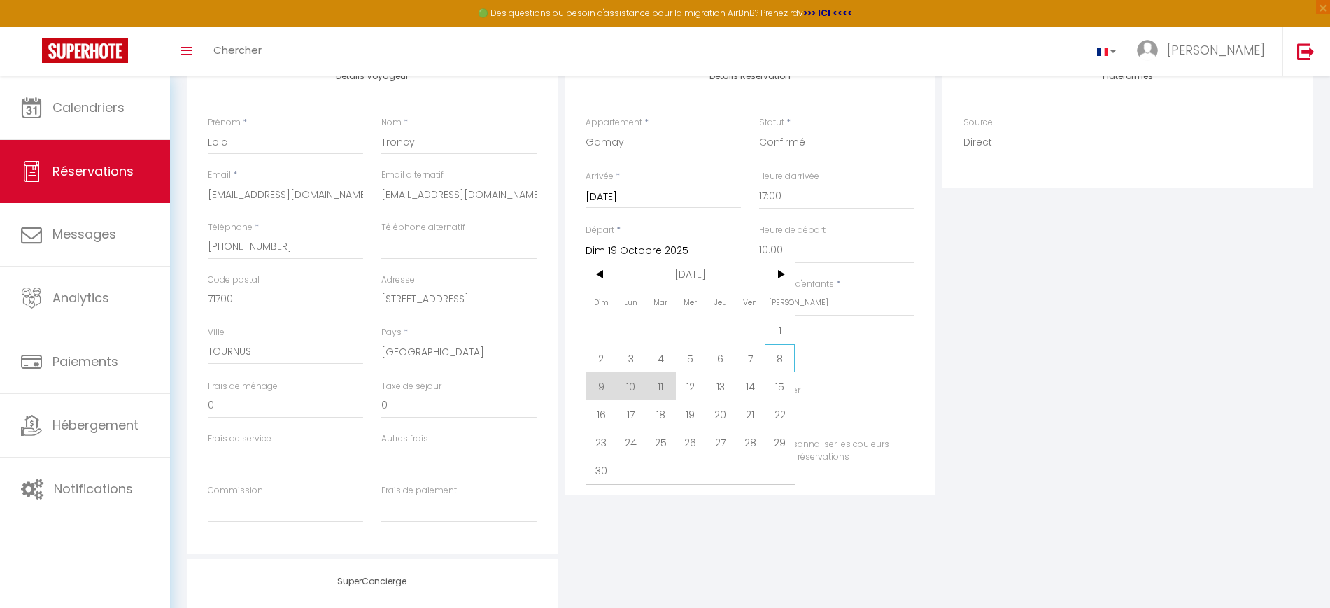
checkbox input "false"
type input "27.3"
select select
type input "1372"
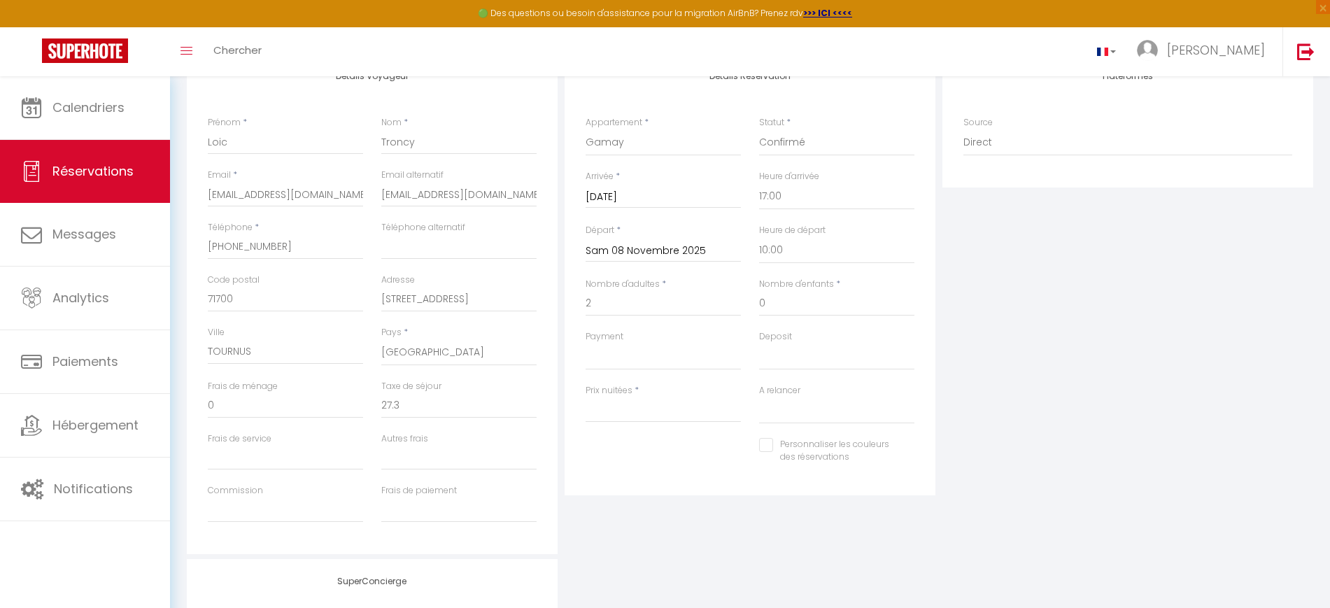
select select
checkbox input "false"
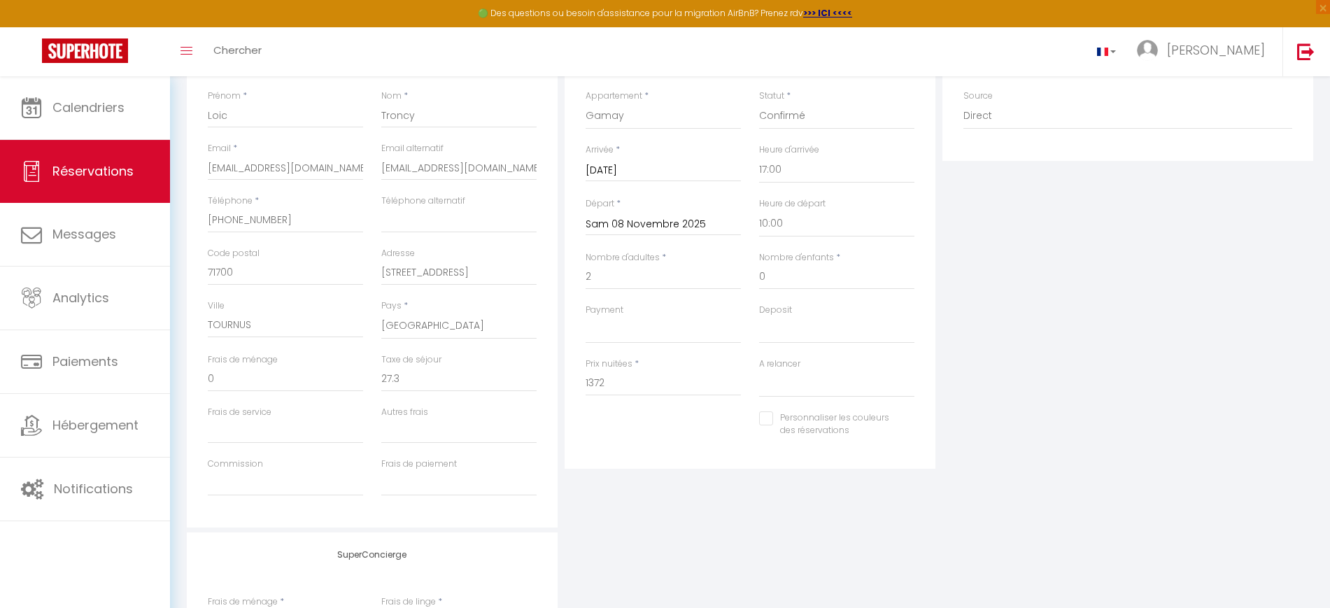
scroll to position [233, 0]
click at [615, 378] on input "1372" at bounding box center [663, 381] width 155 height 25
type input "1"
type input "950"
type input "0"
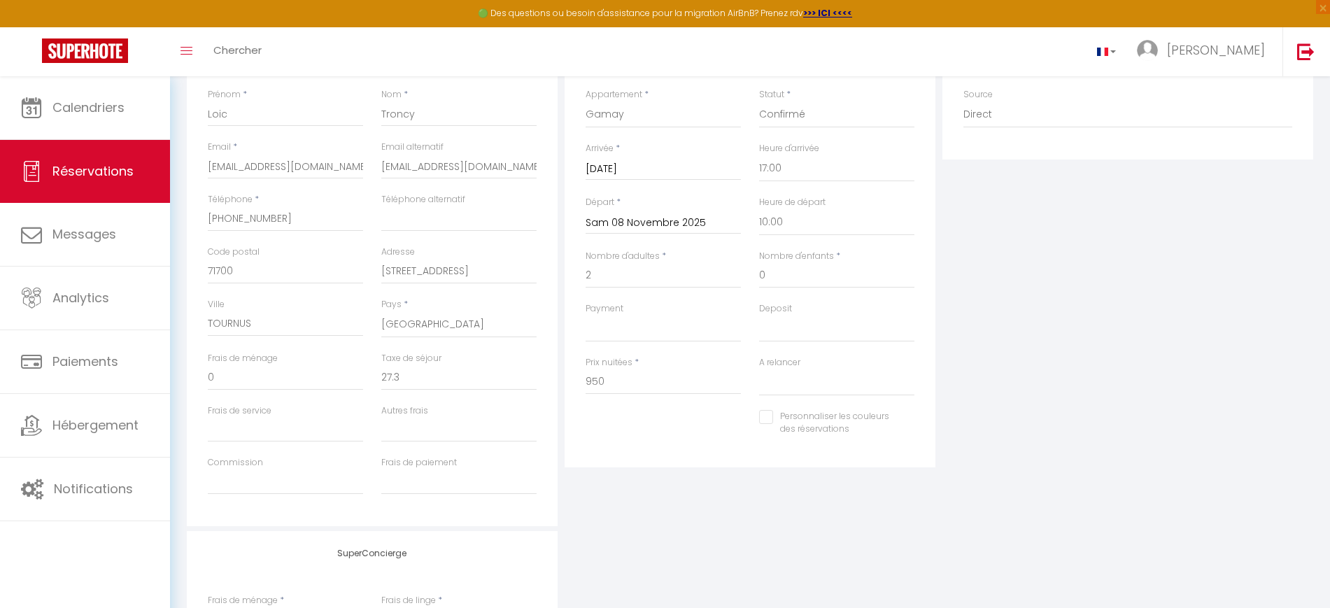
select select
checkbox input "false"
click at [656, 507] on div "Détails Réservation Appartement * Studio cosy au cœur du centre ville Apparteme…" at bounding box center [750, 276] width 378 height 500
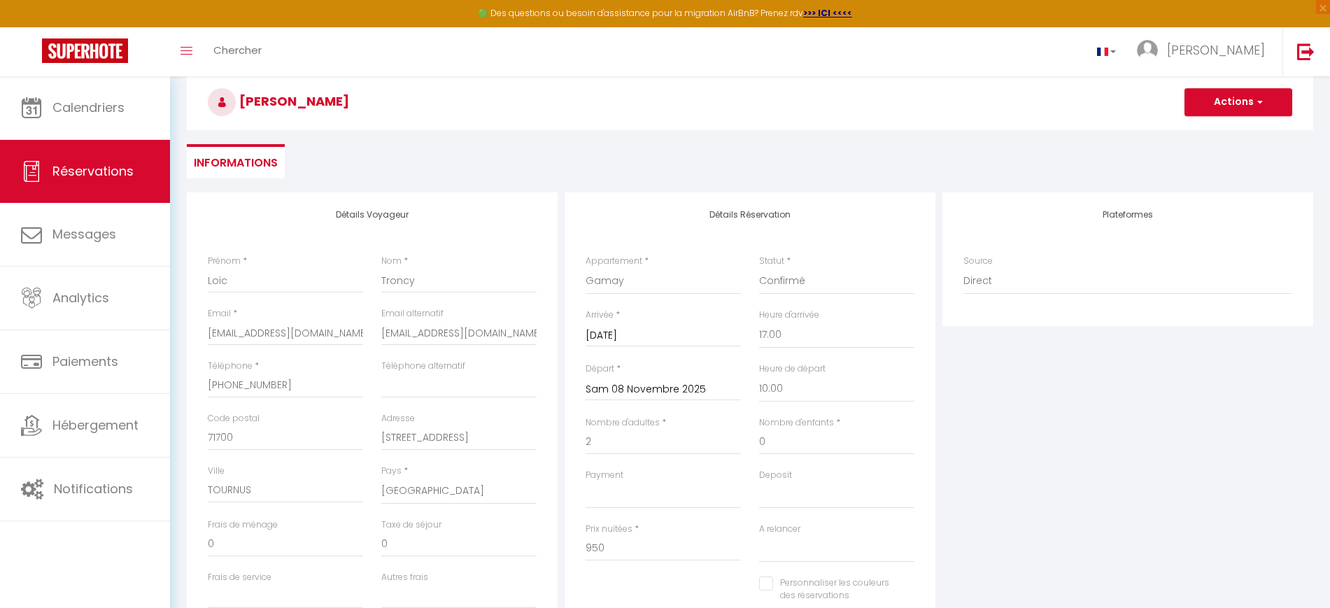
scroll to position [66, 0]
click at [1216, 101] on button "Actions" at bounding box center [1239, 103] width 108 height 28
click at [1204, 126] on link "Enregistrer" at bounding box center [1224, 134] width 111 height 18
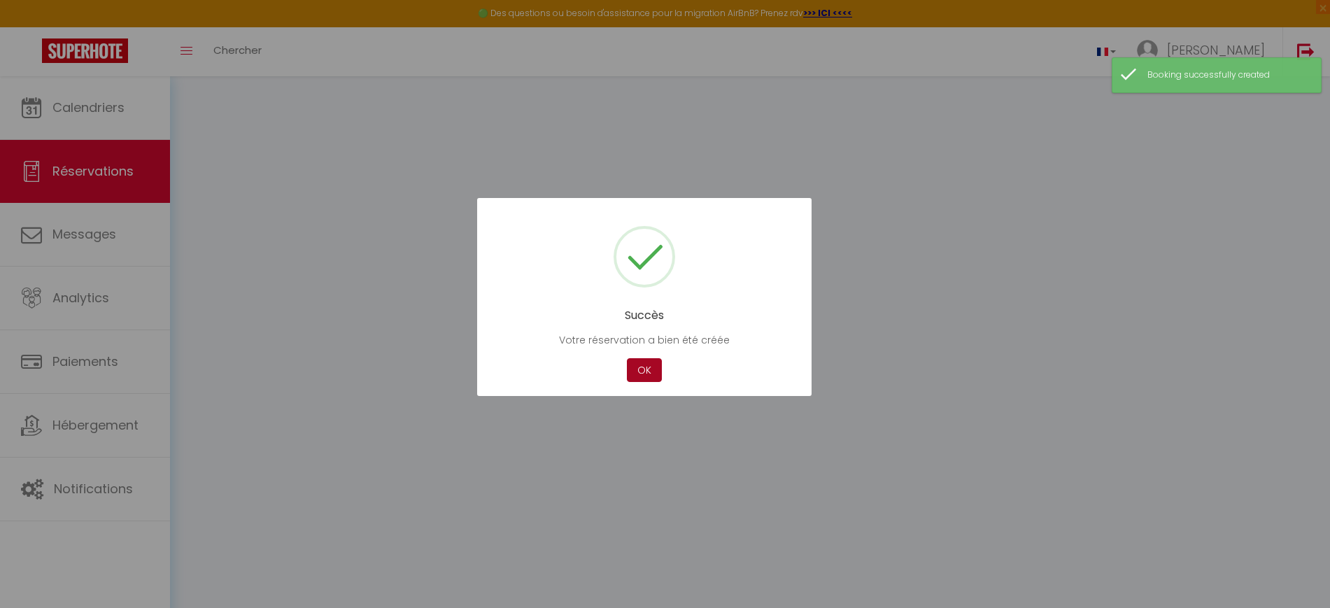
click at [650, 371] on button "OK" at bounding box center [644, 370] width 35 height 24
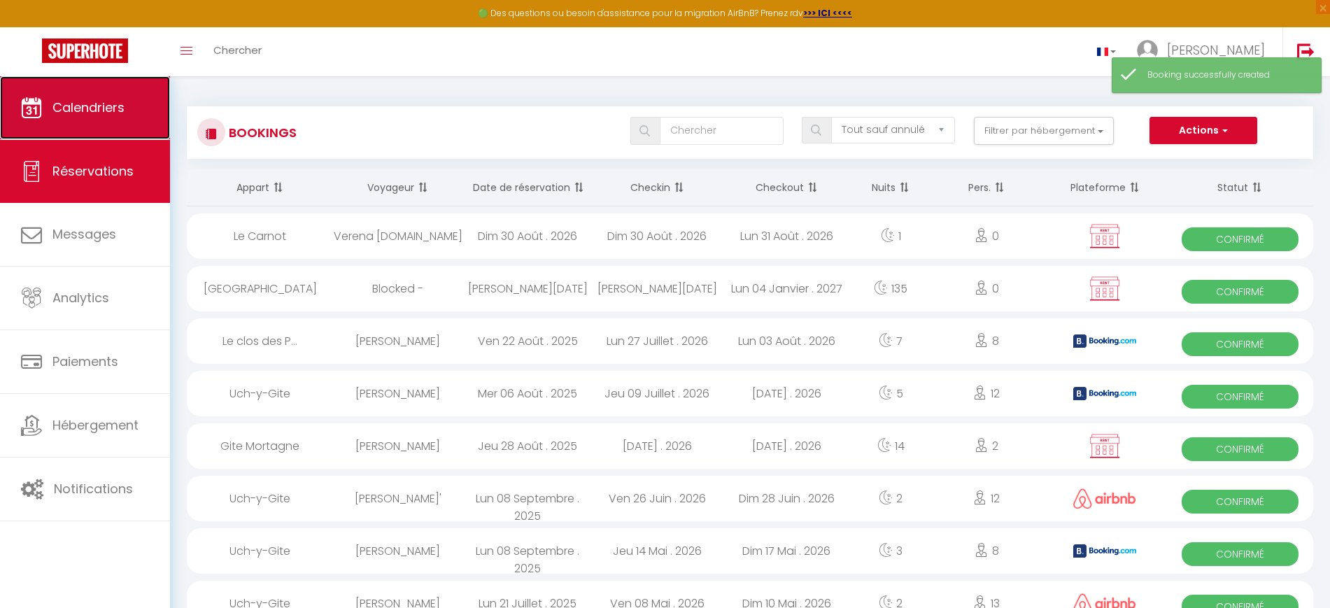
click at [83, 120] on link "Calendriers" at bounding box center [85, 107] width 170 height 63
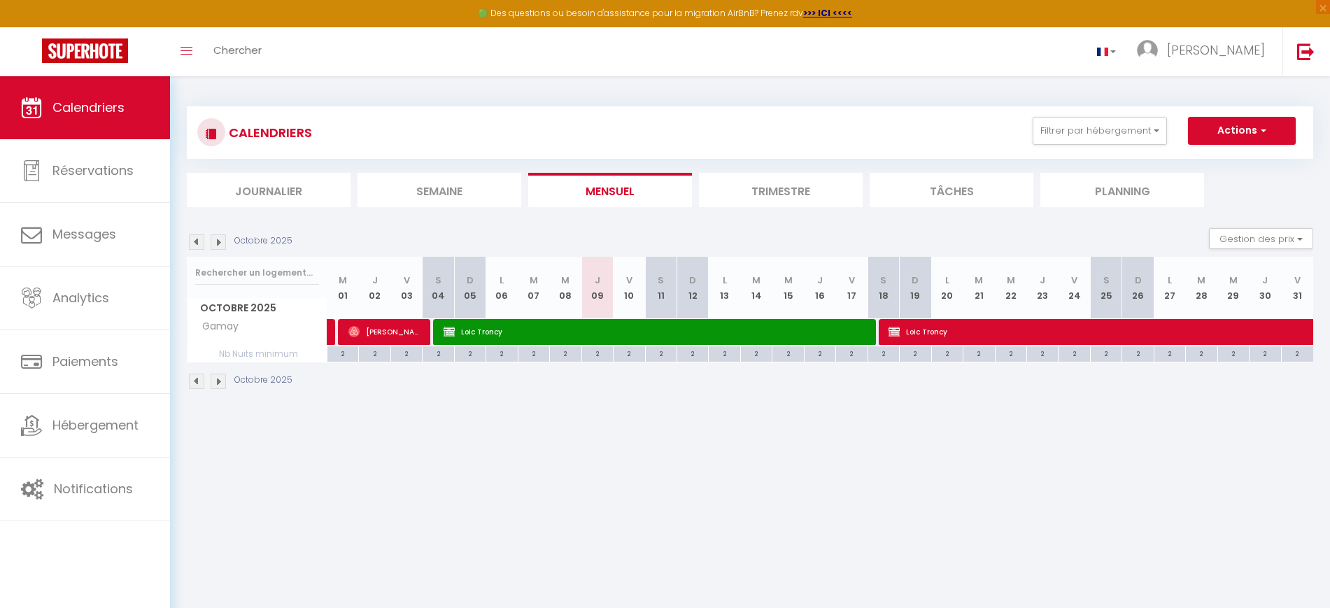
click at [220, 239] on img at bounding box center [218, 241] width 15 height 15
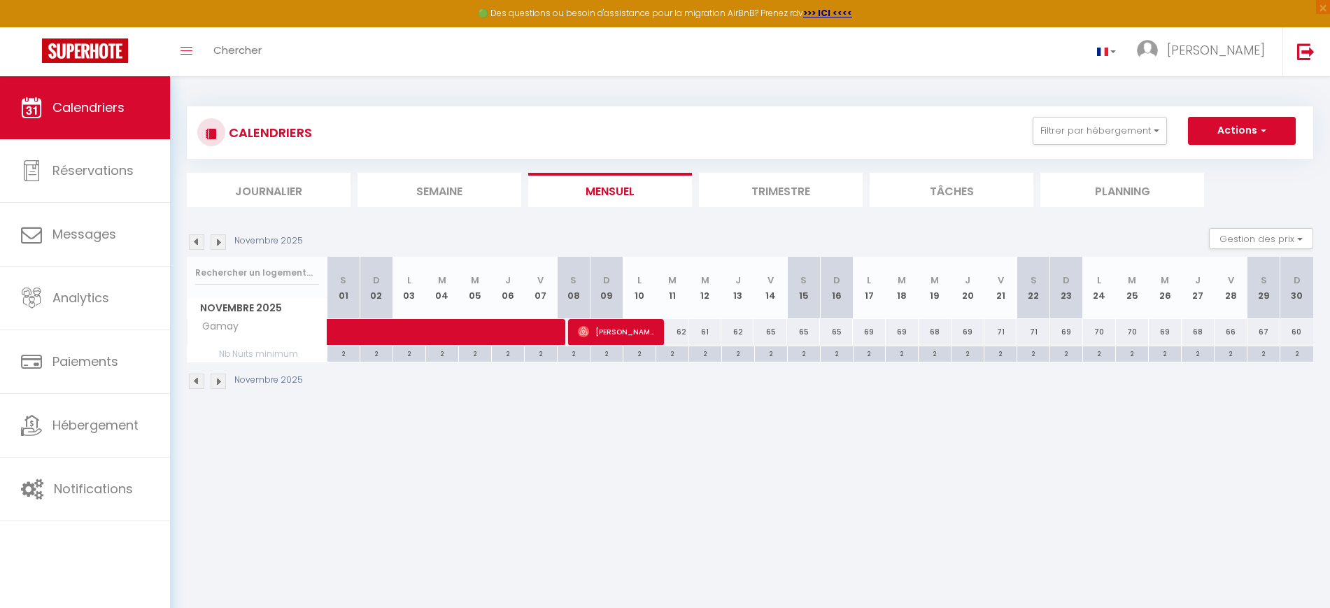
click at [198, 244] on img at bounding box center [196, 241] width 15 height 15
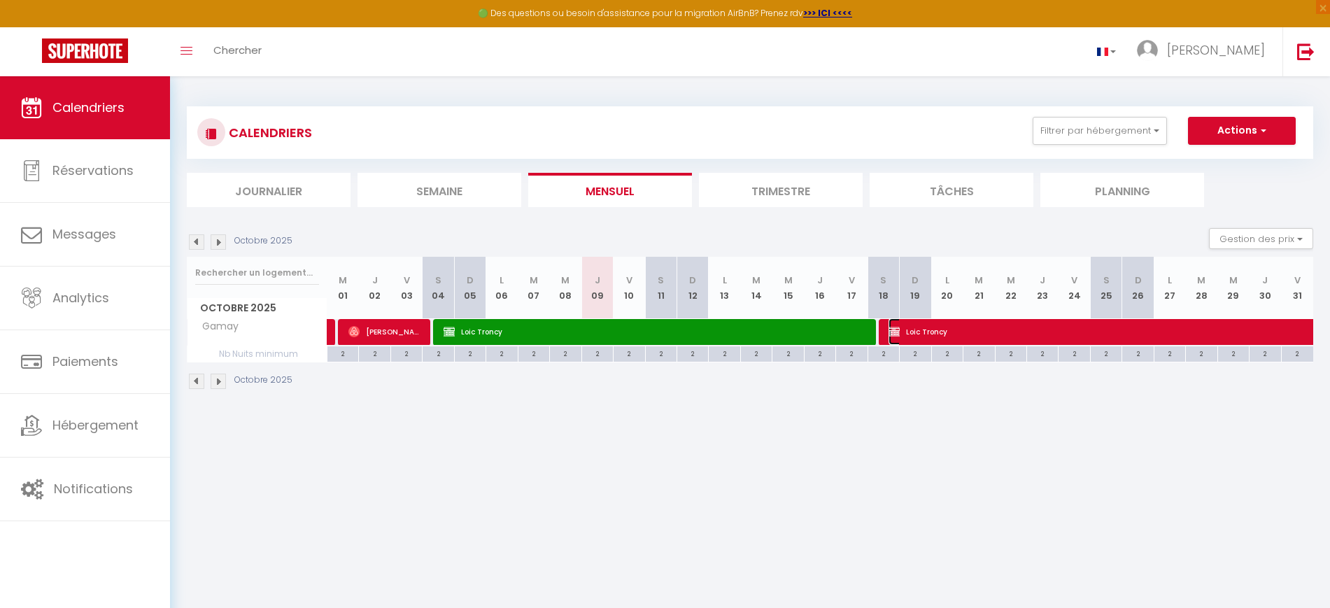
click at [1019, 336] on span "Loic Troncy" at bounding box center [1227, 331] width 676 height 27
select select "OK"
select select "KO"
select select "0"
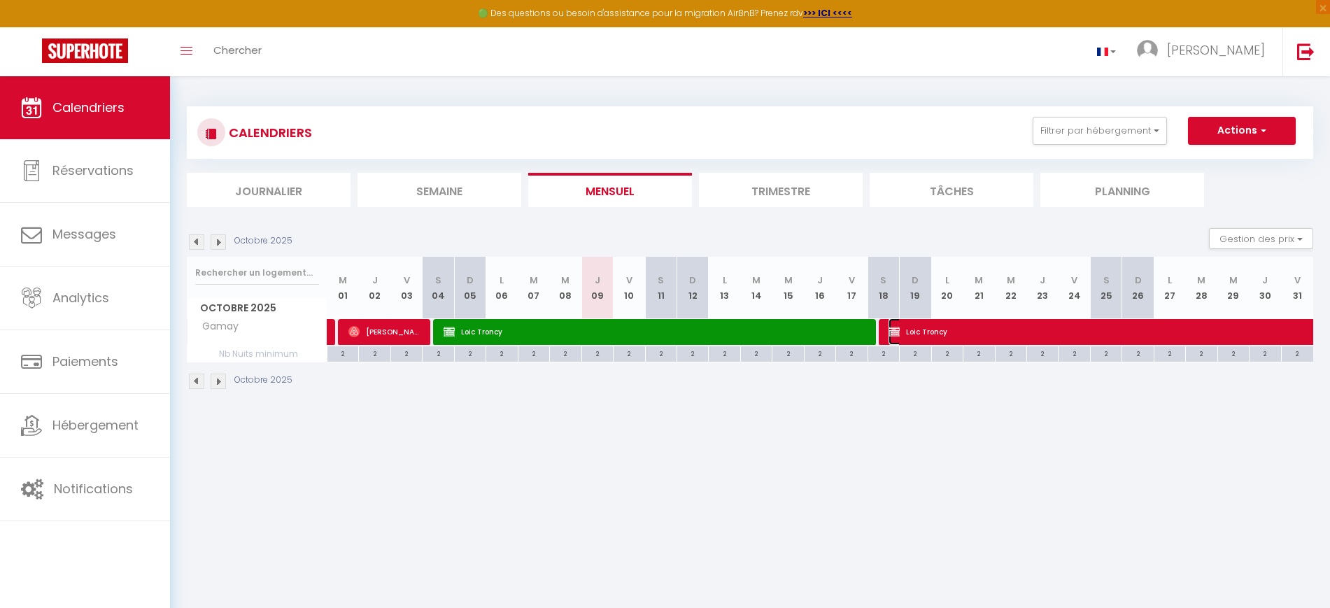
select select "1"
select select
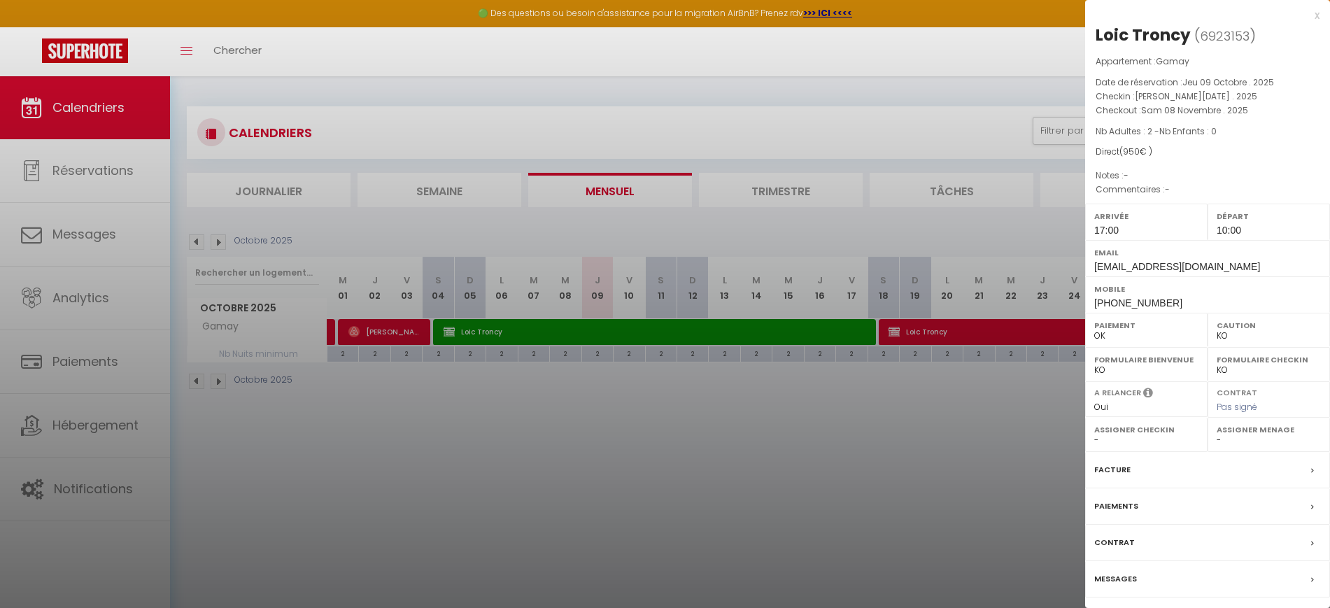
click at [764, 519] on div at bounding box center [665, 304] width 1330 height 608
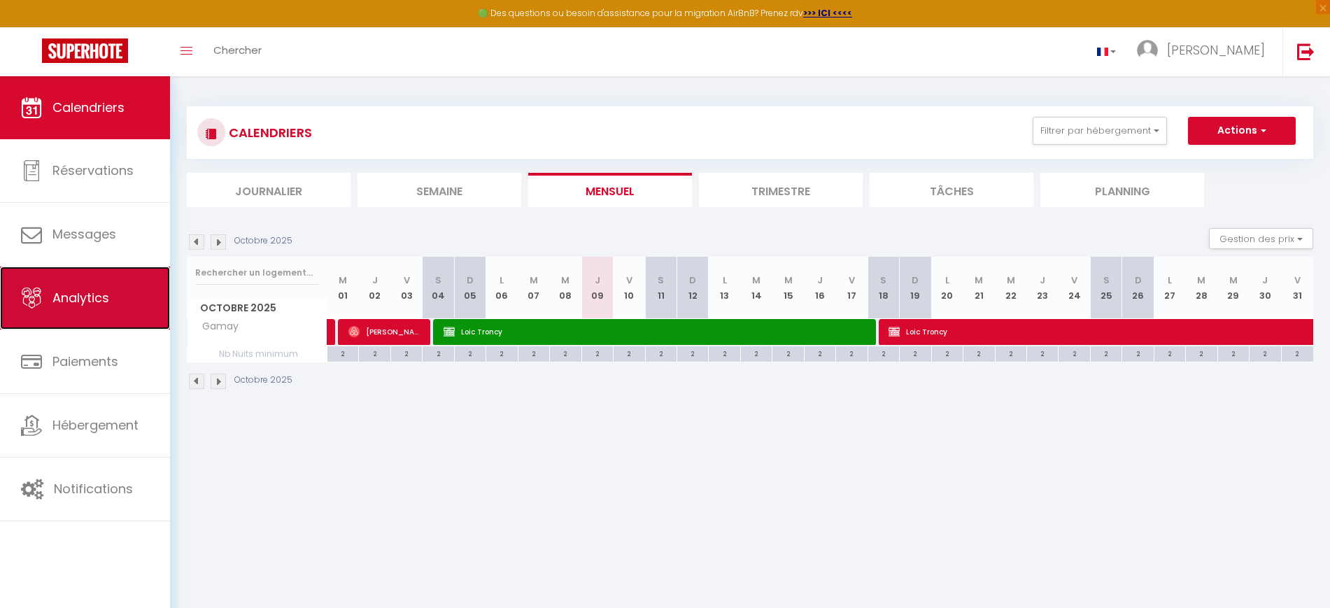
click at [71, 297] on span "Analytics" at bounding box center [80, 297] width 57 height 17
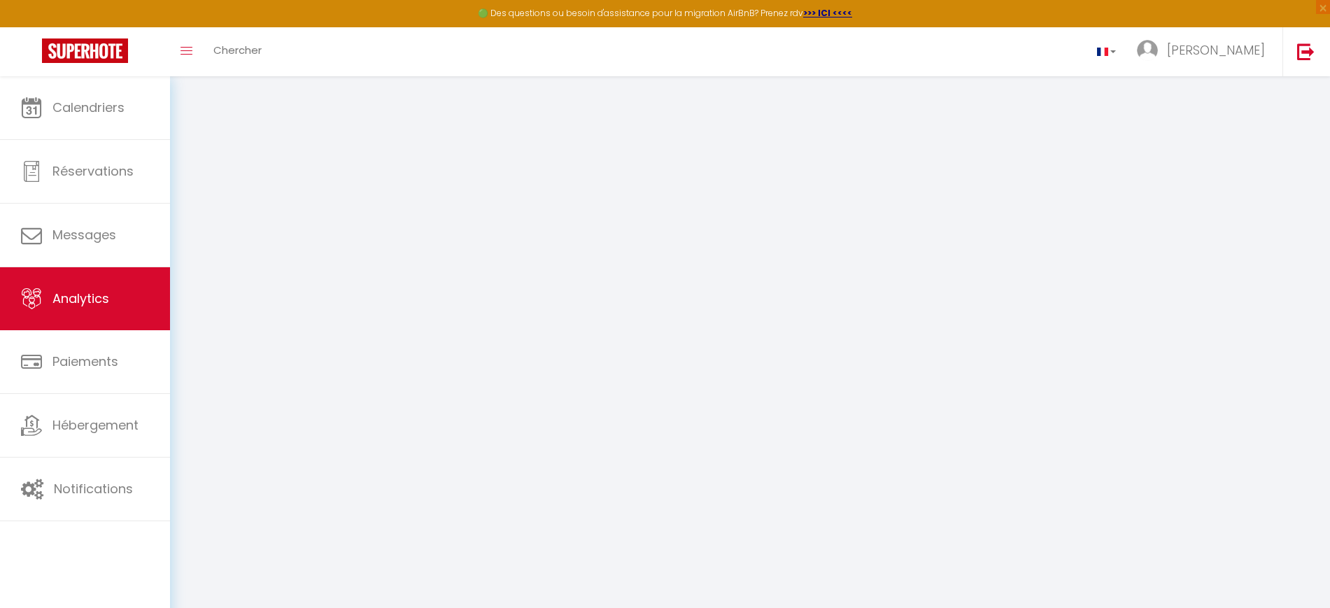
select select "2025"
select select "10"
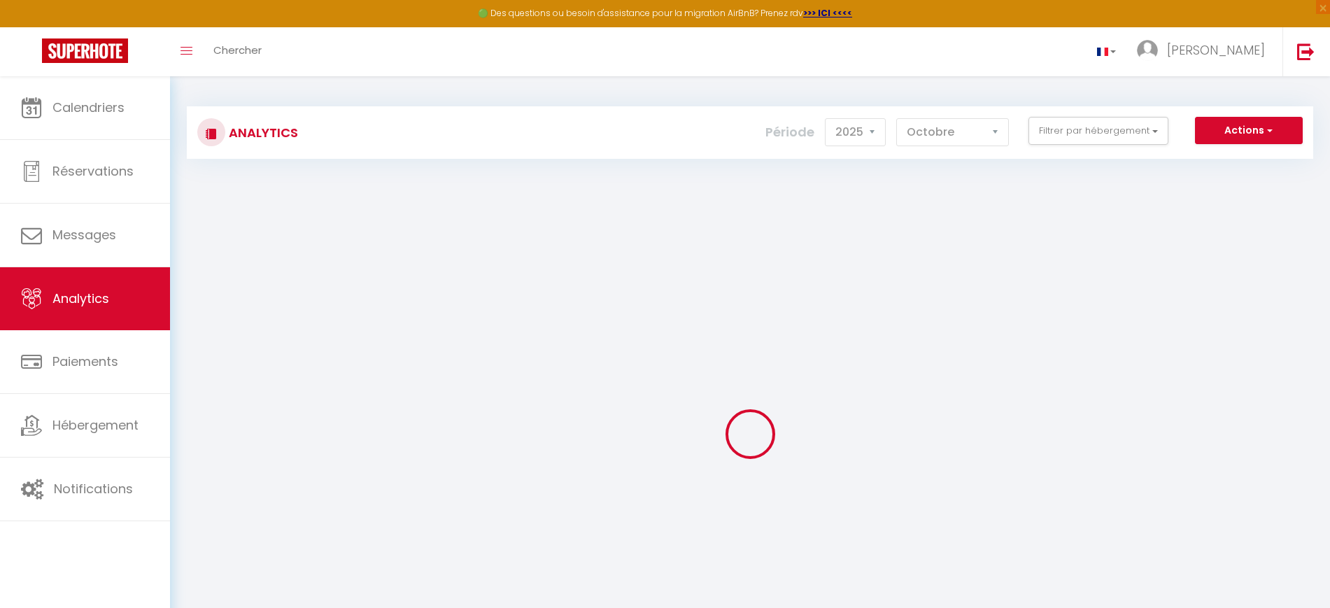
checkbox input "false"
checkbox Vincent "false"
checkbox House "false"
checkbox Poncétys "false"
checkbox Pierre "false"
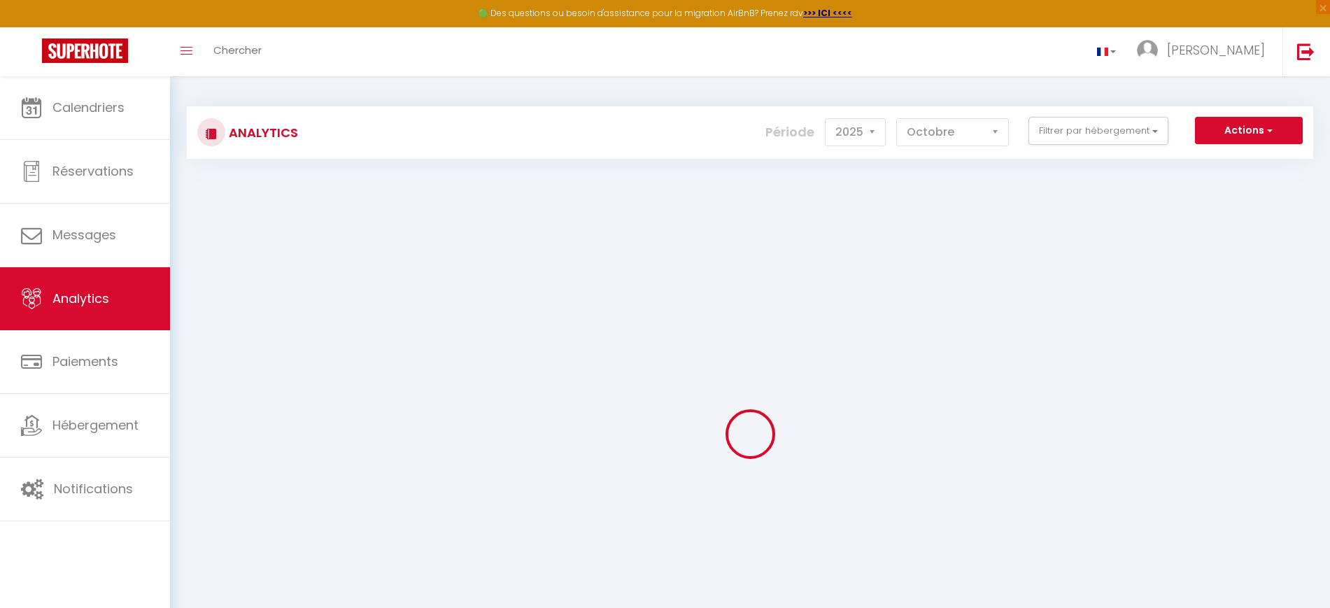
checkbox Carnot "false"
checkbox Lac "false"
checkbox 4\* "false"
checkbox Péronnaise "false"
checkbox input "false"
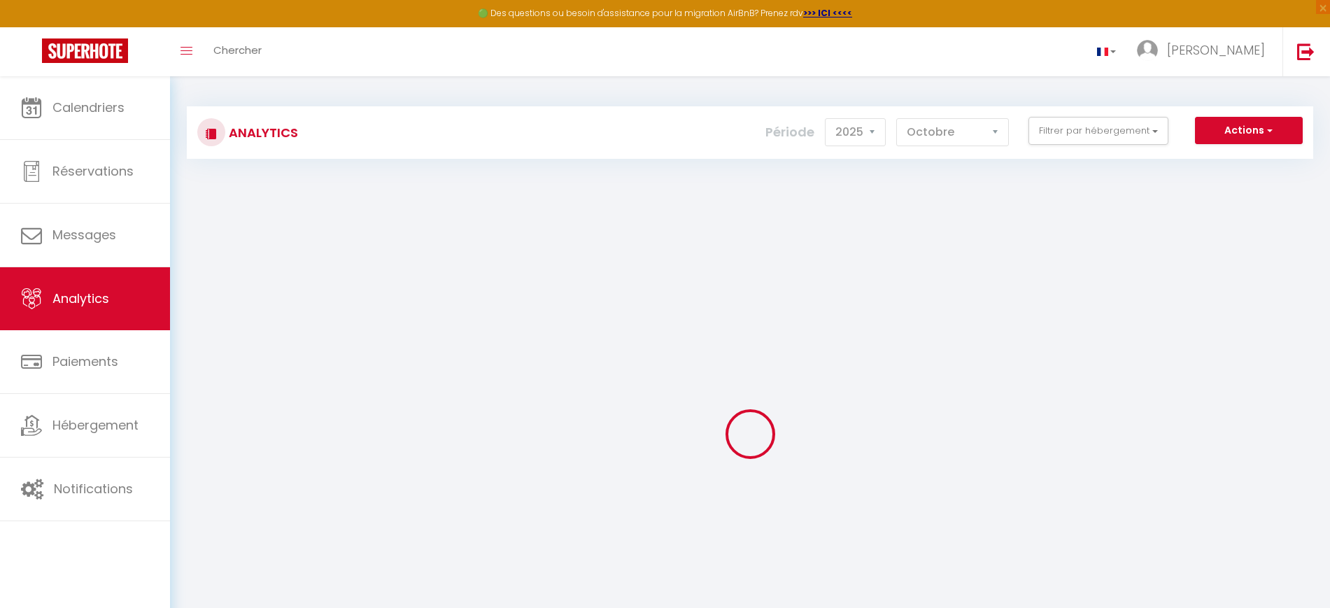
checkbox Jolytine "false"
checkbox input "false"
checkbox Tournusien "false"
checkbox république "false"
checkbox Verdun "false"
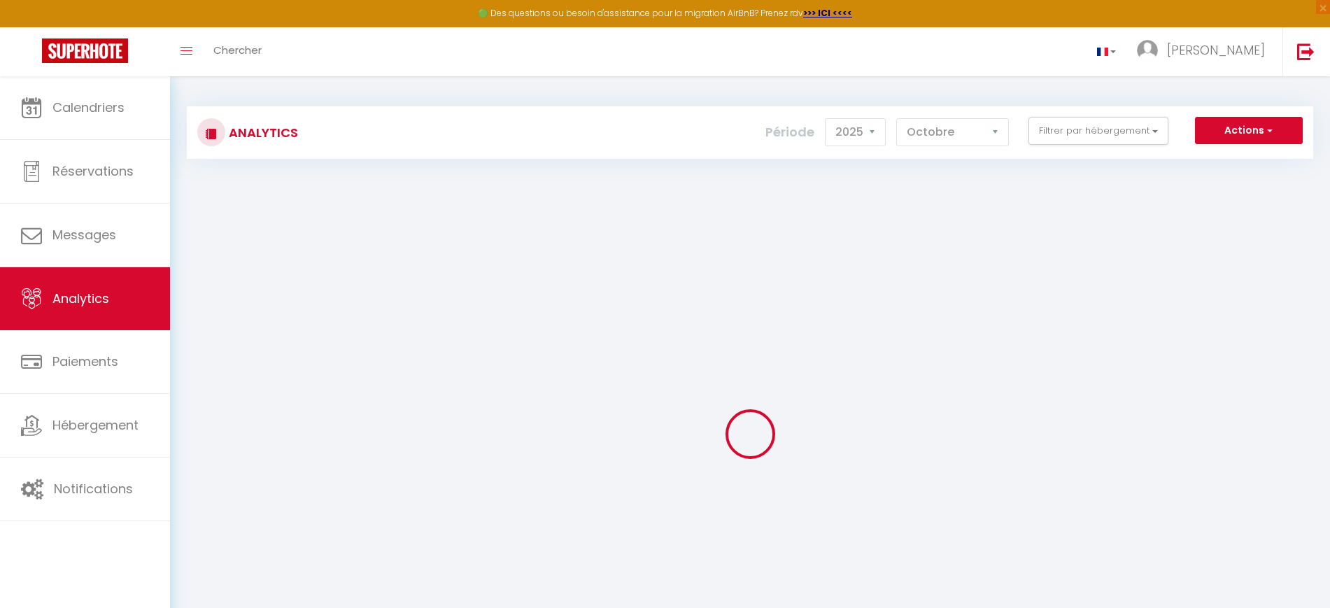
checkbox étoilés "false"
checkbox 🎬 "false"
checkbox Nakai "false"
checkbox Saône "false"
checkbox Mia "false"
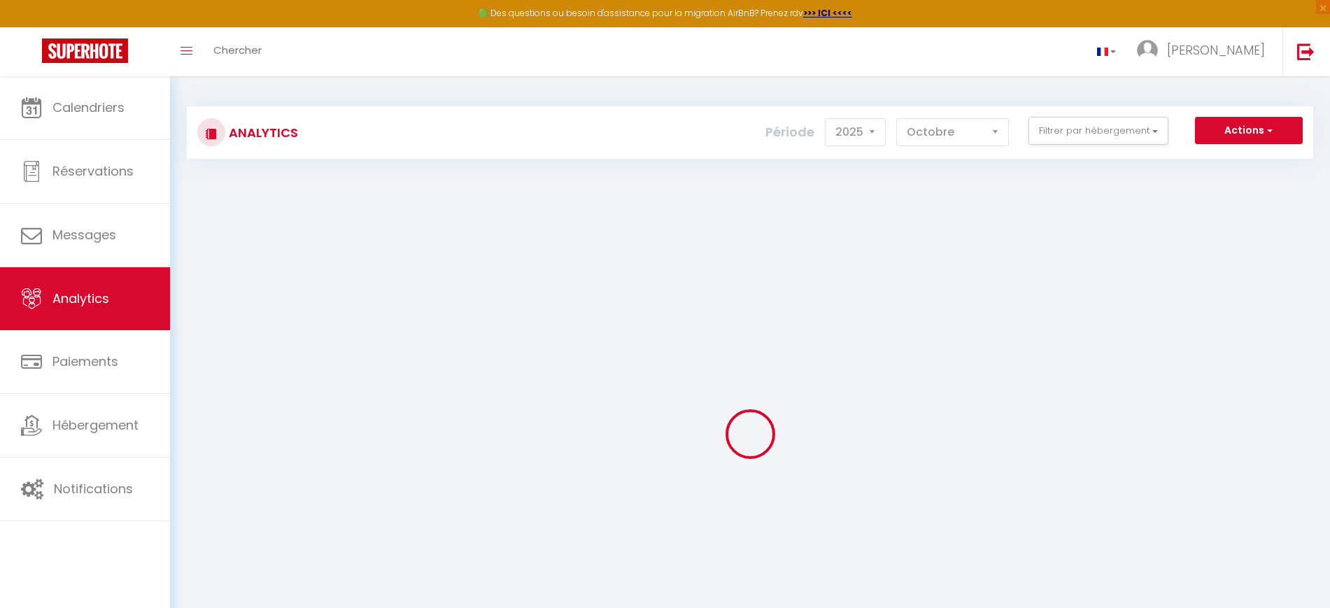
checkbox 🎬 "false"
checkbox Mortagne "false"
checkbox voyageurs "false"
checkbox input "false"
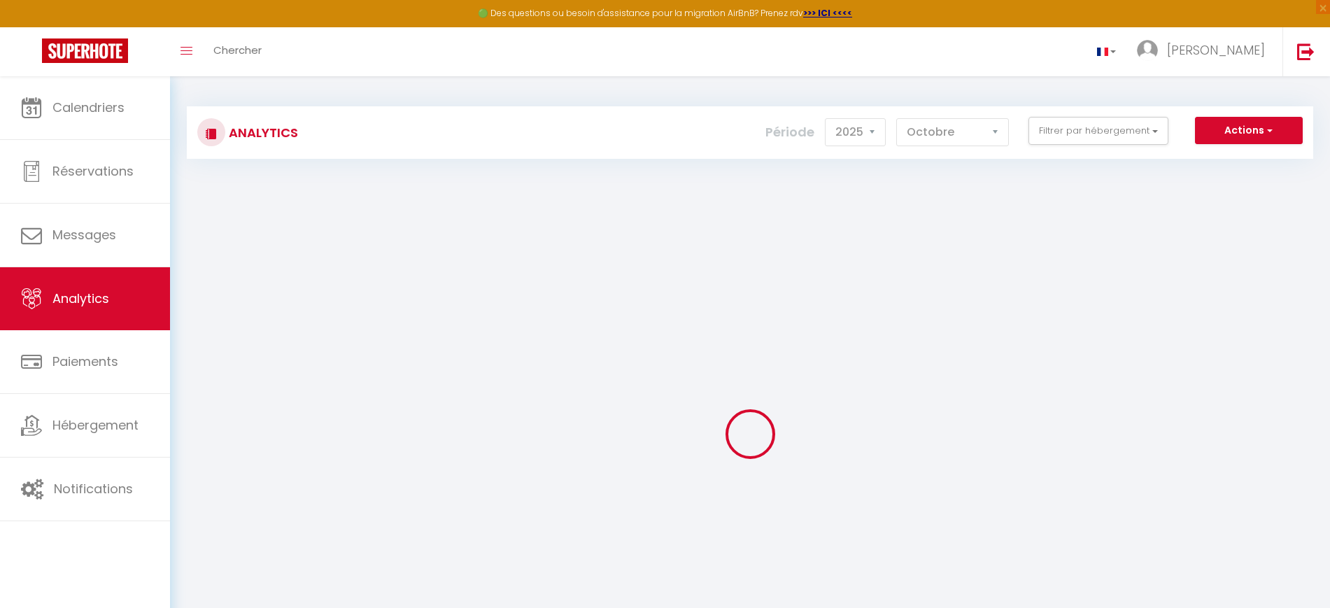
checkbox input "false"
checkbox Roches "false"
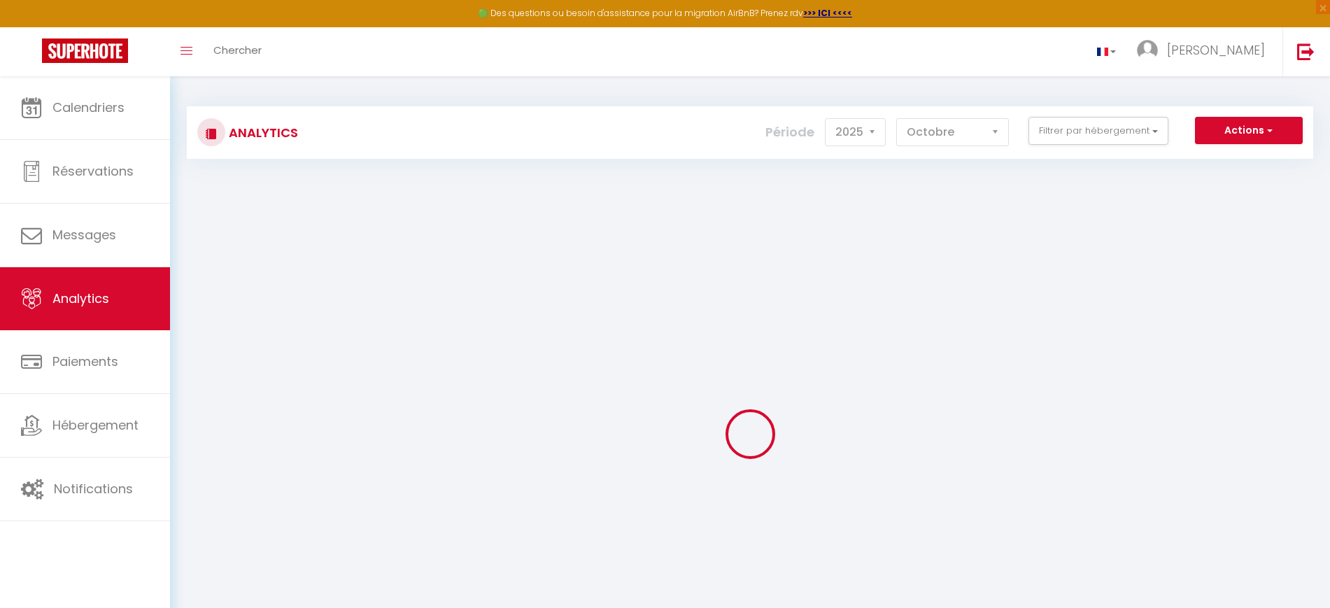
checkbox input "false"
checkbox ville "false"
checkbox Contemporain "false"
checkbox POP "false"
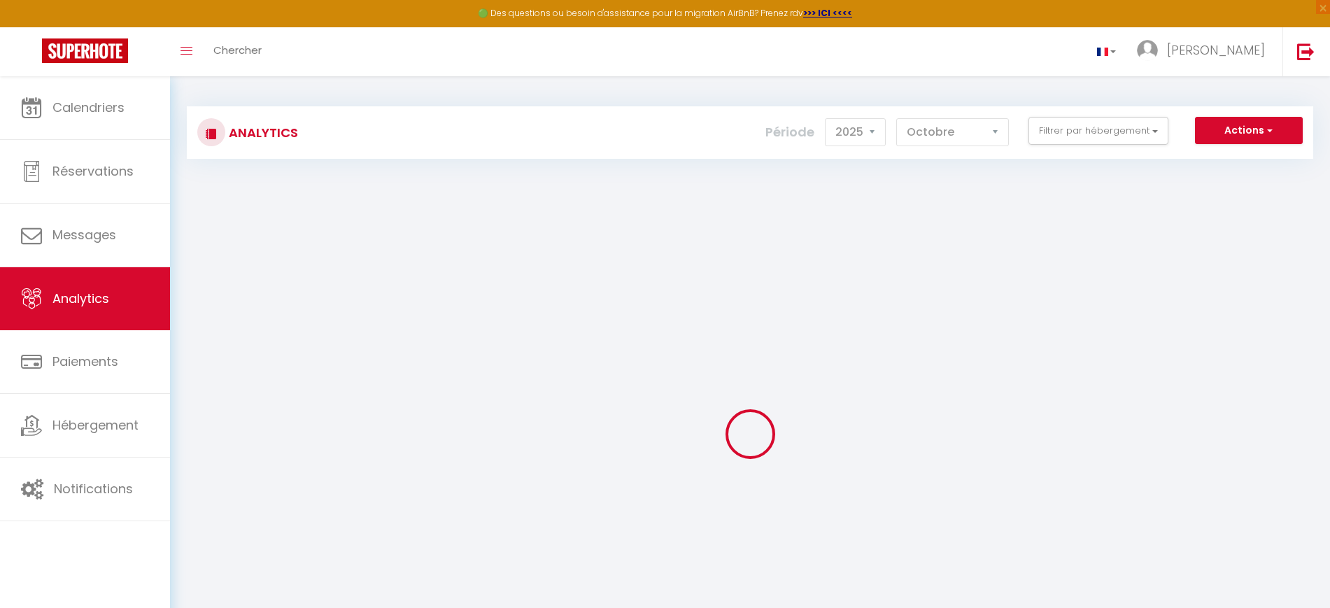
checkbox ville "false"
checkbox input "false"
checkbox Saint-André "false"
checkbox L\'Écrin "false"
checkbox Cuvier "false"
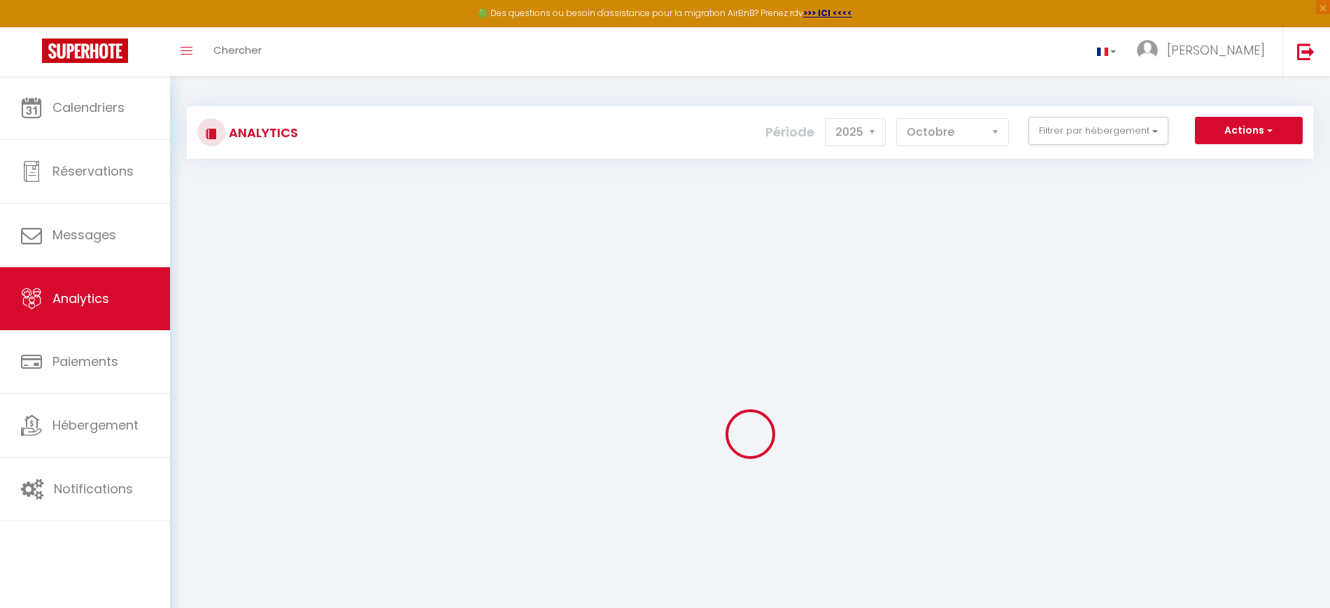
checkbox urbaine "false"
checkbox Urbain "false"
checkbox Perchoir "false"
checkbox vignes "false"
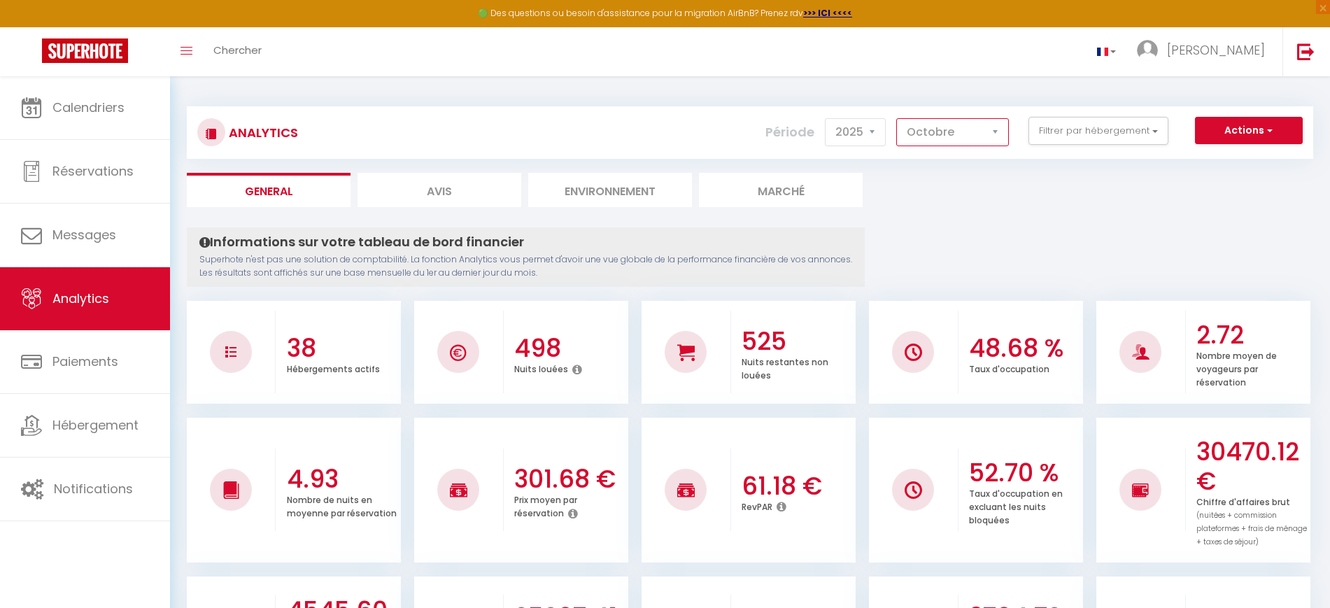
click at [971, 134] on select "[PERSON_NAME] Mars Avril Mai Juin Juillet Août Septembre Octobre Novembre Décem…" at bounding box center [952, 132] width 113 height 28
click at [1103, 151] on div "Analytics Actions Génération SuperConciergerie Génération SuperAnalyzer Générat…" at bounding box center [750, 132] width 1127 height 52
click at [1127, 137] on button "Filtrer par hébergement" at bounding box center [1099, 131] width 140 height 28
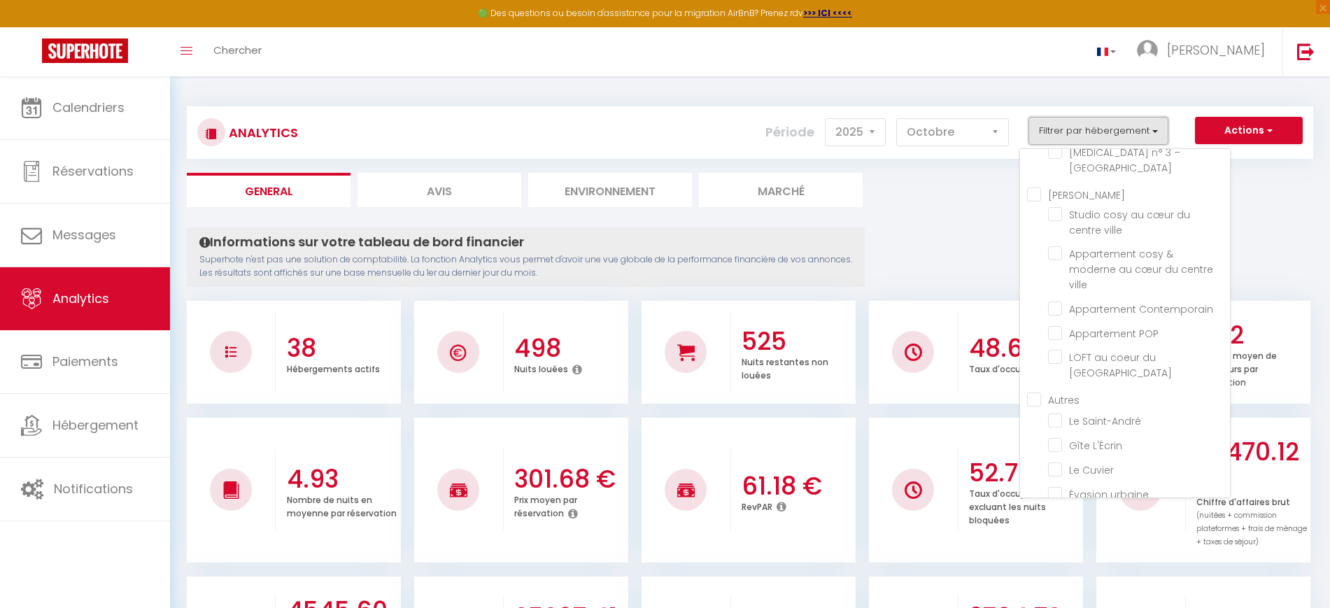
scroll to position [592, 0]
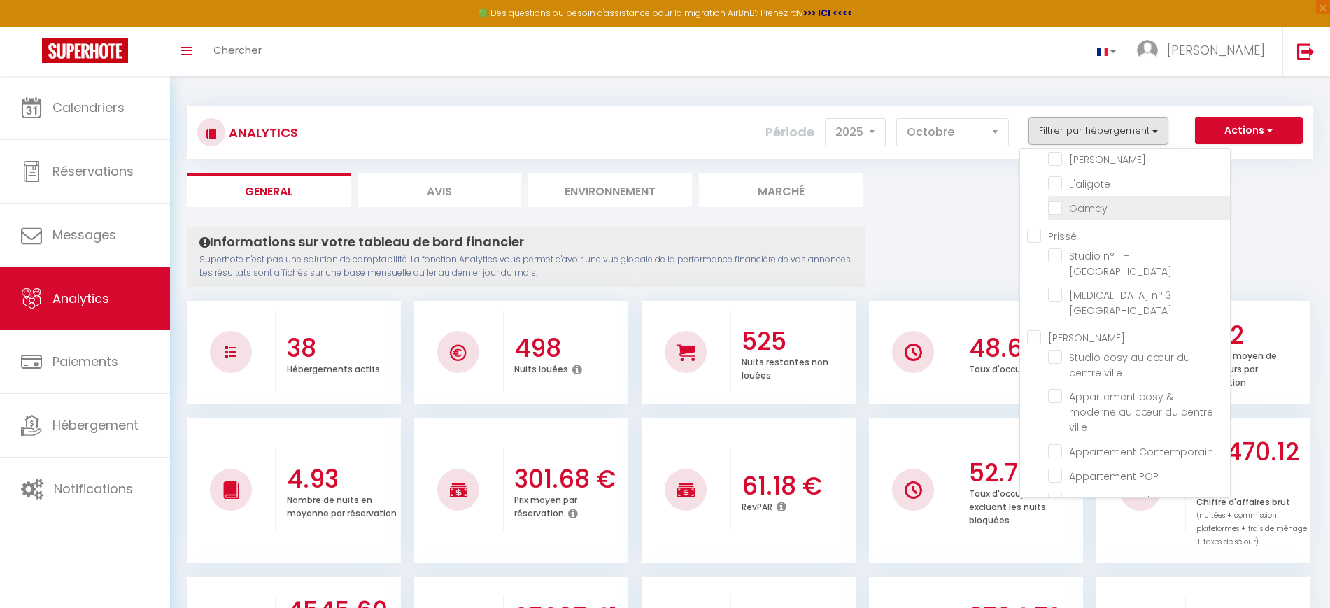
click at [1074, 210] on input "checkbox" at bounding box center [1139, 207] width 182 height 14
checkbox input "true"
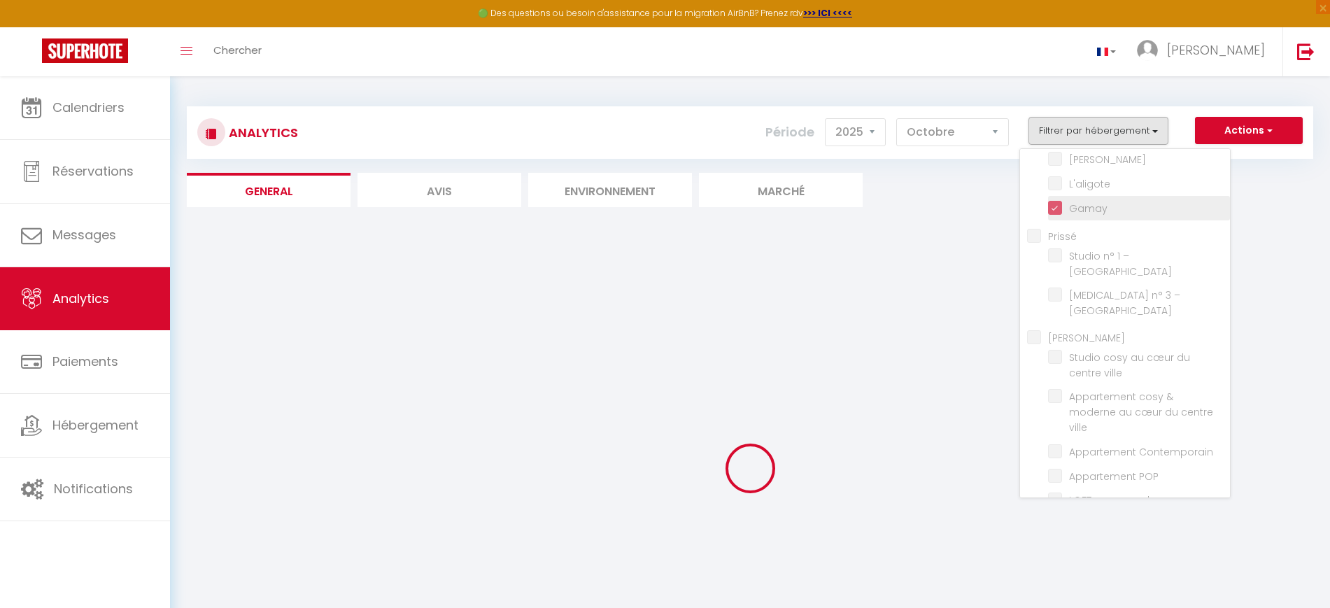
checkbox Vincent "false"
checkbox House "false"
checkbox Poncétys "false"
checkbox Pierre "false"
checkbox Carnot "false"
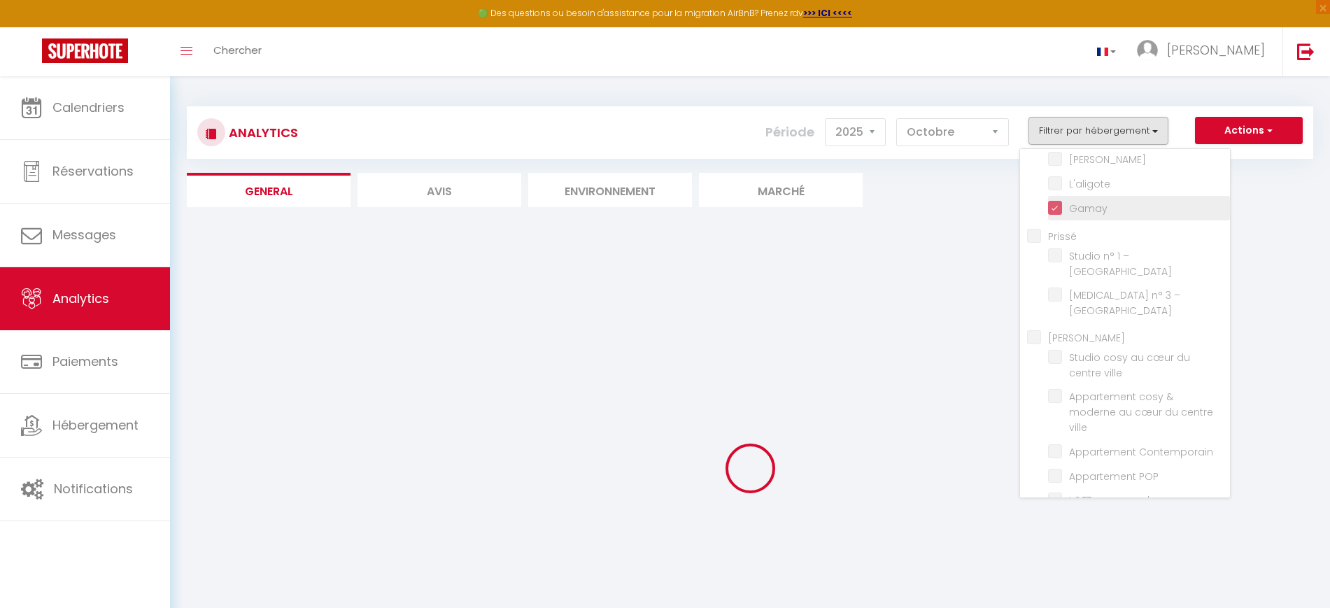
checkbox Lac "false"
checkbox 4\* "false"
checkbox Péronnaise "false"
checkbox Jolytine "false"
checkbox input "false"
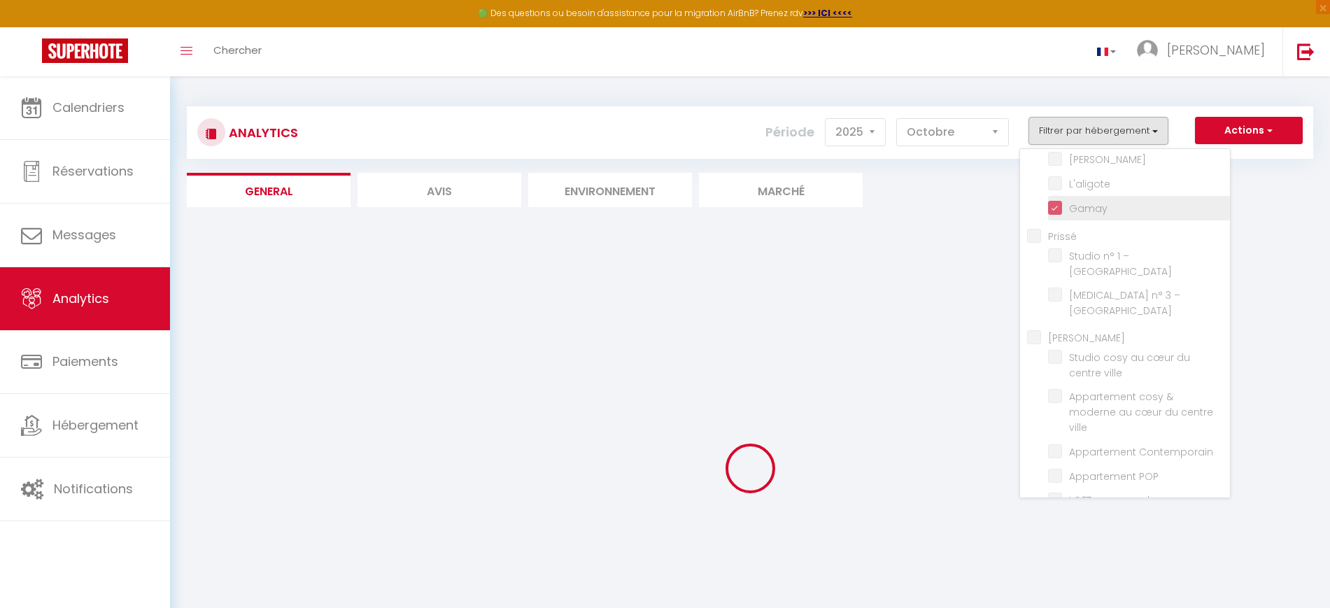
checkbox Tournusien "false"
checkbox république "false"
checkbox Verdun "false"
checkbox étoilés "false"
checkbox 🎬 "false"
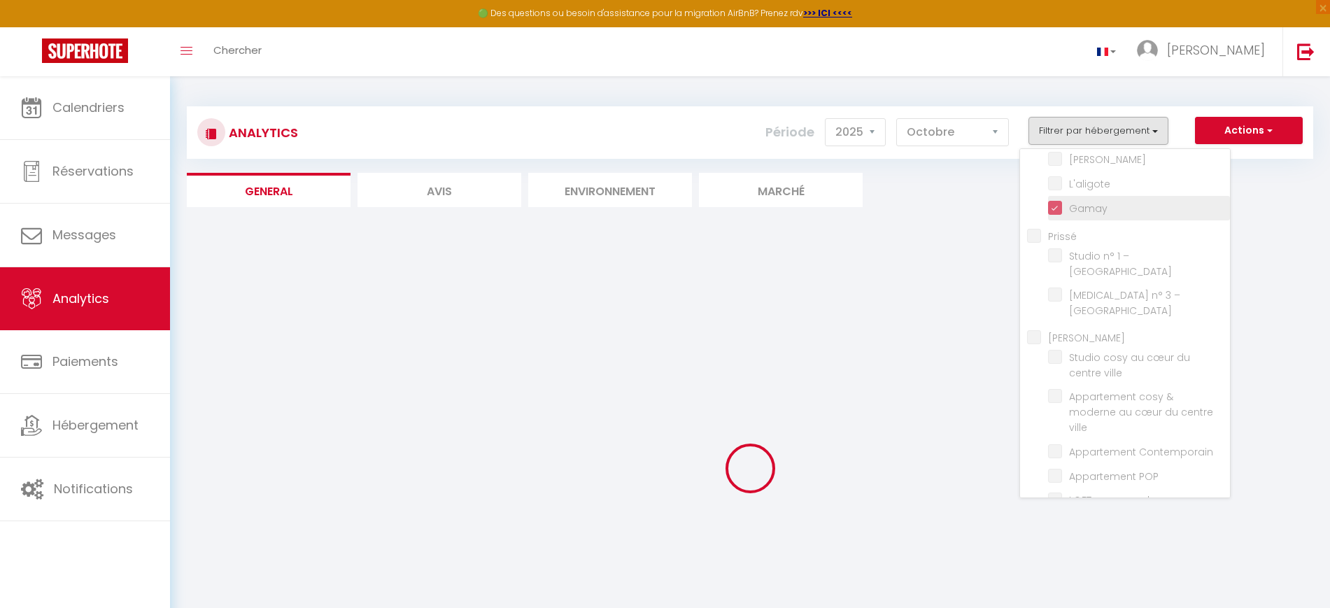
checkbox Nakai "false"
checkbox Saône "false"
checkbox Mia "false"
checkbox 🎬 "false"
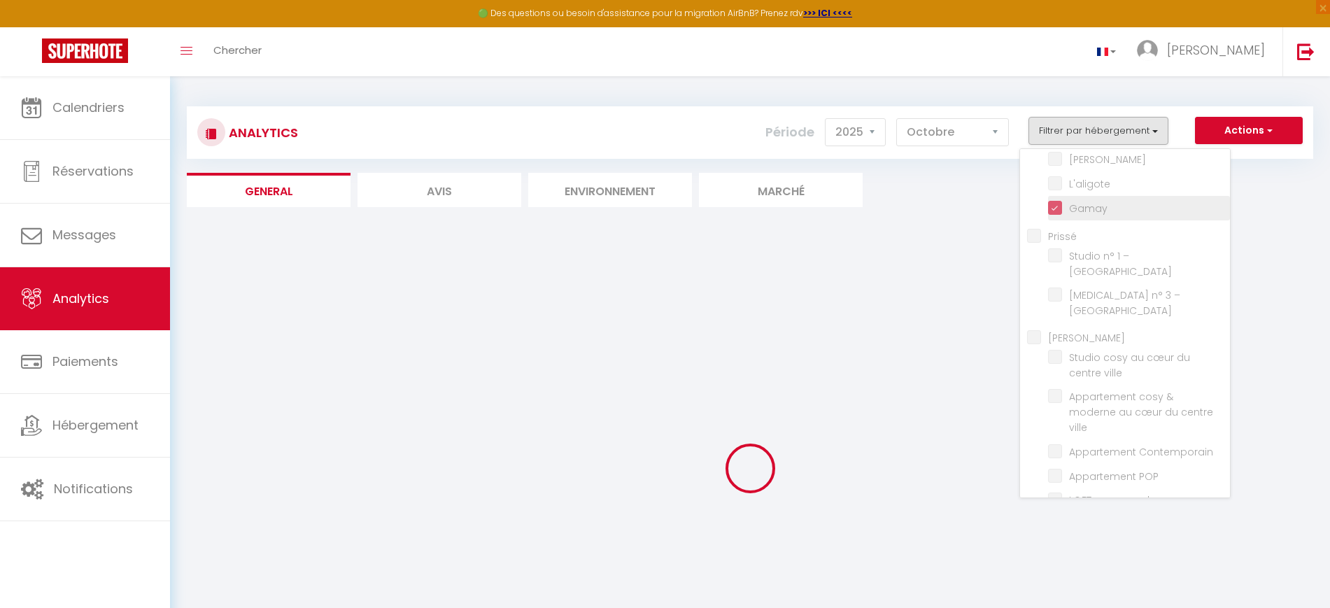
checkbox Mortagne "false"
checkbox input "false"
checkbox Roches "false"
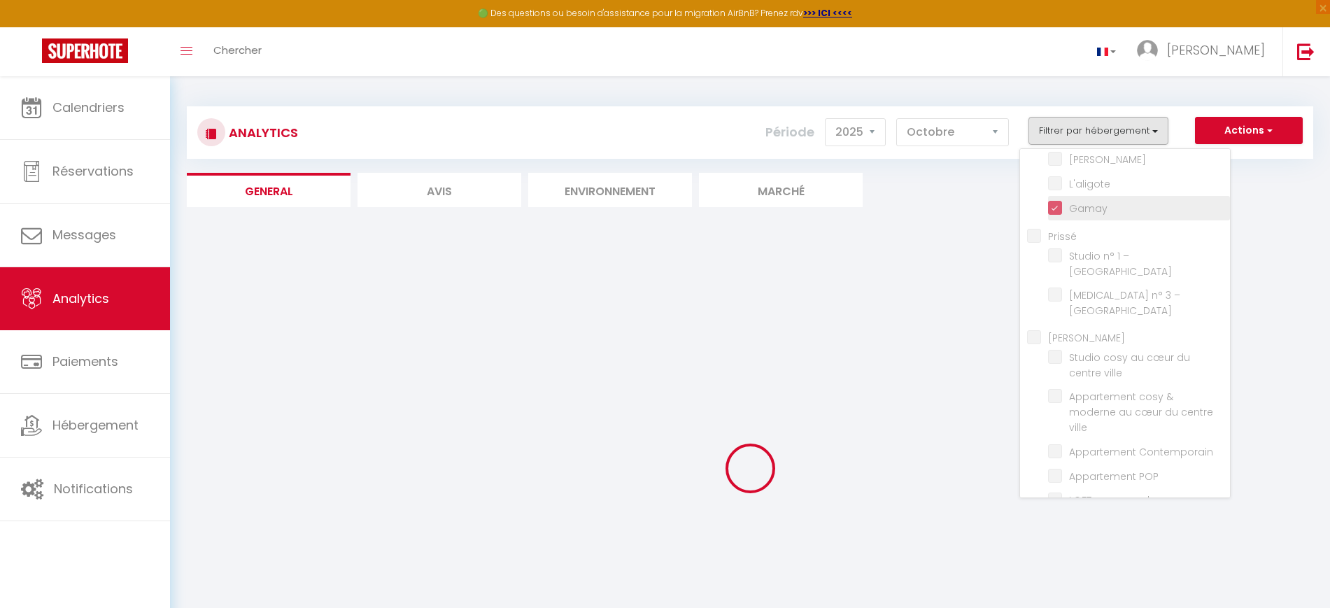
checkbox ville "false"
checkbox Contemporain "false"
checkbox POP "false"
checkbox ville "false"
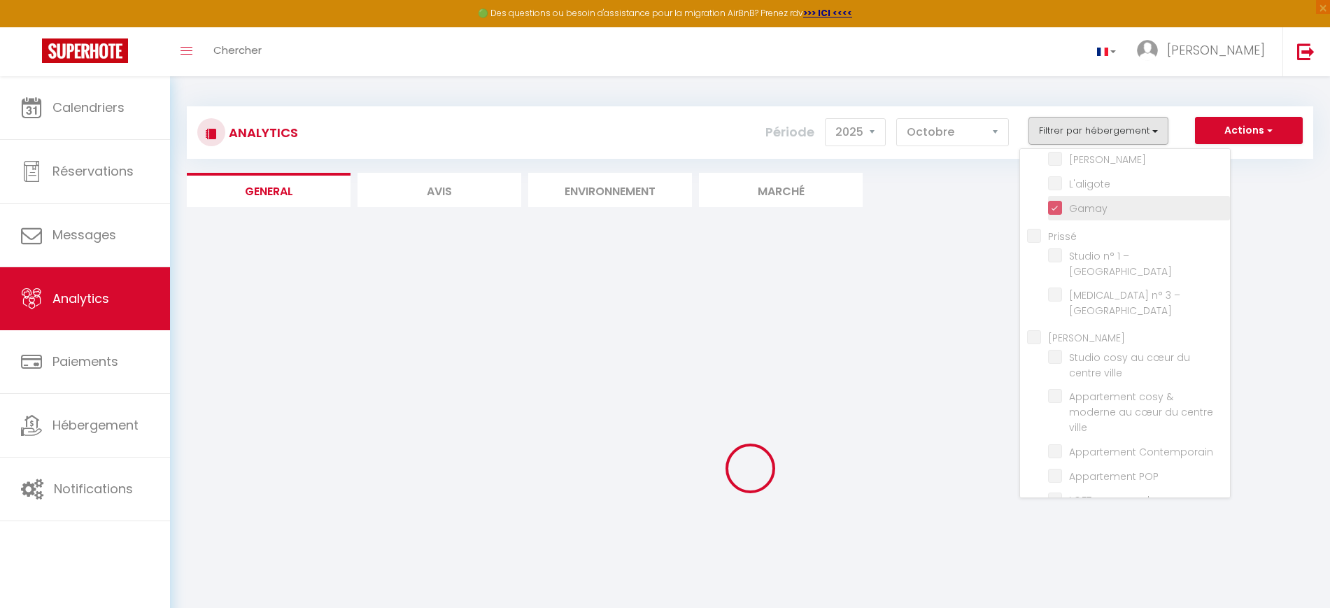
checkbox Saint-André "false"
checkbox L\'Écrin "false"
checkbox Cuvier "false"
checkbox urbaine "false"
checkbox Urbain "false"
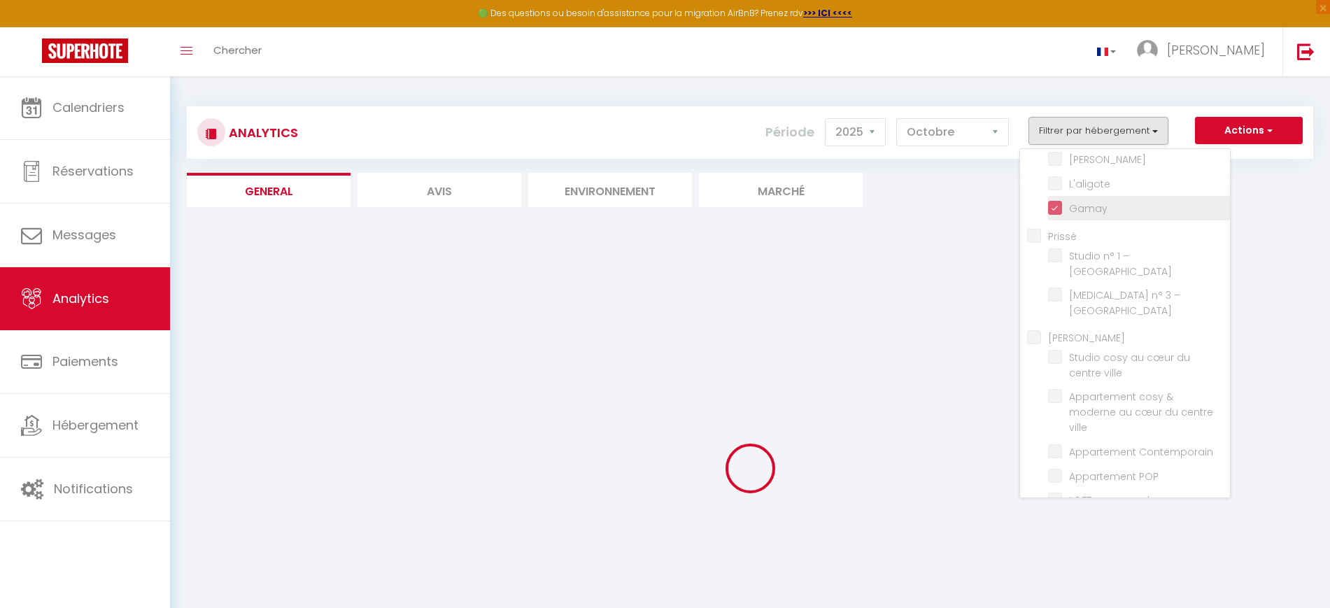
checkbox Perchoir "false"
checkbox vignes "false"
checkbox Vincent "false"
checkbox House "false"
checkbox Poncétys "false"
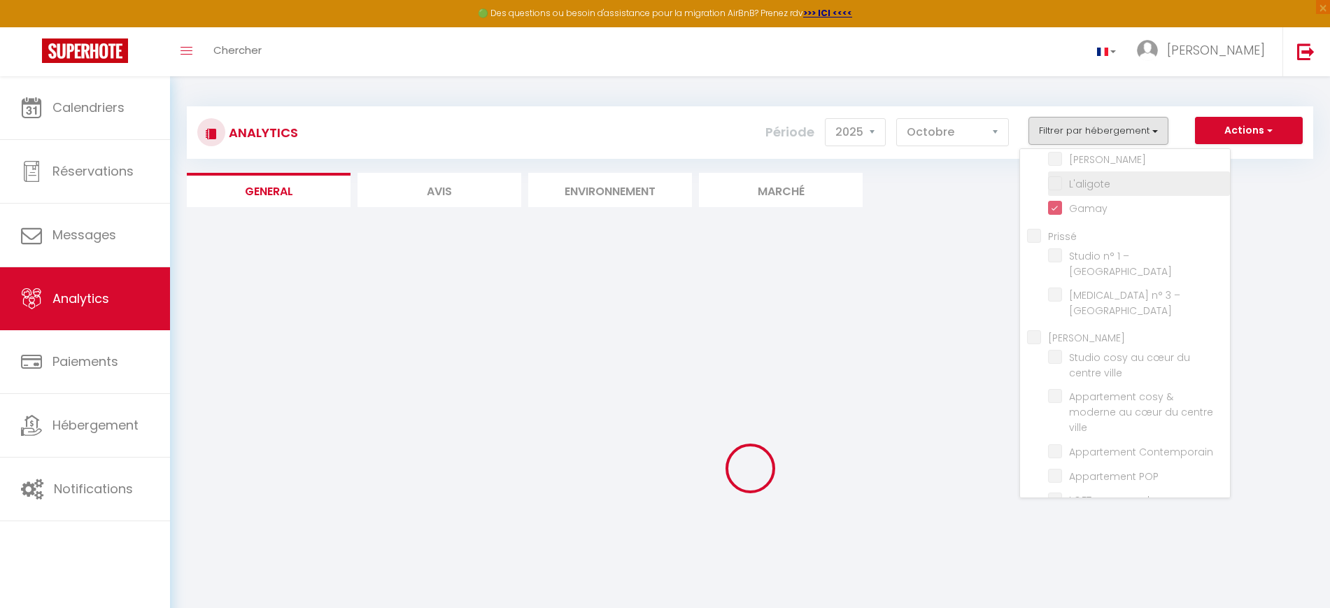
checkbox Pierre "false"
checkbox Carnot "false"
checkbox Lac "false"
checkbox 4\* "false"
checkbox Péronnaise "false"
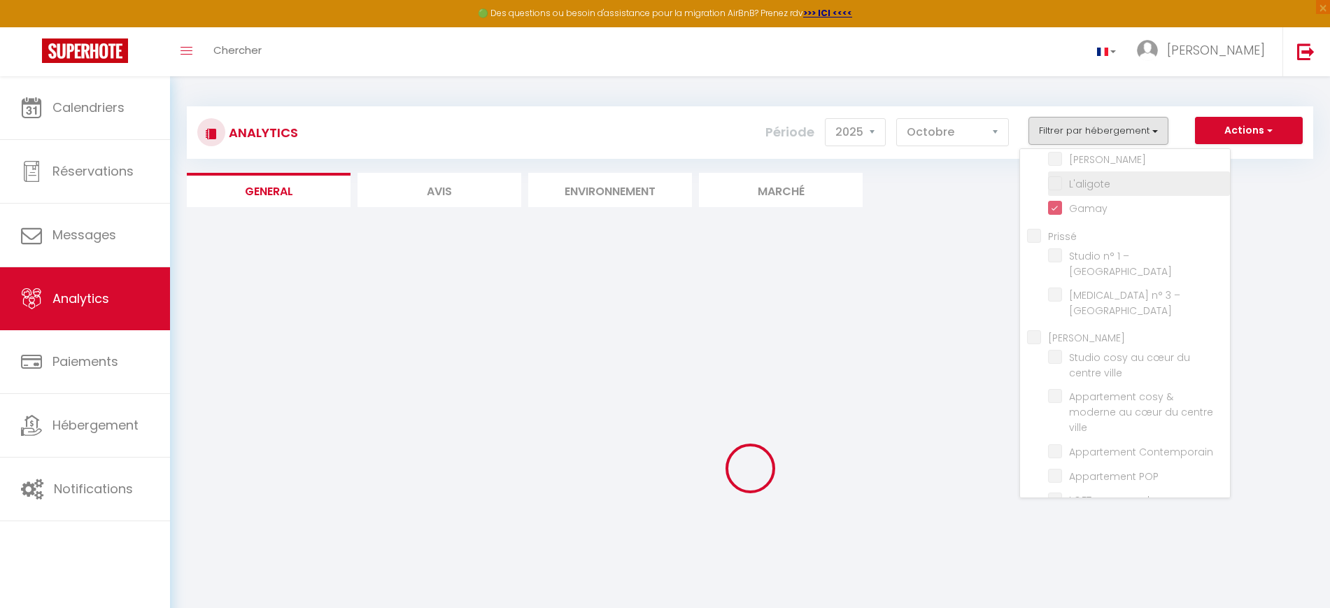
checkbox Jolytine "false"
checkbox input "false"
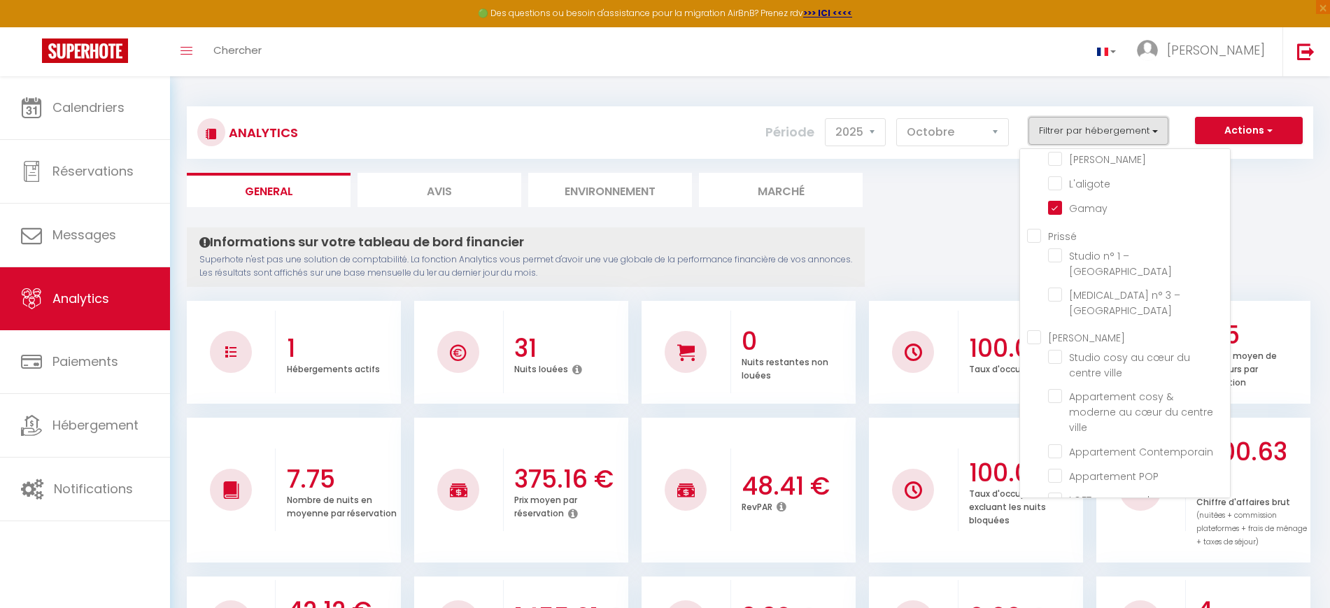
click at [1083, 117] on button "Filtrer par hébergement" at bounding box center [1099, 131] width 140 height 28
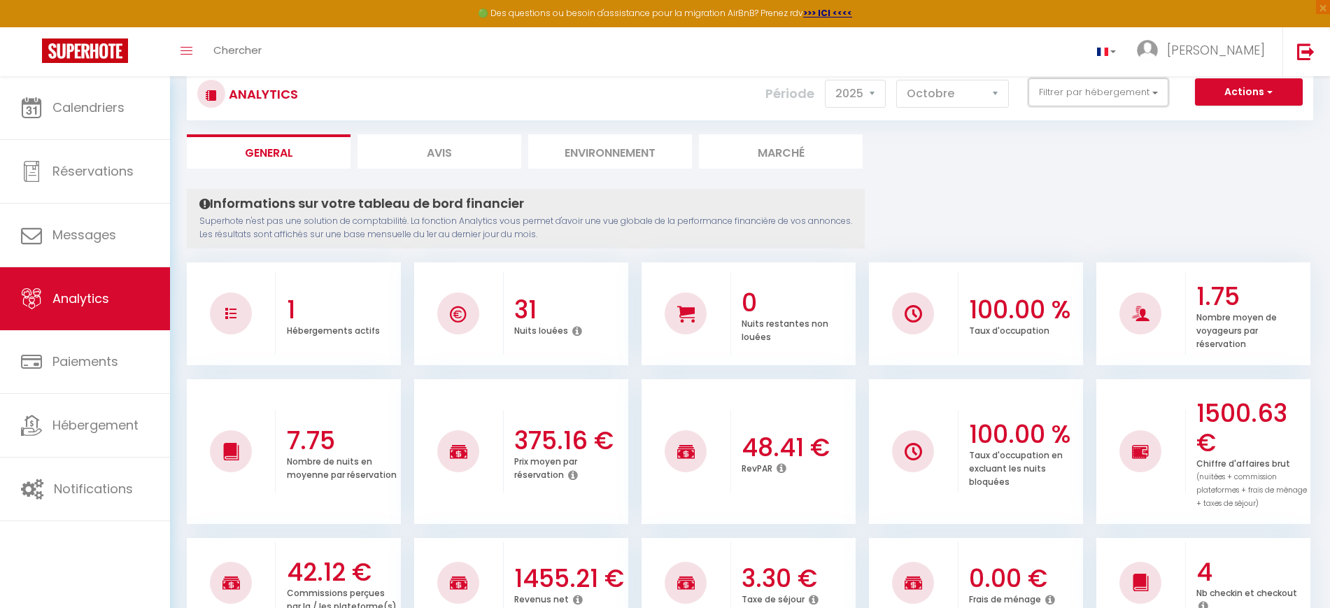
scroll to position [0, 0]
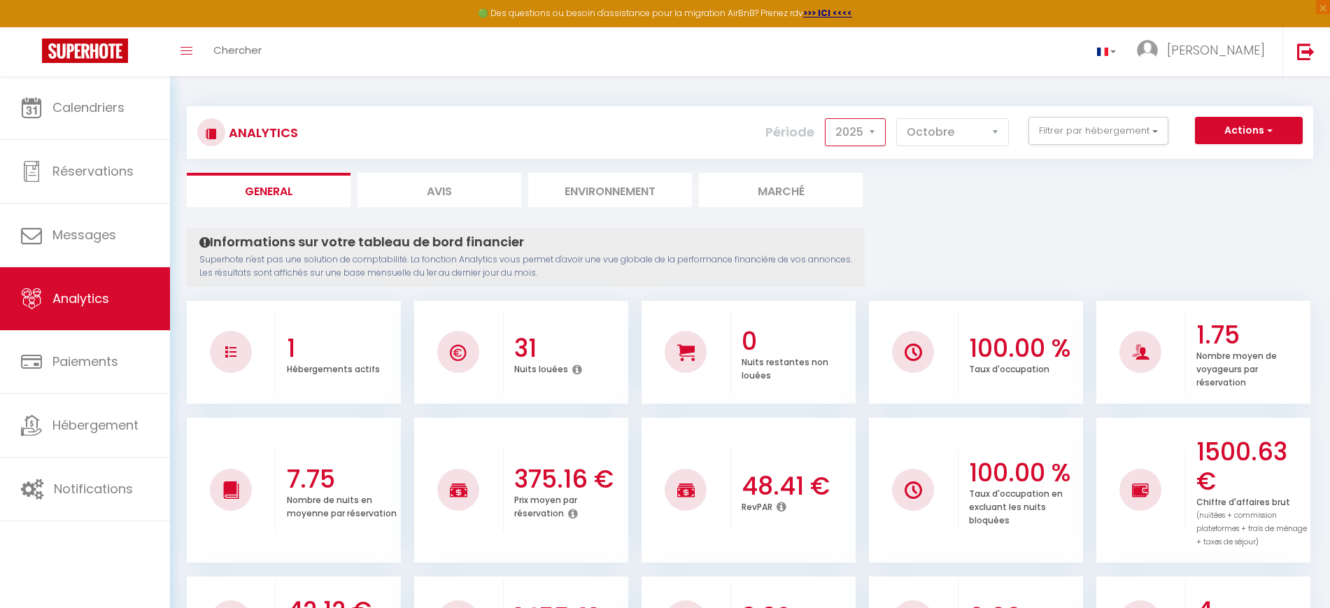
click at [861, 139] on select "2014 2015 2016 2017 2018 2019 2020 2021 2022 2023 2024 2025 2026 2027" at bounding box center [855, 132] width 61 height 28
click at [826, 118] on select "2014 2015 2016 2017 2018 2019 2020 2021 2022 2023 2024 2025 2026 2027" at bounding box center [855, 132] width 61 height 28
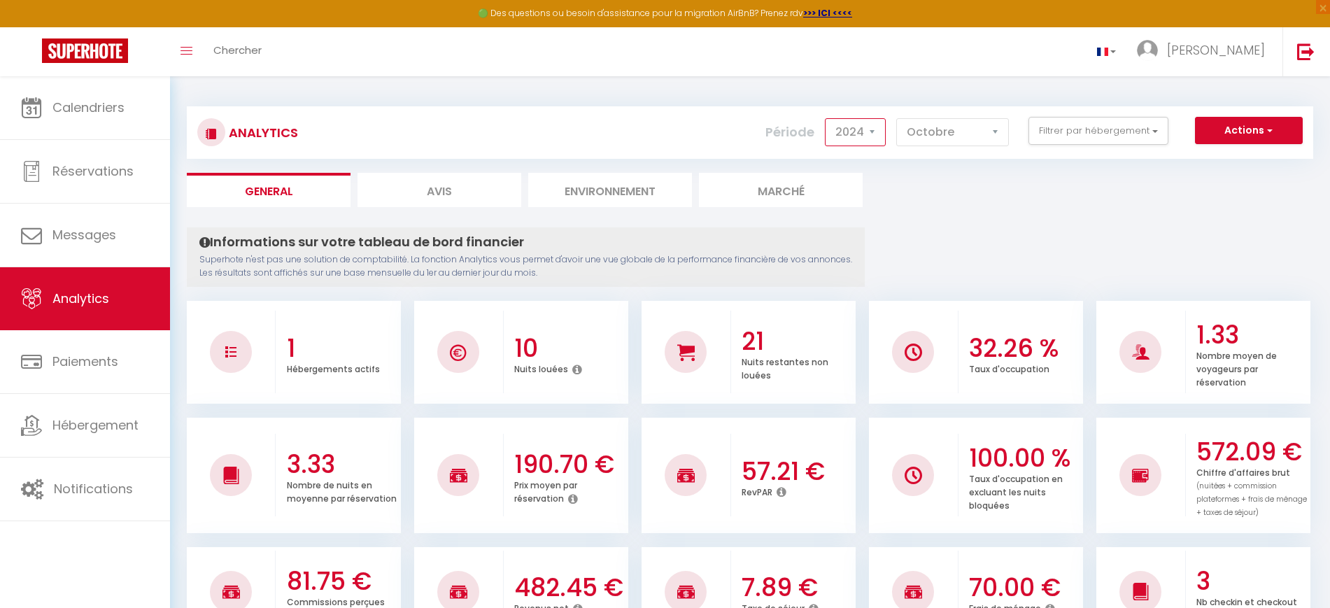
click at [871, 139] on select "2014 2015 2016 2017 2018 2019 2020 2021 2022 2023 2024 2025 2026 2027" at bounding box center [855, 132] width 61 height 28
click at [826, 118] on select "2014 2015 2016 2017 2018 2019 2020 2021 2022 2023 2024 2025 2026 2027" at bounding box center [855, 132] width 61 height 28
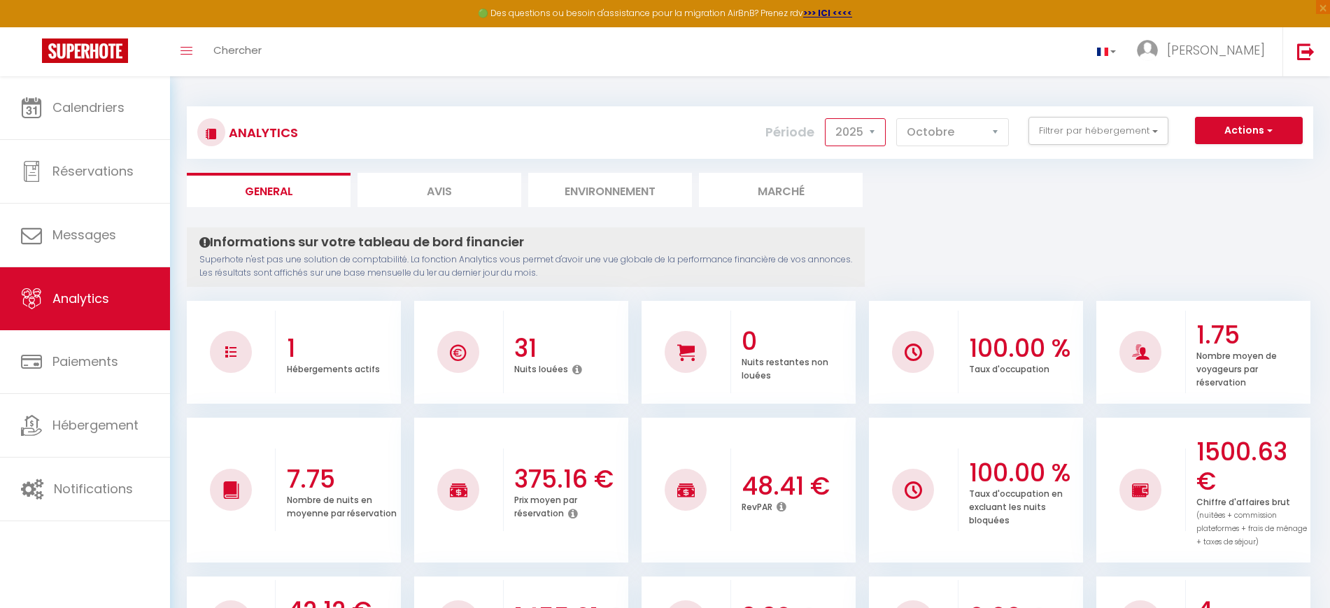
click at [865, 128] on select "2014 2015 2016 2017 2018 2019 2020 2021 2022 2023 2024 2025 2026 2027" at bounding box center [855, 132] width 61 height 28
click at [826, 118] on select "2014 2015 2016 2017 2018 2019 2020 2021 2022 2023 2024 2025 2026 2027" at bounding box center [855, 132] width 61 height 28
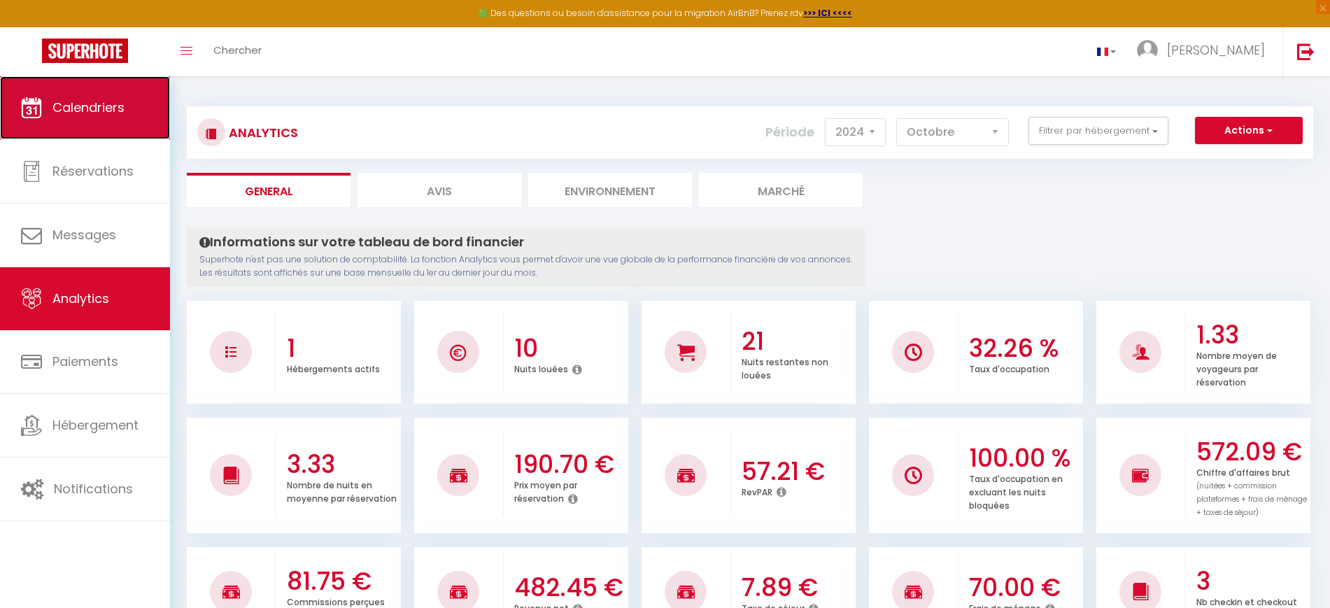
click at [113, 111] on span "Calendriers" at bounding box center [88, 107] width 72 height 17
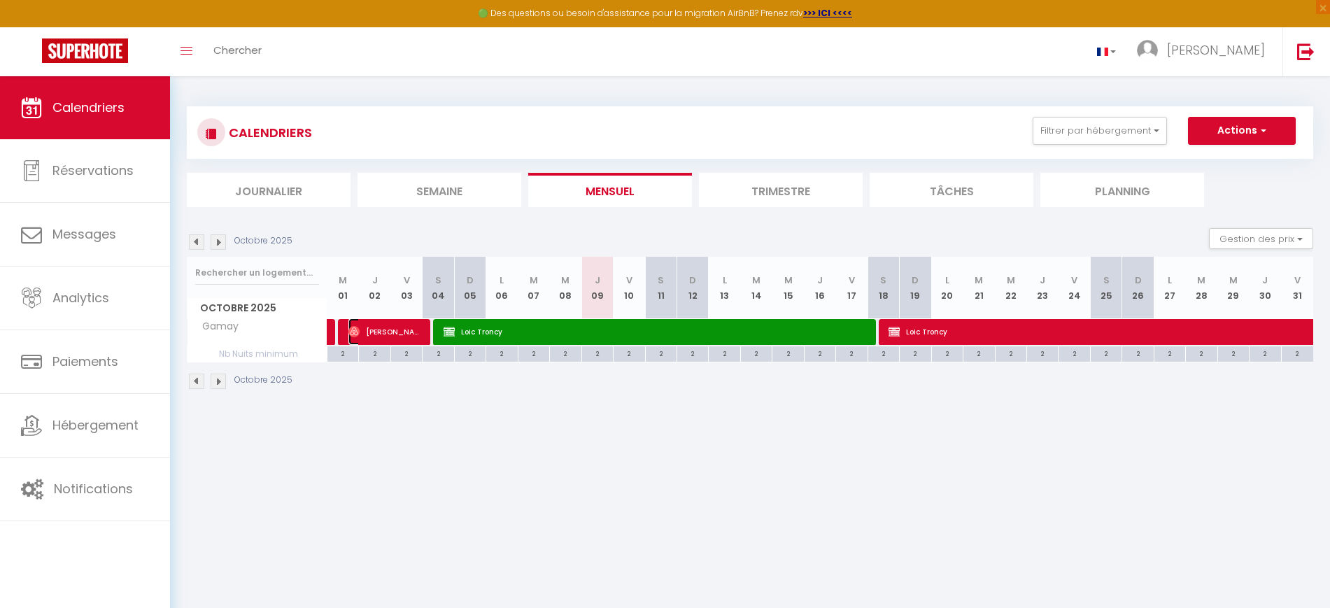
click at [373, 333] on span "[PERSON_NAME]" at bounding box center [384, 331] width 73 height 27
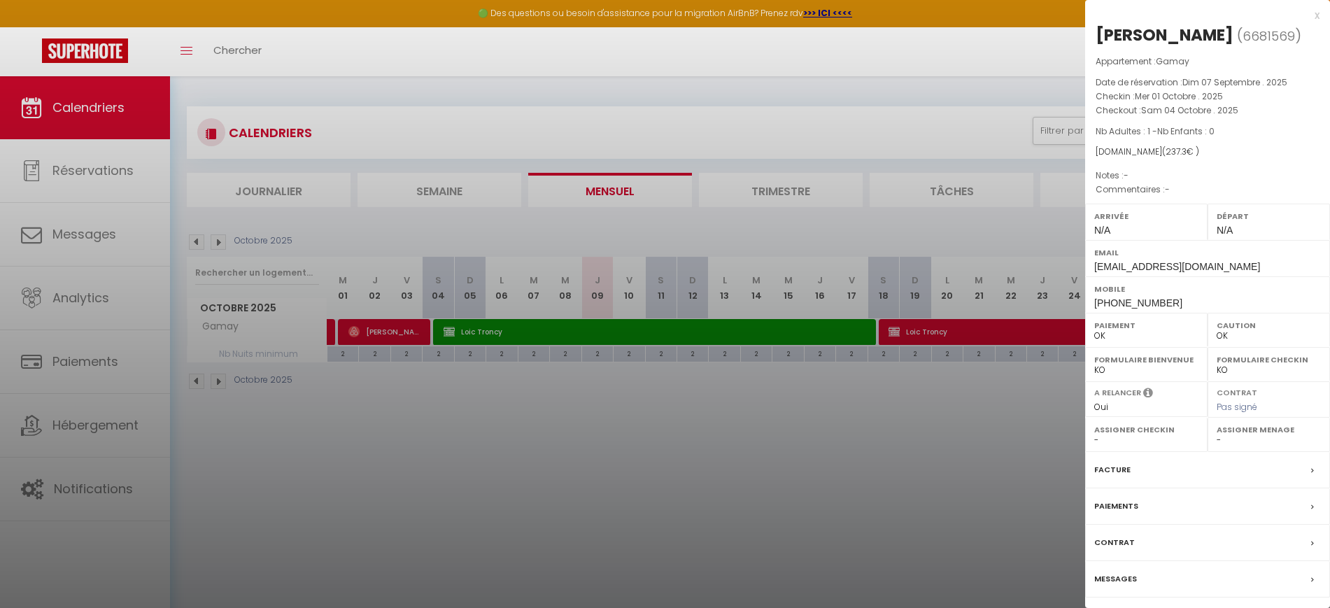
click at [430, 444] on div at bounding box center [665, 304] width 1330 height 608
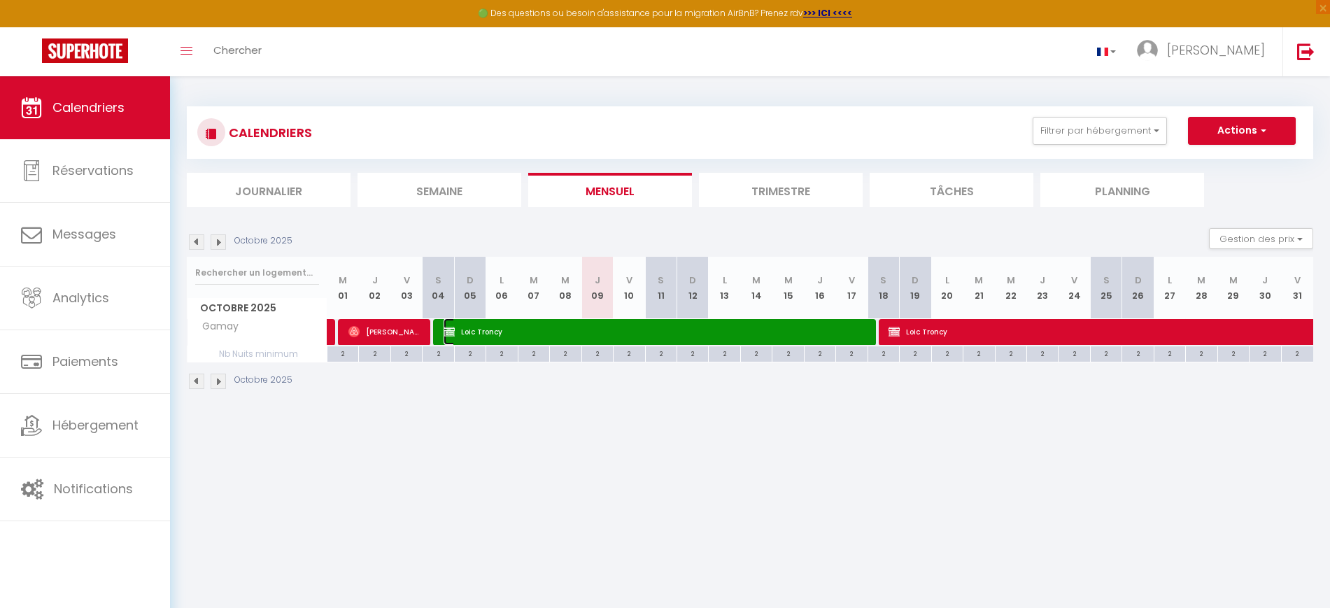
click at [598, 325] on span "Loic Troncy" at bounding box center [654, 331] width 420 height 27
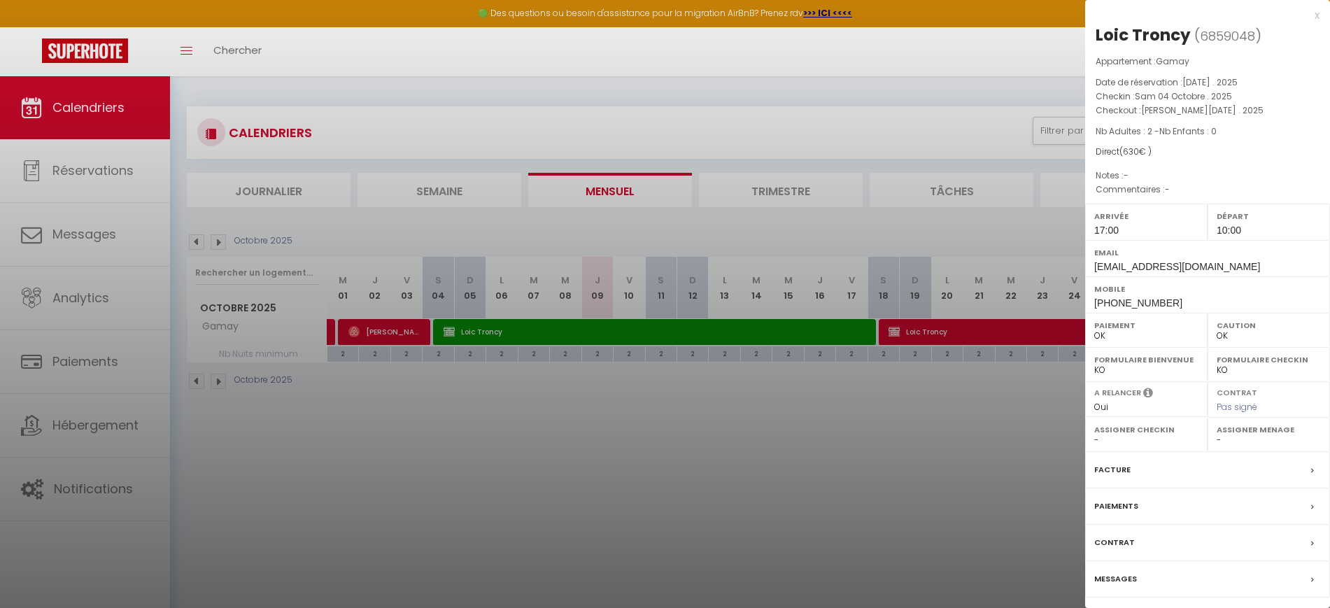
click at [598, 404] on div at bounding box center [665, 304] width 1330 height 608
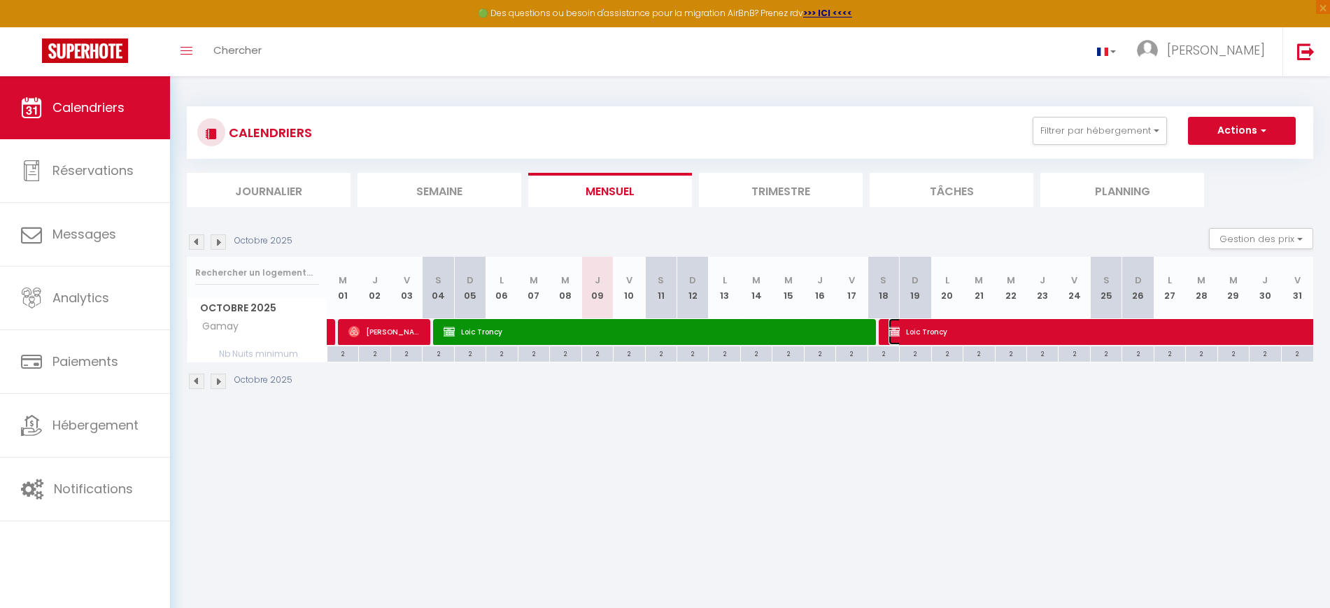
click at [908, 335] on span "Loic Troncy" at bounding box center [1227, 331] width 676 height 27
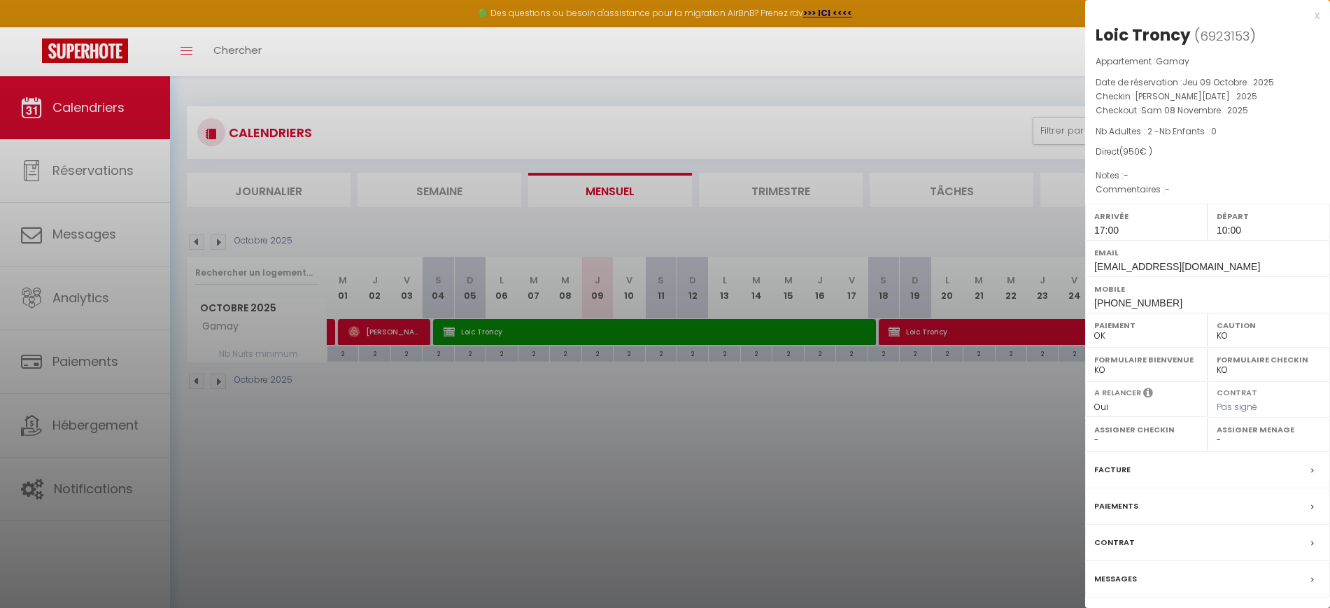
click at [707, 496] on div at bounding box center [665, 304] width 1330 height 608
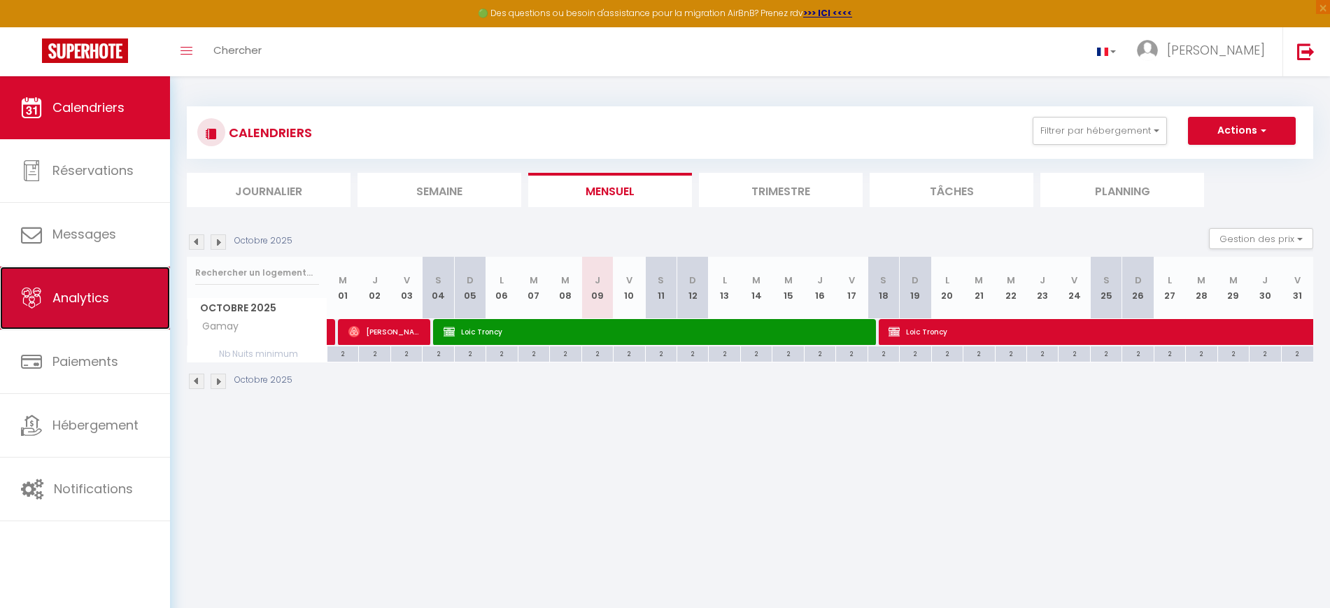
click at [60, 289] on span "Analytics" at bounding box center [80, 297] width 57 height 17
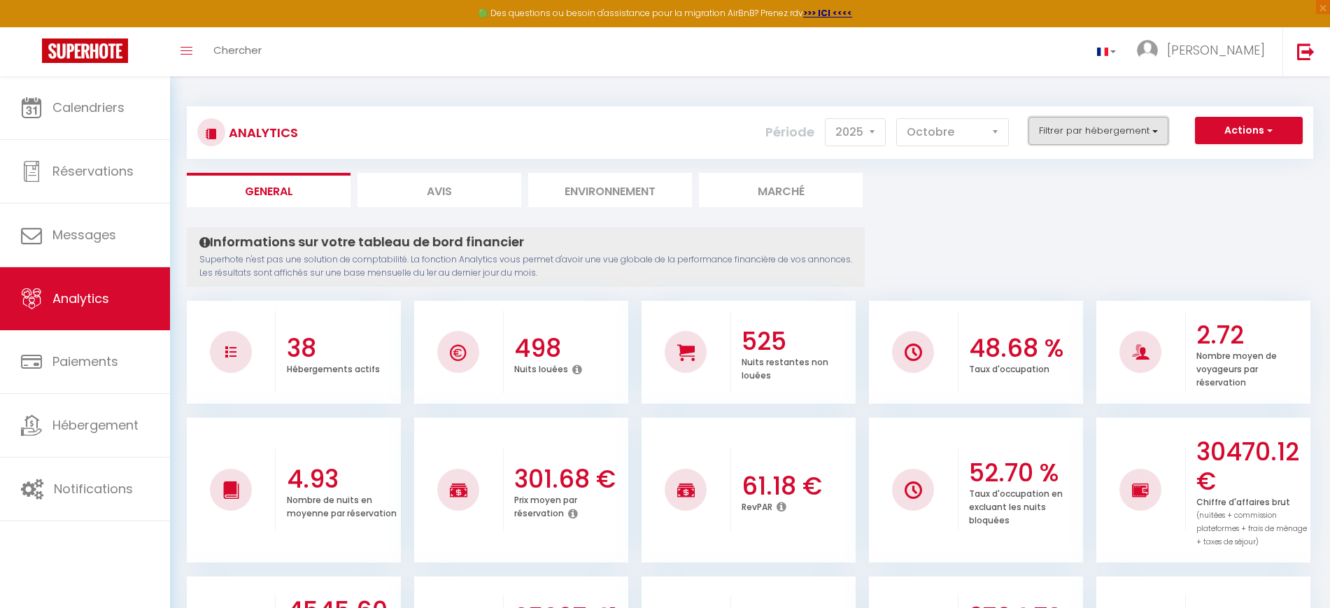
click at [1110, 122] on button "Filtrer par hébergement" at bounding box center [1099, 131] width 140 height 28
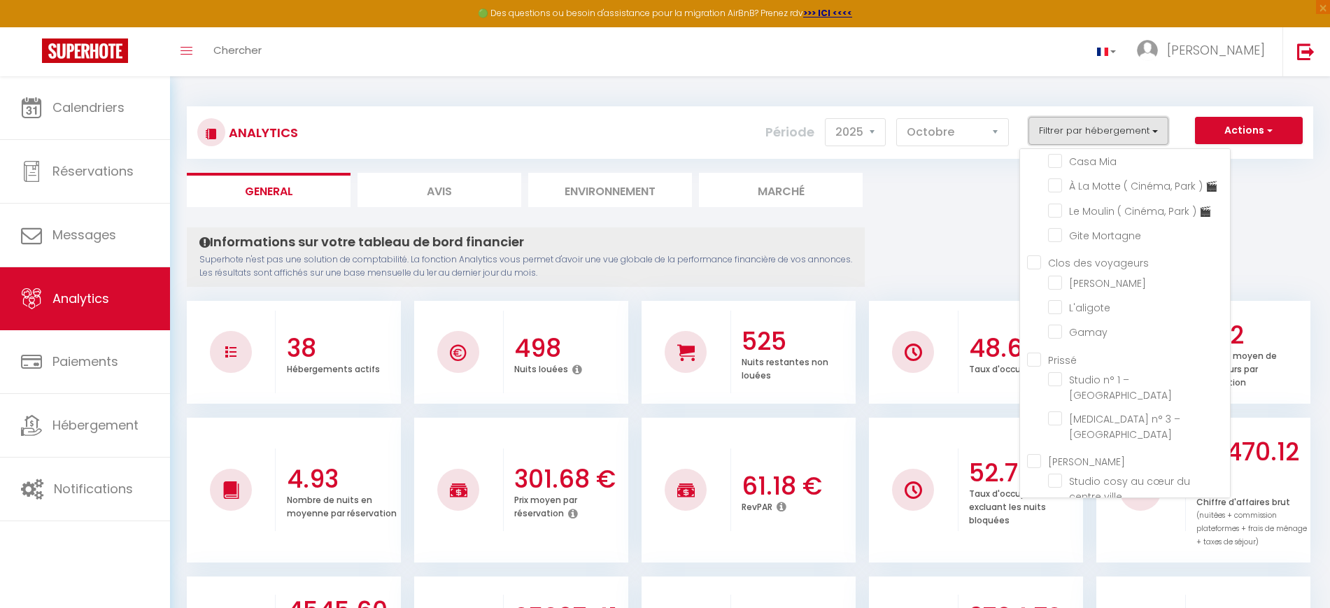
scroll to position [442, 0]
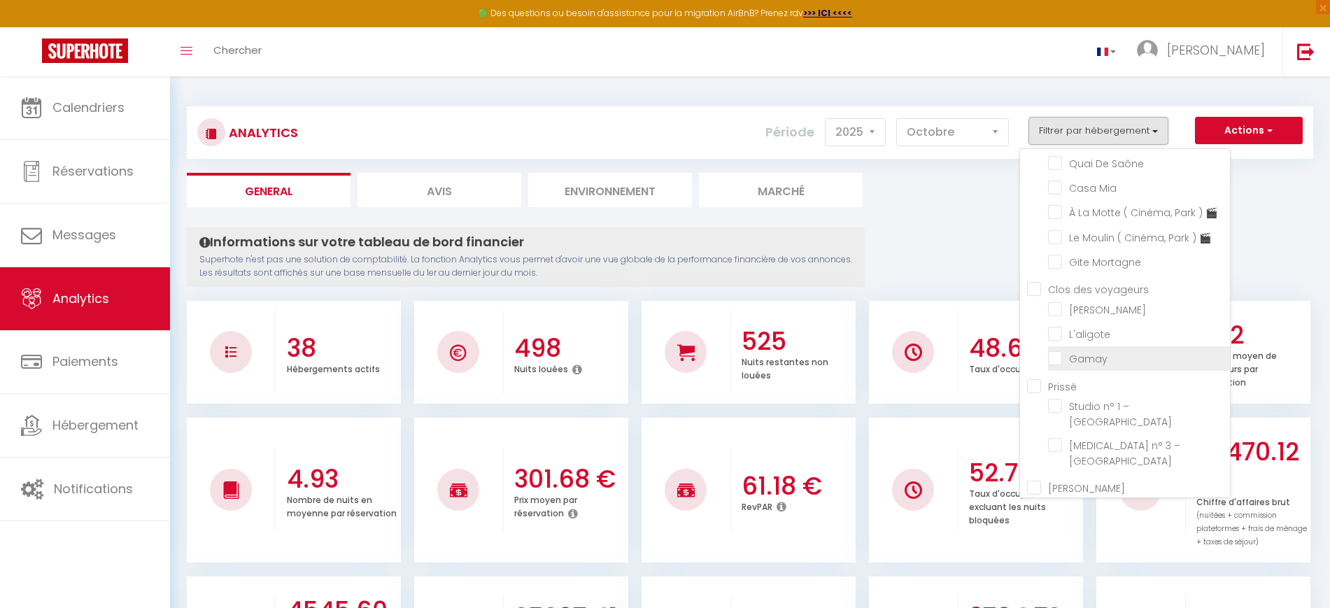
click at [1066, 361] on input "checkbox" at bounding box center [1139, 358] width 182 height 14
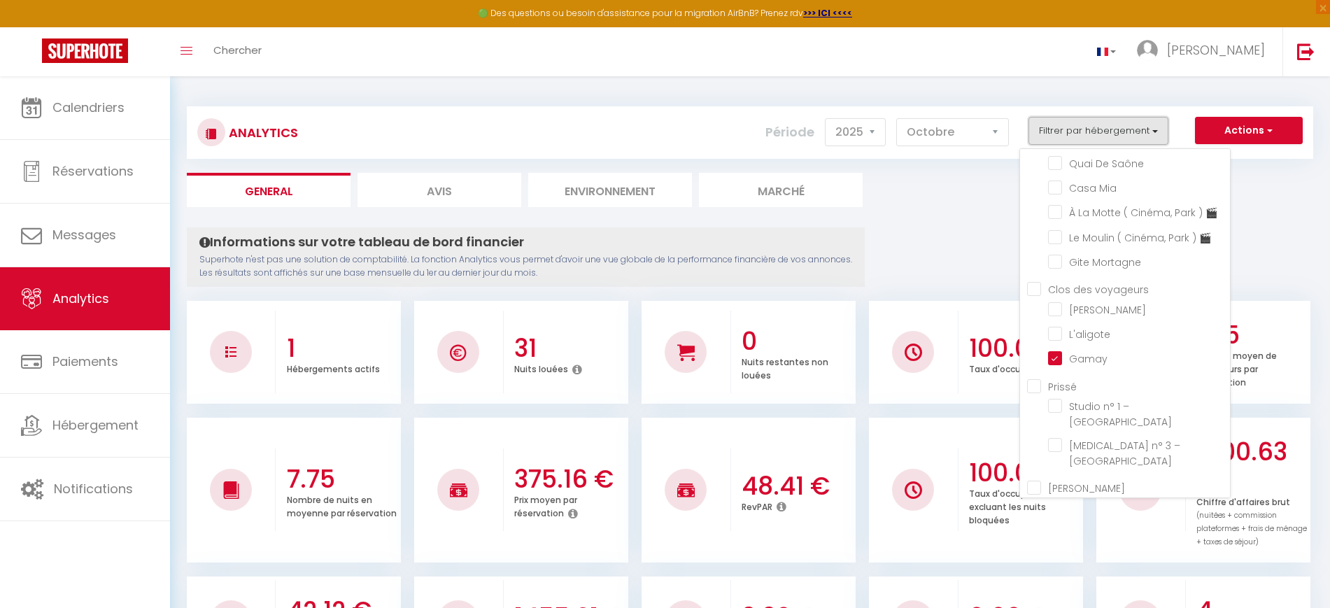
click at [1076, 125] on button "Filtrer par hébergement" at bounding box center [1099, 131] width 140 height 28
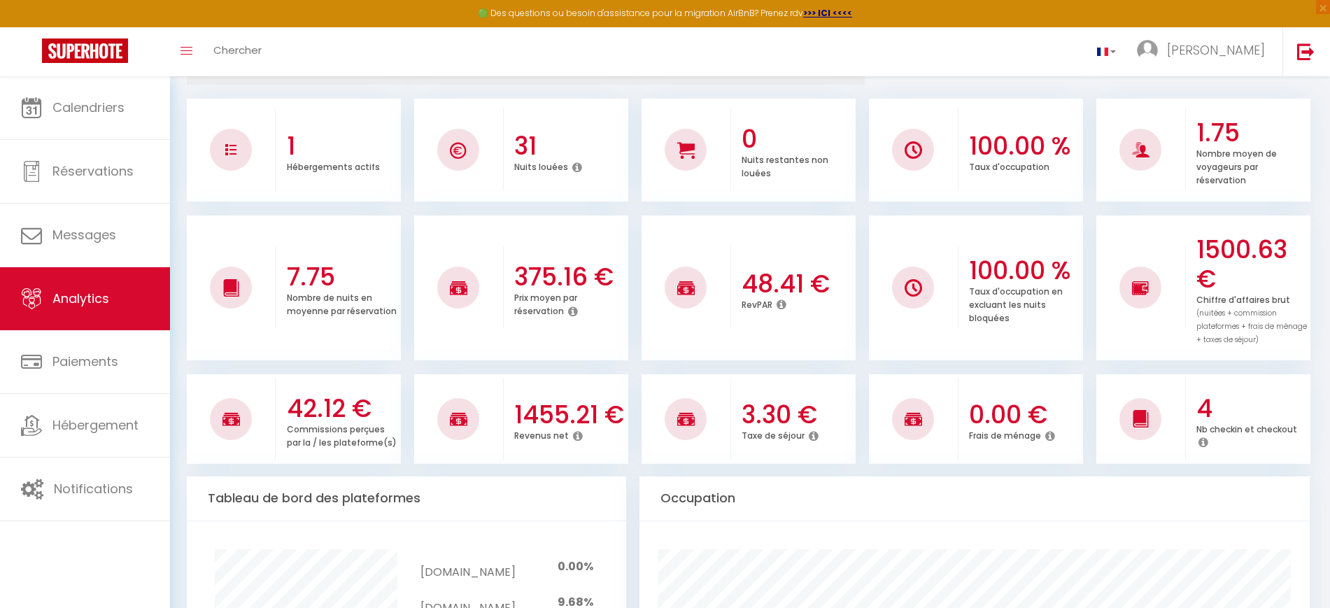
scroll to position [0, 0]
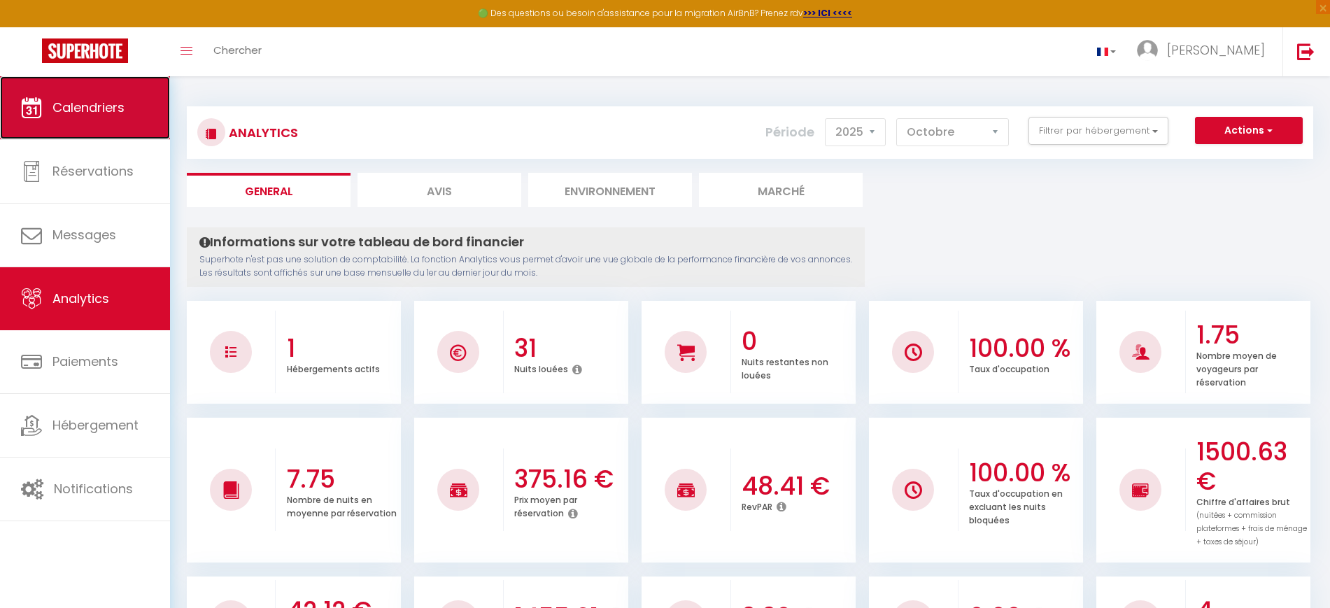
click at [111, 101] on span "Calendriers" at bounding box center [88, 107] width 72 height 17
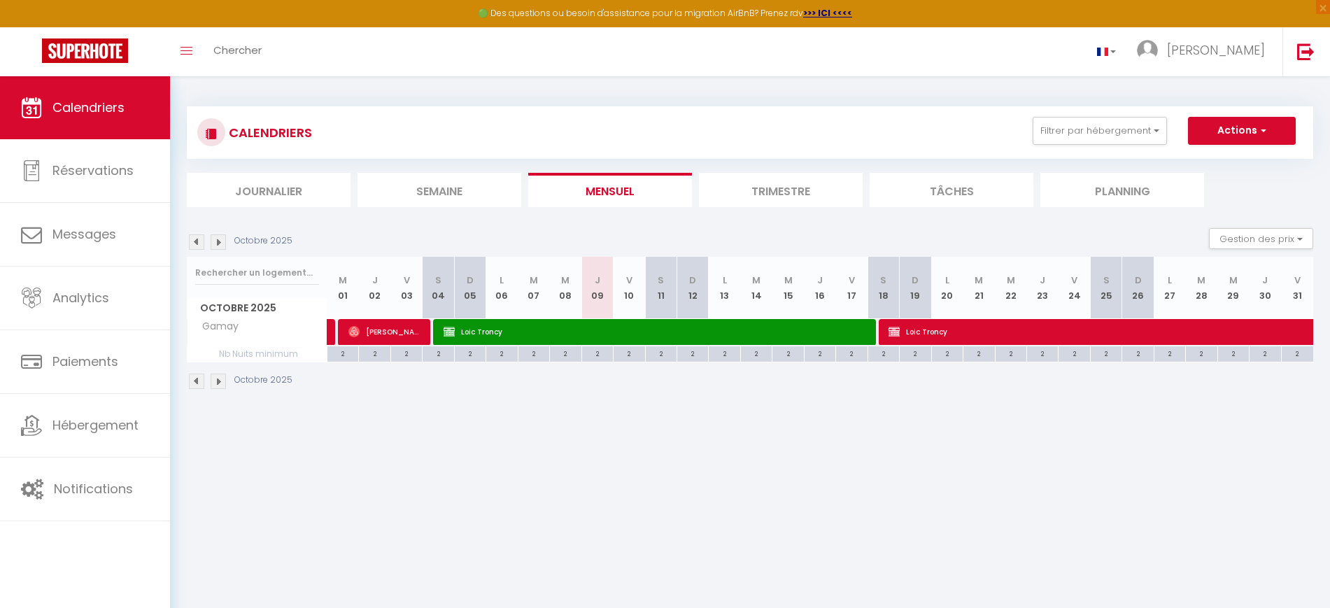
click at [223, 246] on img at bounding box center [218, 241] width 15 height 15
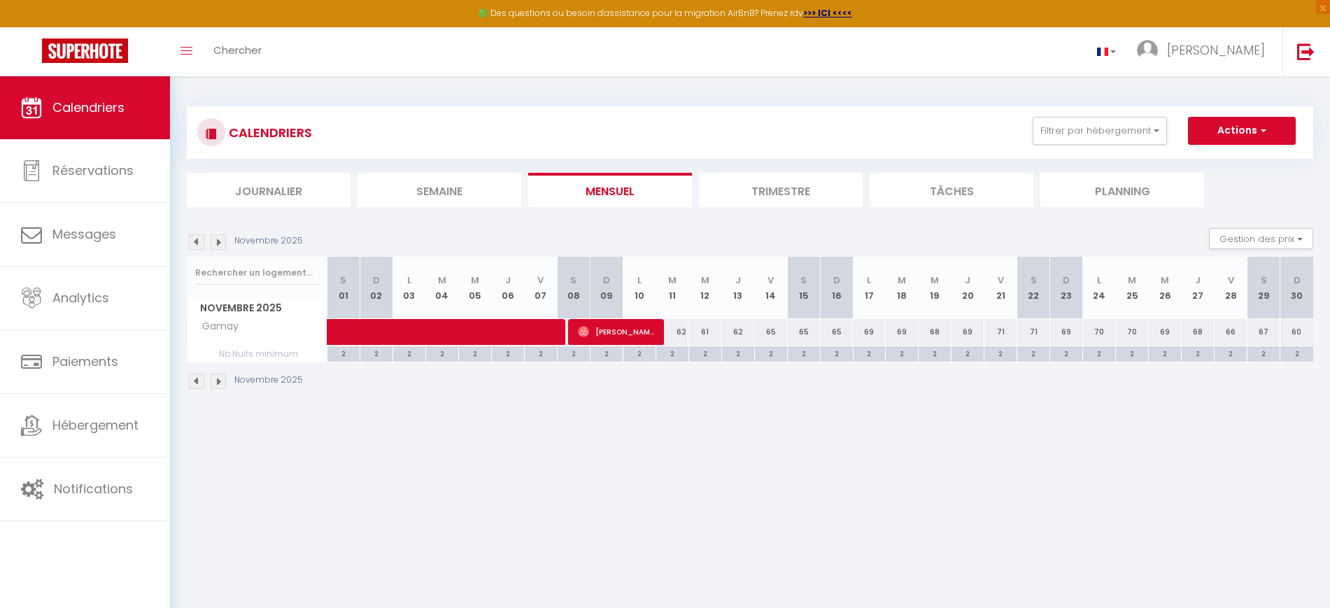
click at [201, 246] on img at bounding box center [196, 241] width 15 height 15
